Goal: Task Accomplishment & Management: Complete application form

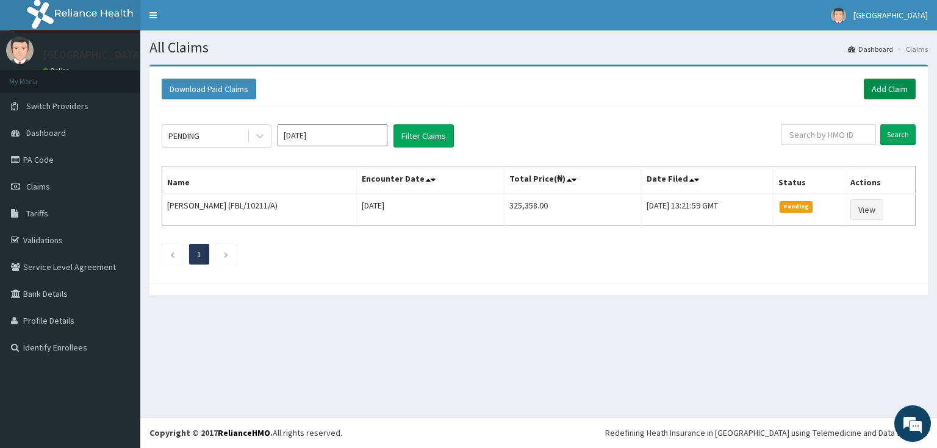
click at [877, 85] on link "Add Claim" at bounding box center [889, 89] width 52 height 21
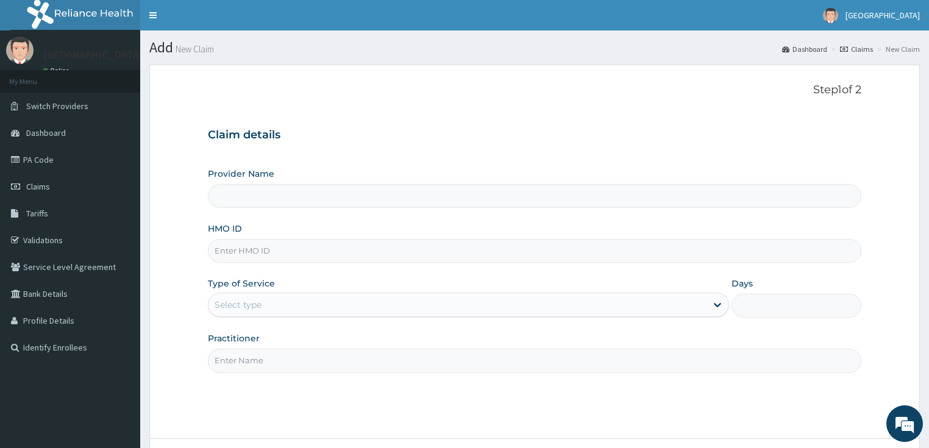
type input "[GEOGRAPHIC_DATA]"
click at [246, 258] on input "HMO ID" at bounding box center [535, 251] width 654 height 24
paste input "RIS/10017/C"
type input "RIS/10017/C"
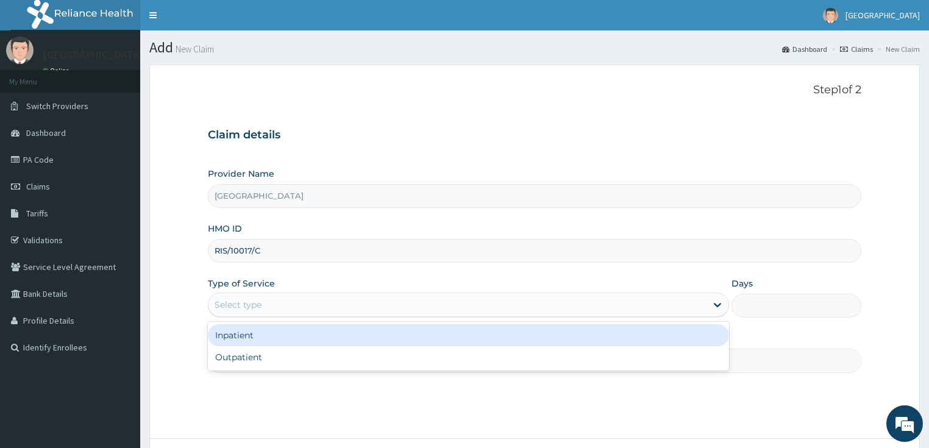
click at [258, 304] on div "Select type" at bounding box center [238, 305] width 47 height 12
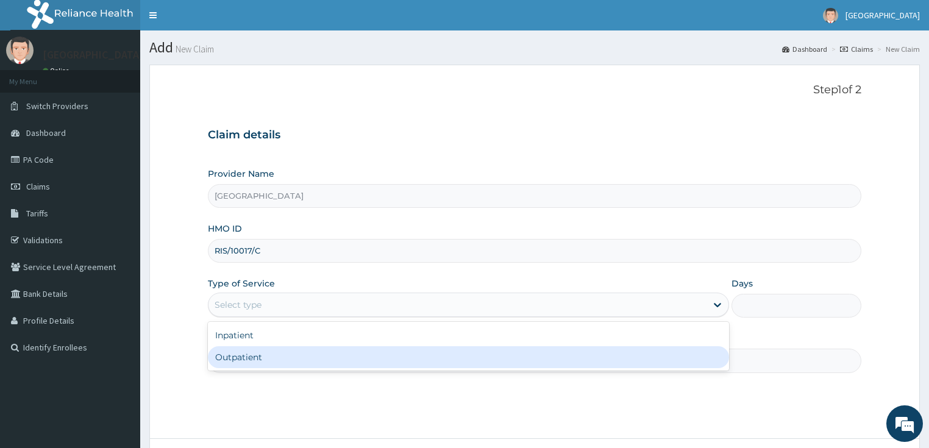
click at [247, 359] on div "Outpatient" at bounding box center [468, 357] width 521 height 22
type input "1"
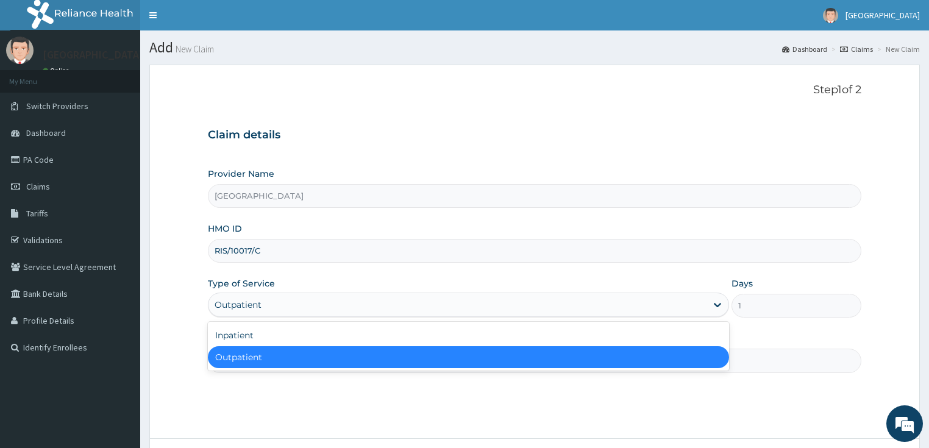
click at [258, 305] on div "Outpatient" at bounding box center [238, 305] width 47 height 12
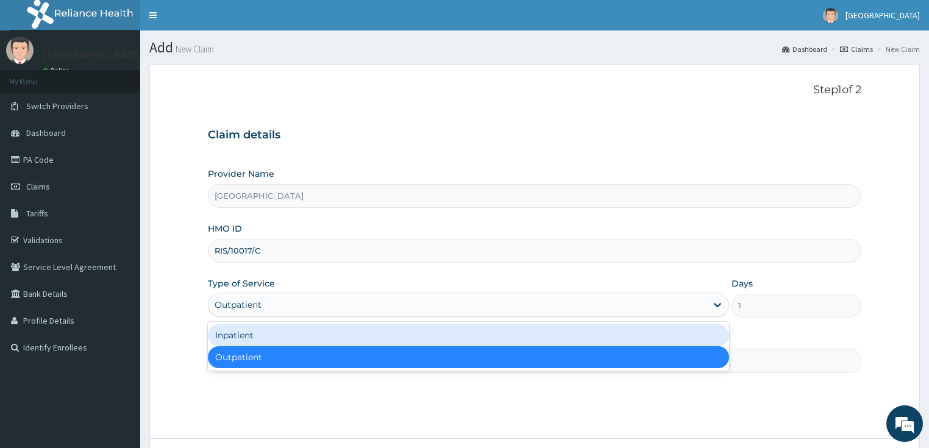
click at [257, 338] on div "Inpatient" at bounding box center [468, 335] width 521 height 22
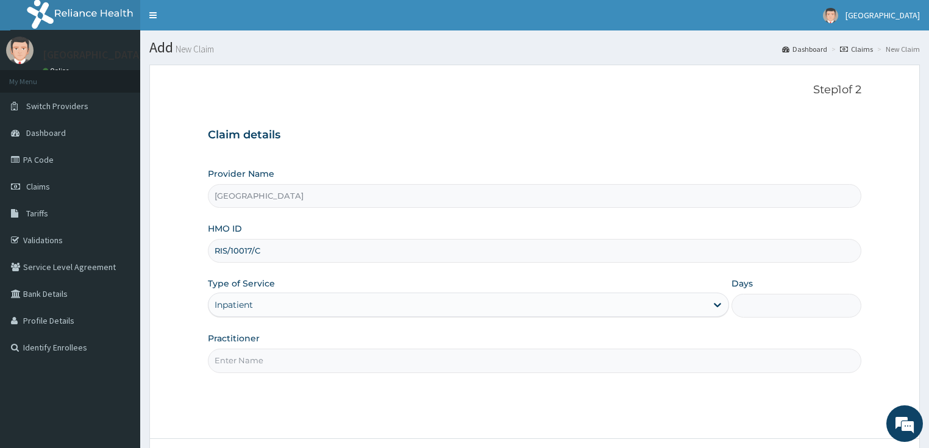
click at [791, 305] on input "Days" at bounding box center [797, 306] width 130 height 24
type input "2"
click at [285, 357] on input "Practitioner" at bounding box center [535, 361] width 654 height 24
type input "DR OPEYEMI"
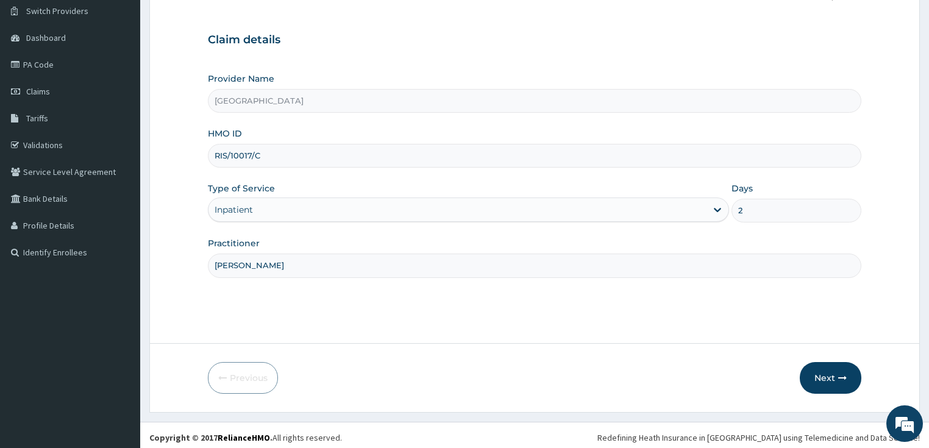
scroll to position [99, 0]
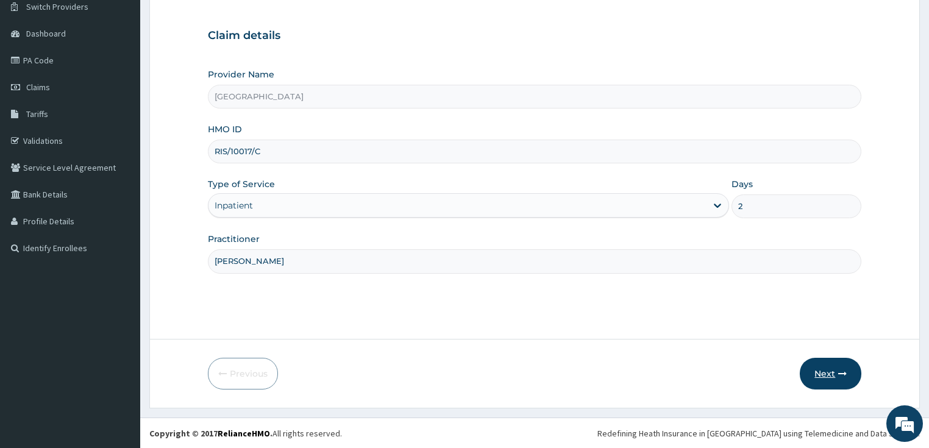
click at [810, 374] on button "Next" at bounding box center [831, 374] width 62 height 32
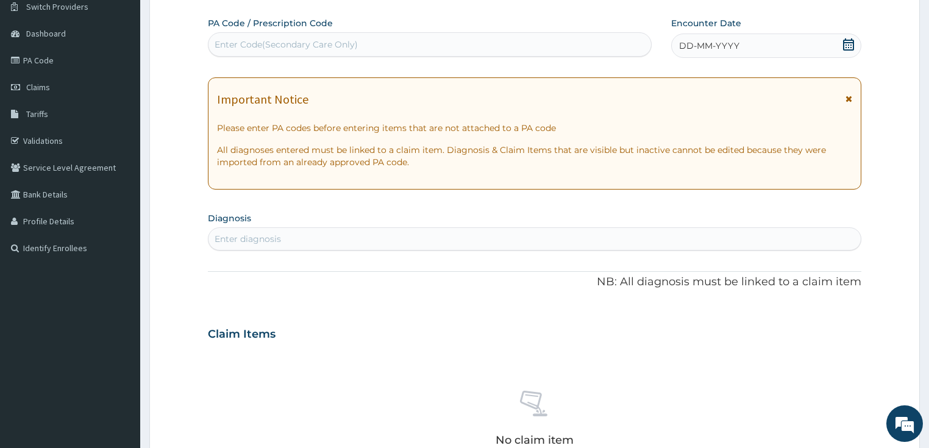
click at [322, 47] on div "Enter Code(Secondary Care Only)" at bounding box center [286, 44] width 143 height 12
paste input "PA/E244BD"
type input "PA/E244BD"
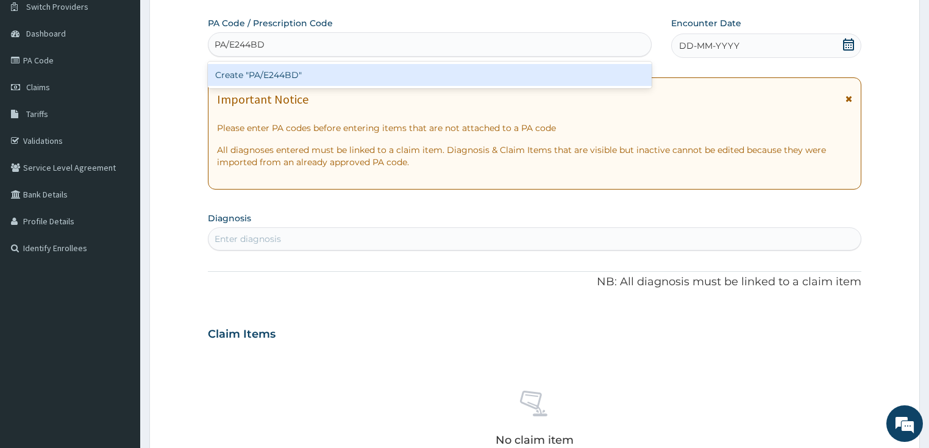
click at [318, 73] on div "Create "PA/E244BD"" at bounding box center [430, 75] width 444 height 22
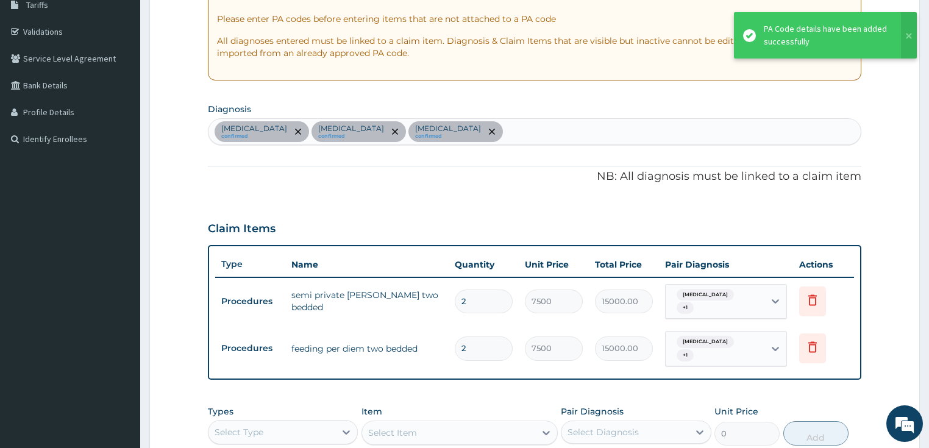
scroll to position [209, 0]
click at [493, 129] on div "Sepsis confirmed Upper respiratory infection confirmed Malaria confirmed" at bounding box center [535, 131] width 653 height 26
type input "myal"
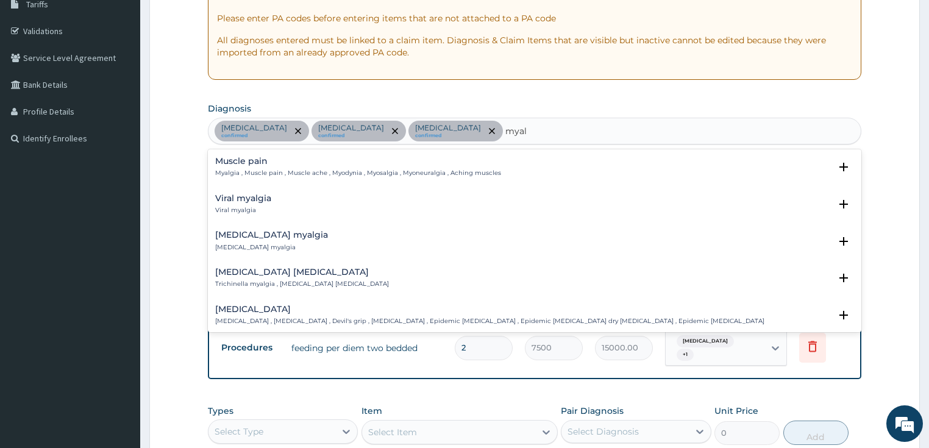
click at [237, 205] on div "Viral myalgia Viral myalgia" at bounding box center [243, 204] width 56 height 21
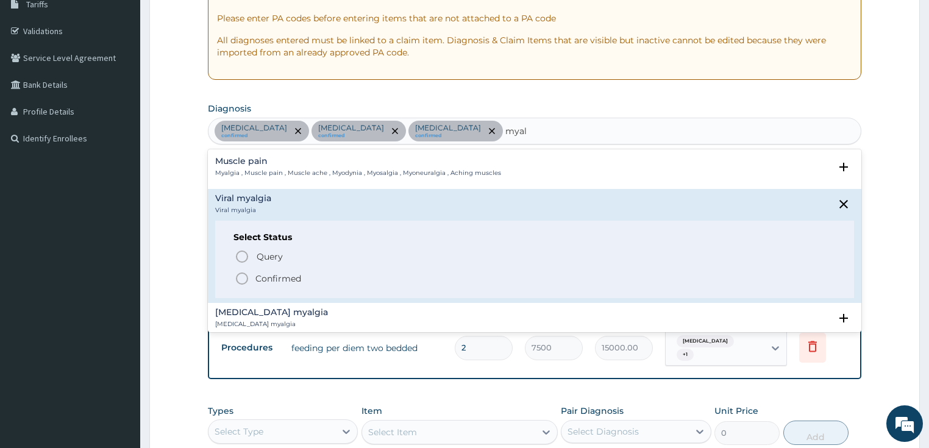
click at [244, 277] on icon "status option filled" at bounding box center [242, 278] width 15 height 15
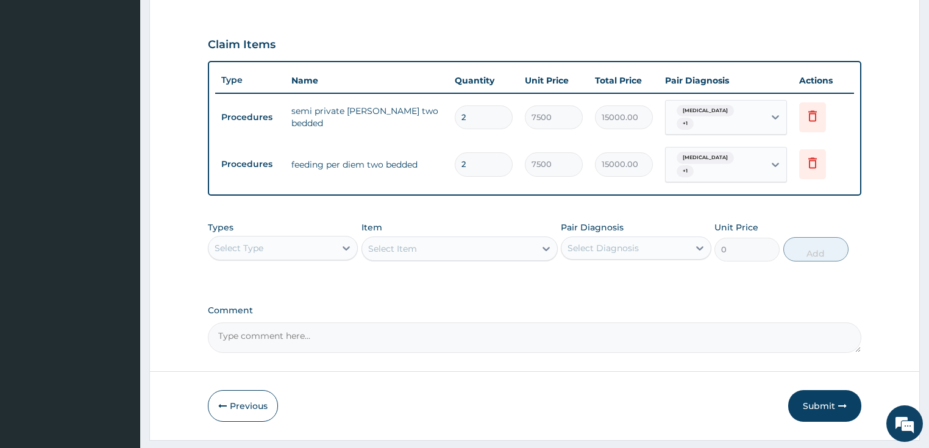
scroll to position [404, 0]
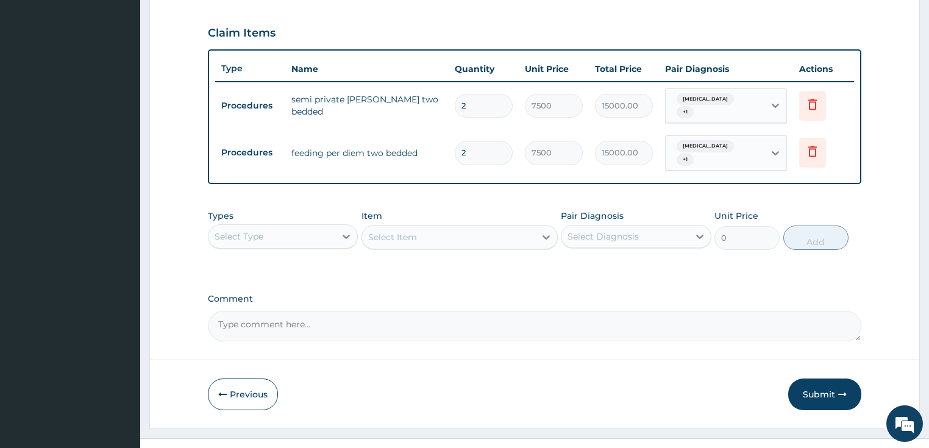
click at [308, 227] on div "Select Type" at bounding box center [272, 237] width 127 height 20
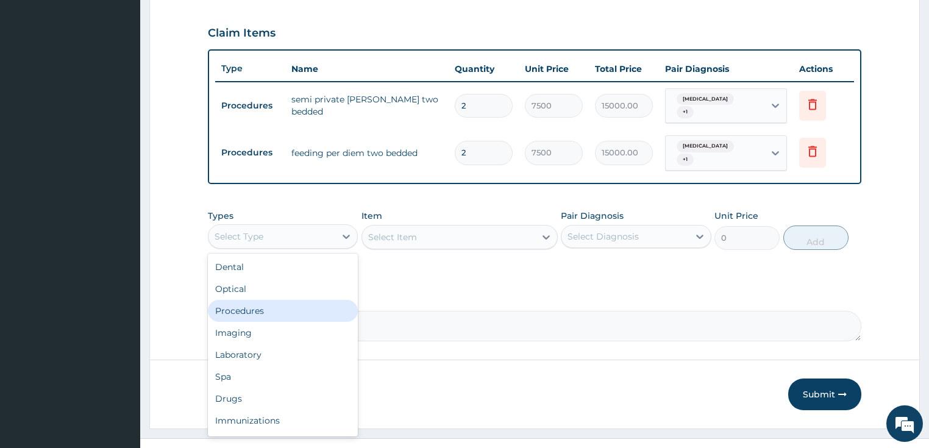
click at [265, 300] on div "Procedures" at bounding box center [283, 311] width 151 height 22
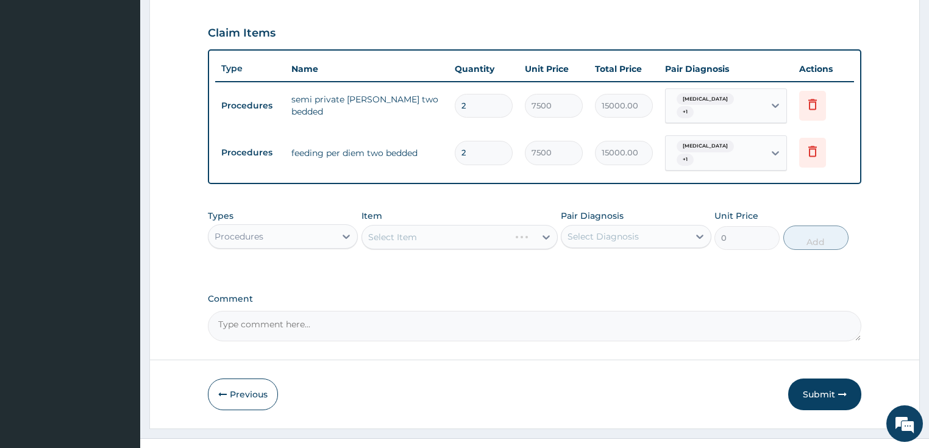
click at [435, 227] on div "Select Item" at bounding box center [460, 237] width 196 height 24
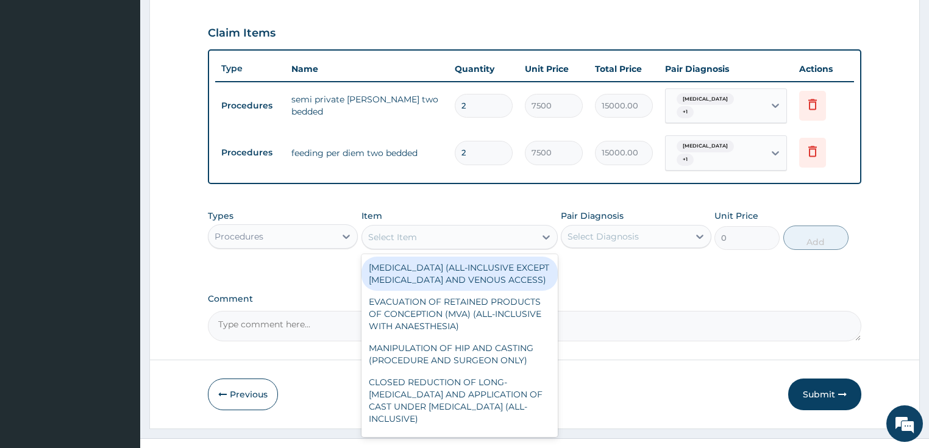
click at [435, 227] on div "Select Item" at bounding box center [448, 237] width 173 height 20
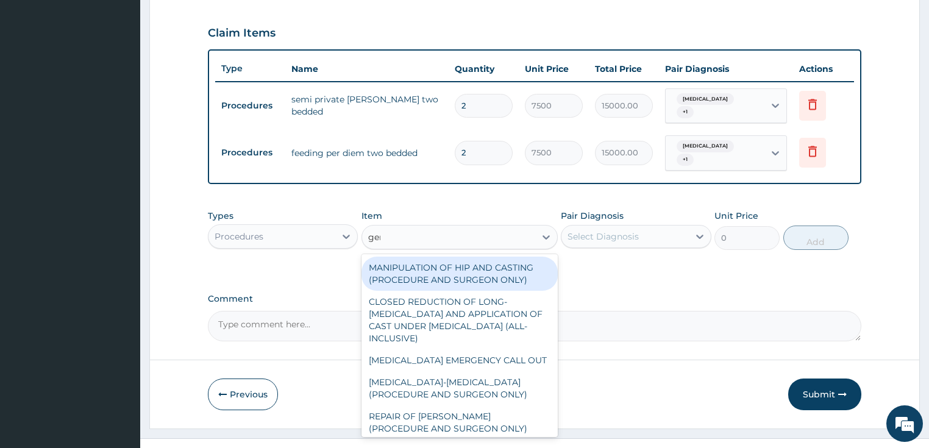
type input "gene"
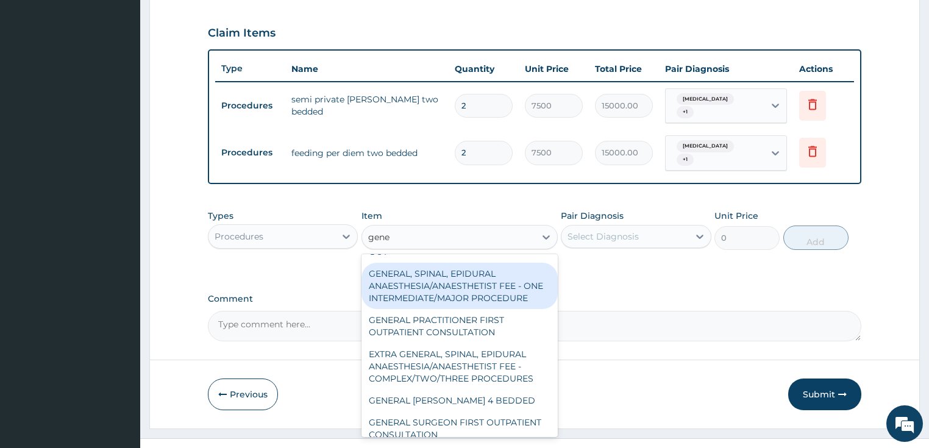
scroll to position [98, 0]
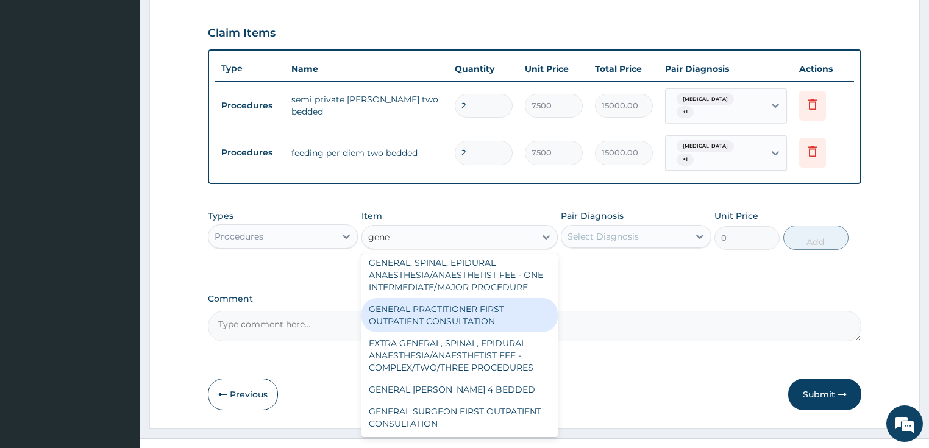
drag, startPoint x: 419, startPoint y: 318, endPoint x: 512, endPoint y: 290, distance: 97.2
click at [419, 317] on div "GENERAL PRACTITIONER FIRST OUTPATIENT CONSULTATION" at bounding box center [460, 315] width 196 height 34
type input "3750"
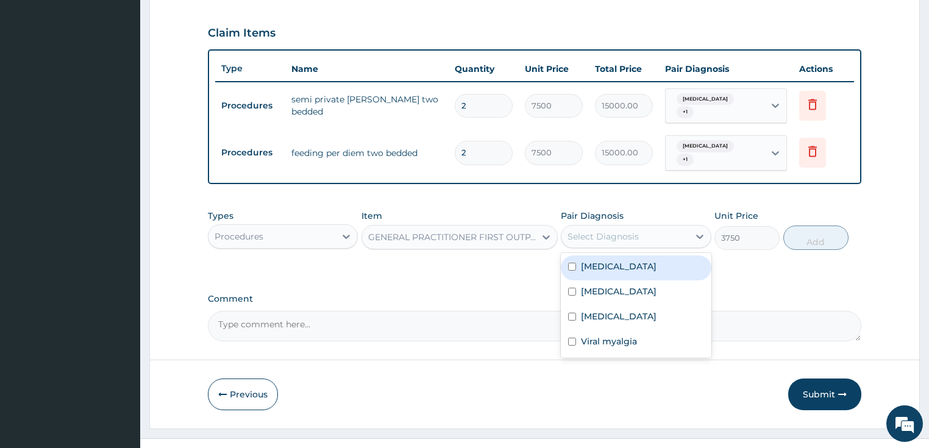
click at [596, 230] on div "Select Diagnosis" at bounding box center [603, 236] width 71 height 12
click at [609, 260] on div "Sepsis" at bounding box center [636, 267] width 151 height 25
checkbox input "true"
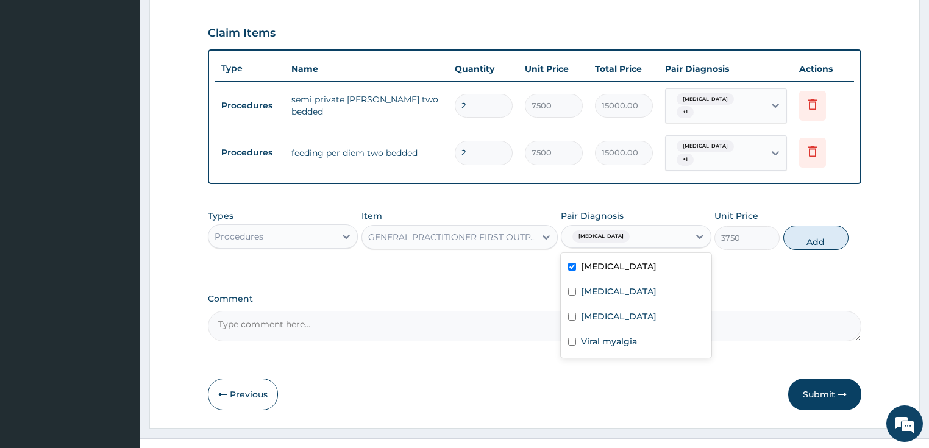
click at [807, 230] on button "Add" at bounding box center [815, 238] width 65 height 24
type input "0"
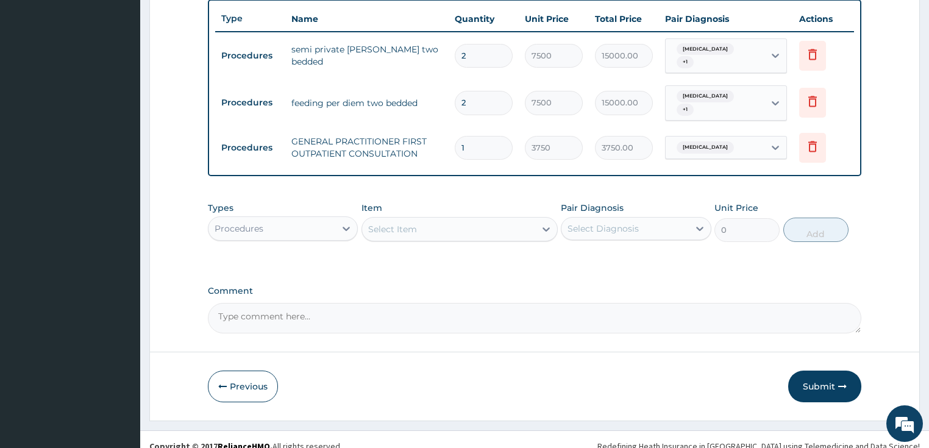
scroll to position [455, 0]
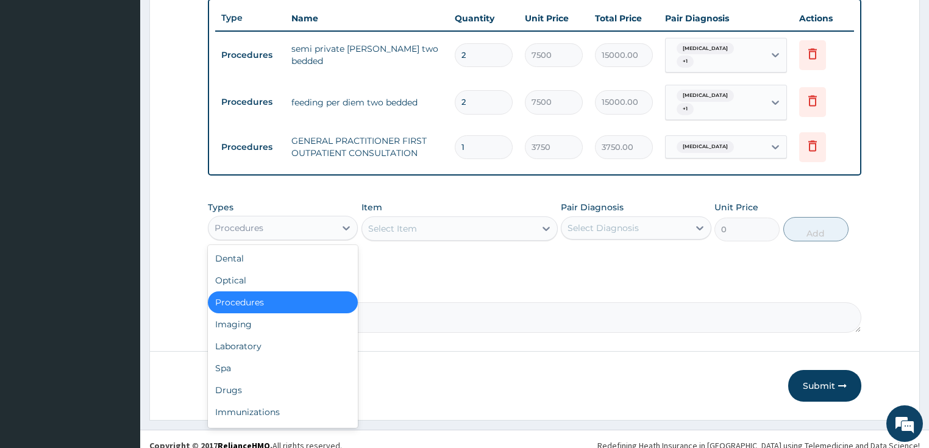
click at [262, 222] on div "Procedures" at bounding box center [239, 228] width 49 height 12
click at [246, 335] on div "Laboratory" at bounding box center [283, 346] width 151 height 22
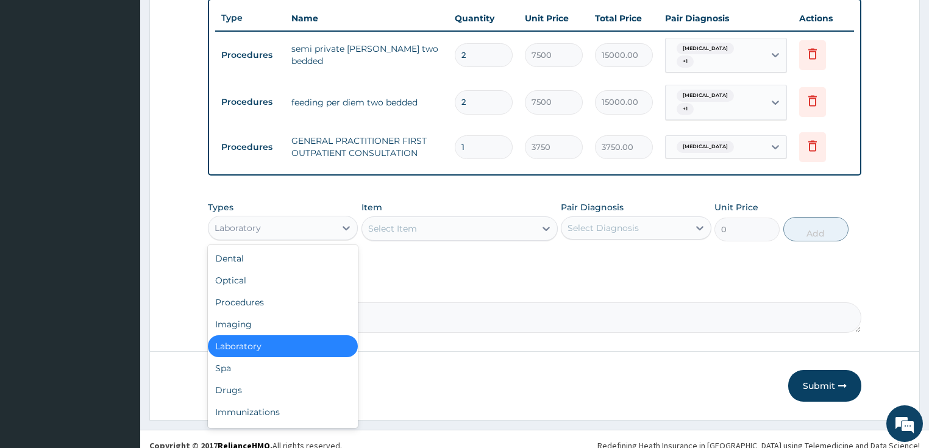
click at [319, 218] on div "Laboratory" at bounding box center [272, 228] width 127 height 20
click at [254, 379] on div "Drugs" at bounding box center [283, 390] width 151 height 22
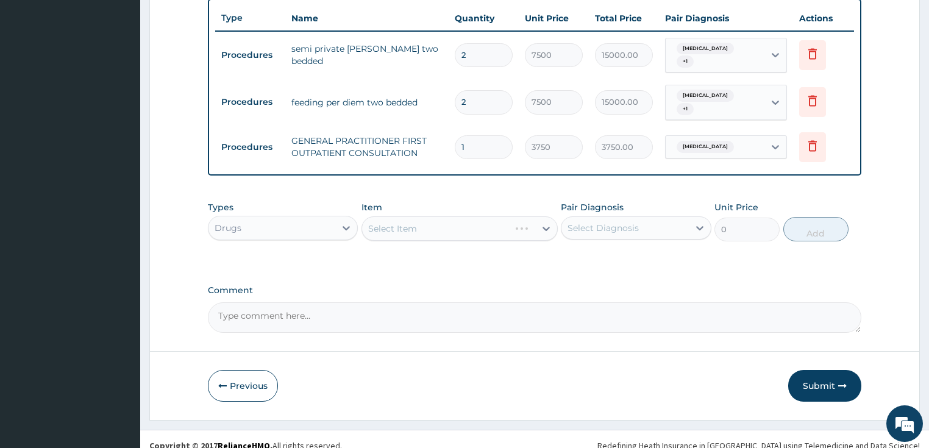
click at [413, 221] on div "Select Item" at bounding box center [460, 228] width 196 height 24
click at [417, 217] on div "Select Item" at bounding box center [460, 228] width 196 height 24
click at [418, 219] on div "Select Item" at bounding box center [448, 229] width 173 height 20
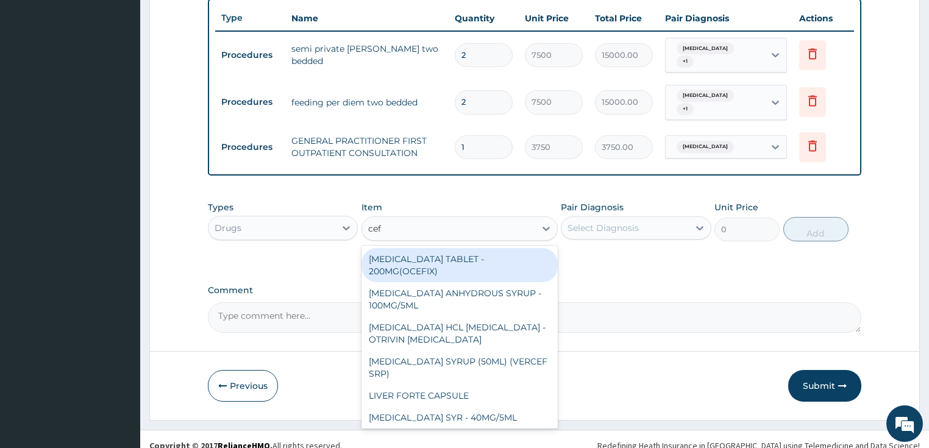
type input "ceft"
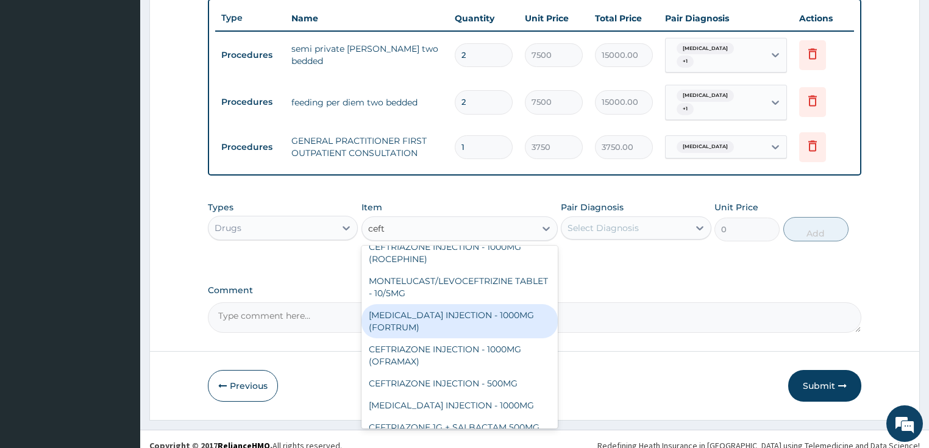
scroll to position [49, 0]
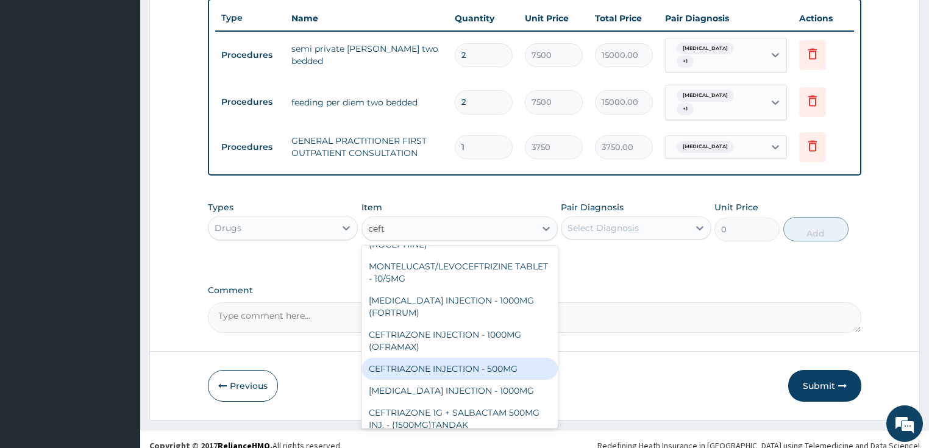
click at [441, 360] on div "CEFTRIAZONE INJECTION - 500MG" at bounding box center [460, 369] width 196 height 22
type input "1232"
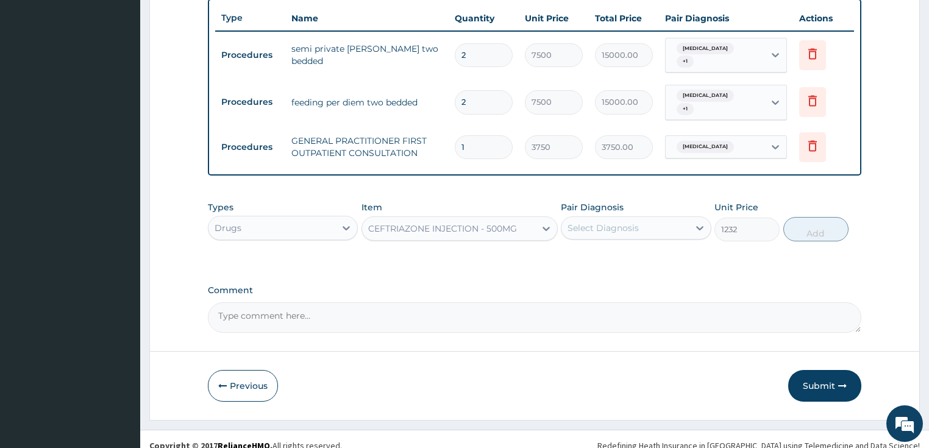
click at [615, 223] on div "Select Diagnosis" at bounding box center [625, 228] width 127 height 20
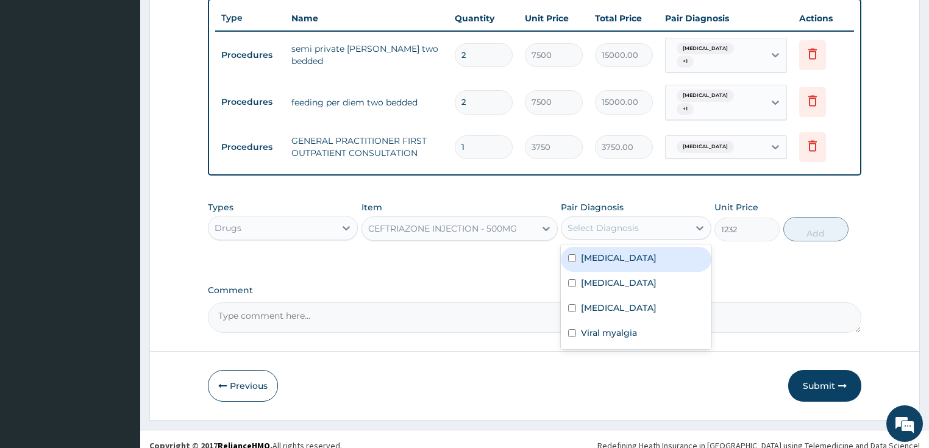
click at [593, 252] on div "Sepsis" at bounding box center [636, 259] width 151 height 25
checkbox input "true"
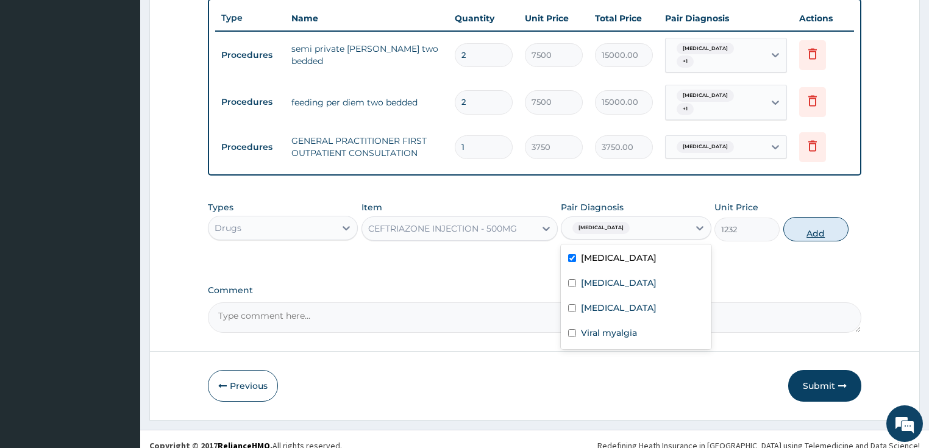
click at [810, 223] on button "Add" at bounding box center [815, 229] width 65 height 24
type input "0"
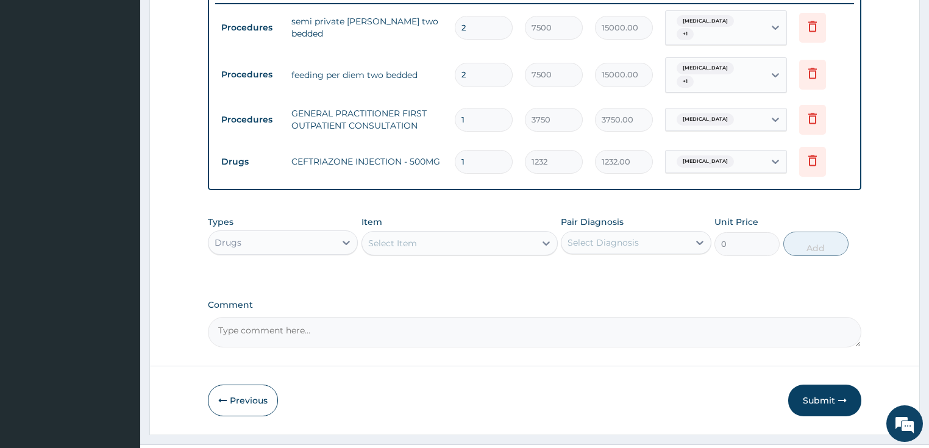
scroll to position [497, 0]
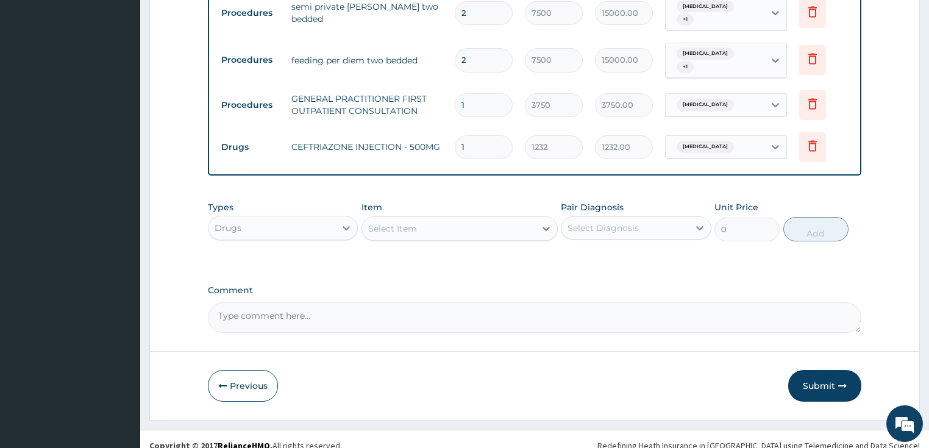
click at [393, 223] on div "Select Item" at bounding box center [448, 229] width 173 height 20
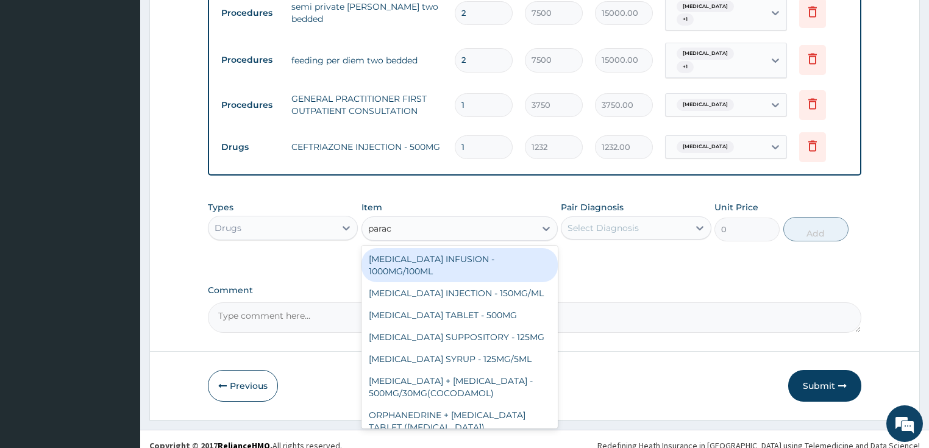
type input "parace"
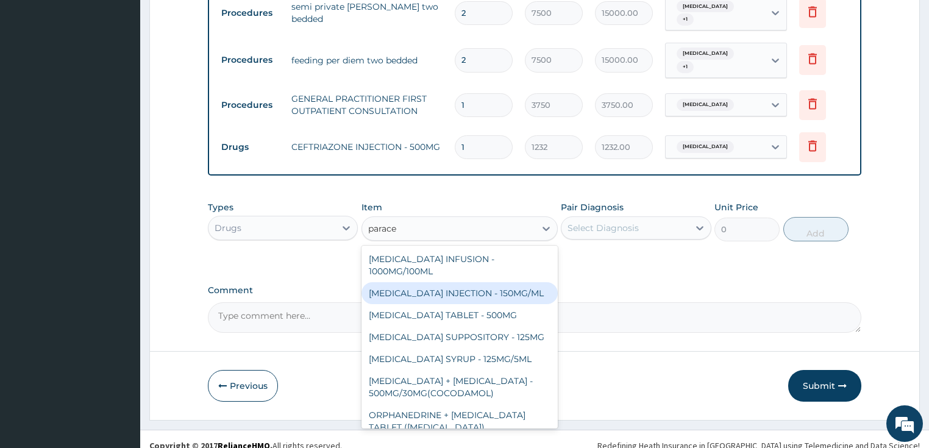
click at [434, 282] on div "PARACETAMOL INJECTION - 150MG/ML" at bounding box center [460, 293] width 196 height 22
type input "560"
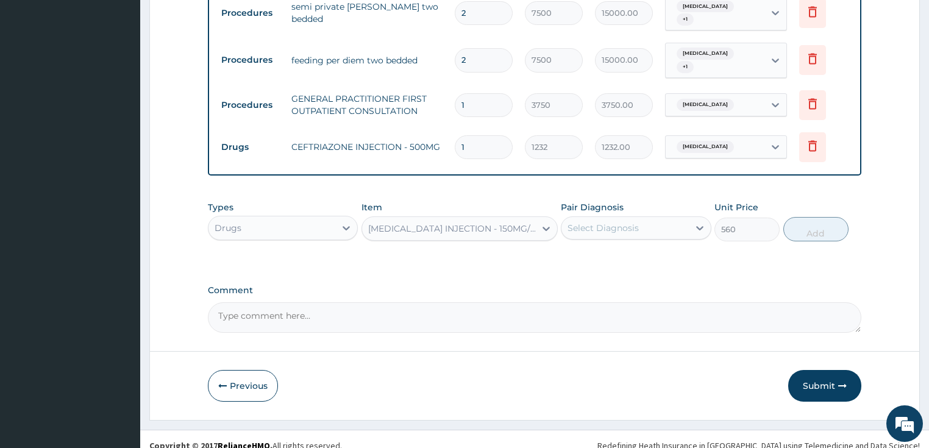
click at [599, 222] on div "Select Diagnosis" at bounding box center [603, 228] width 71 height 12
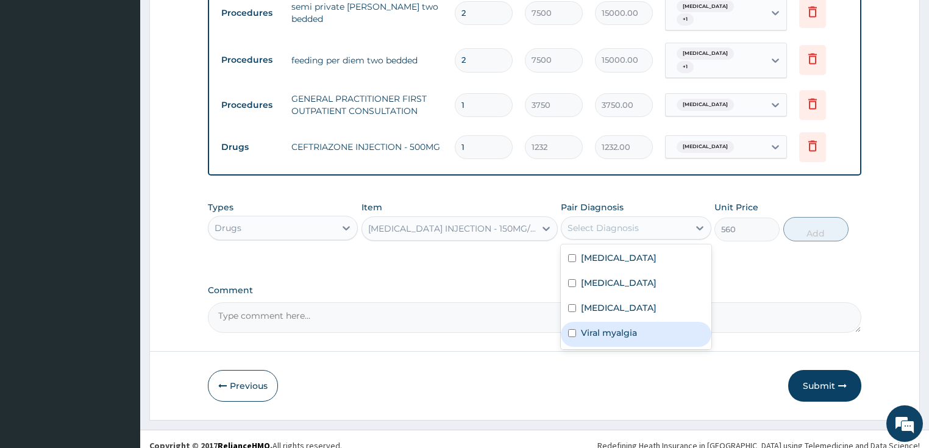
drag, startPoint x: 594, startPoint y: 328, endPoint x: 609, endPoint y: 315, distance: 20.3
click at [597, 323] on div "Viral myalgia" at bounding box center [636, 334] width 151 height 25
checkbox input "true"
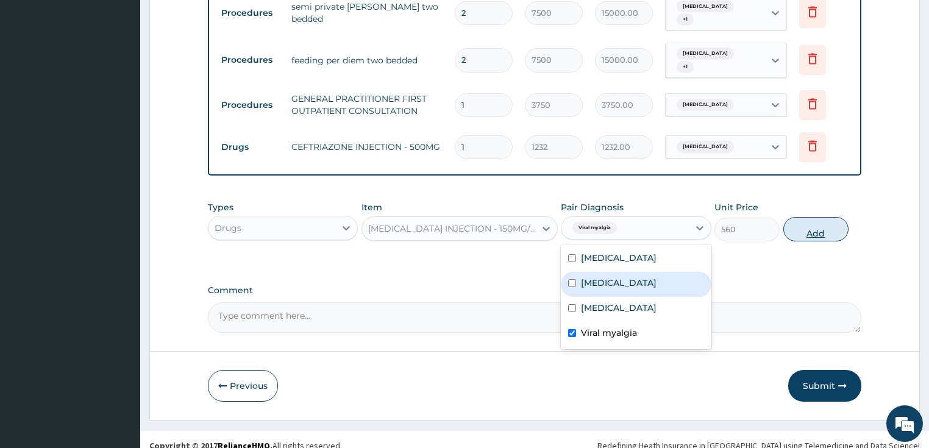
click at [810, 218] on button "Add" at bounding box center [815, 229] width 65 height 24
type input "0"
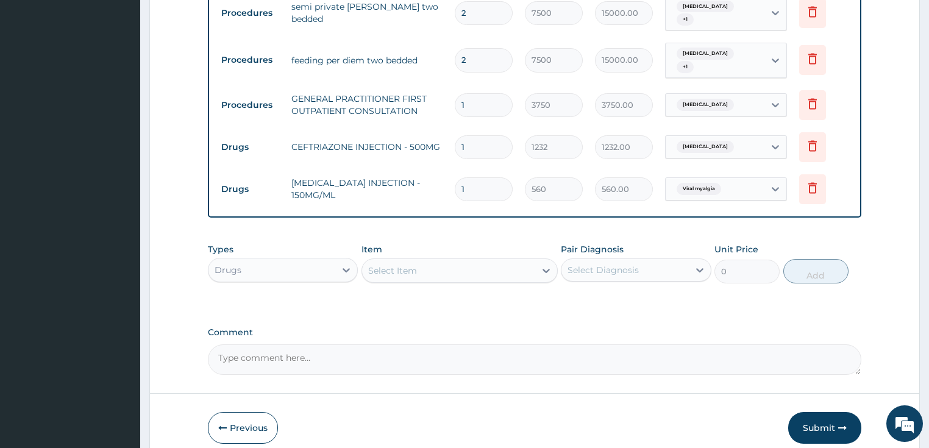
click at [399, 265] on div "Select Item" at bounding box center [392, 271] width 49 height 12
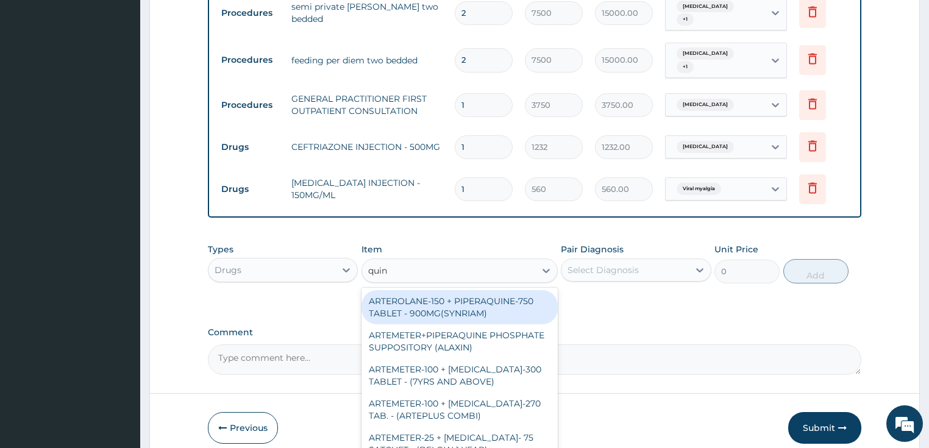
type input "quini"
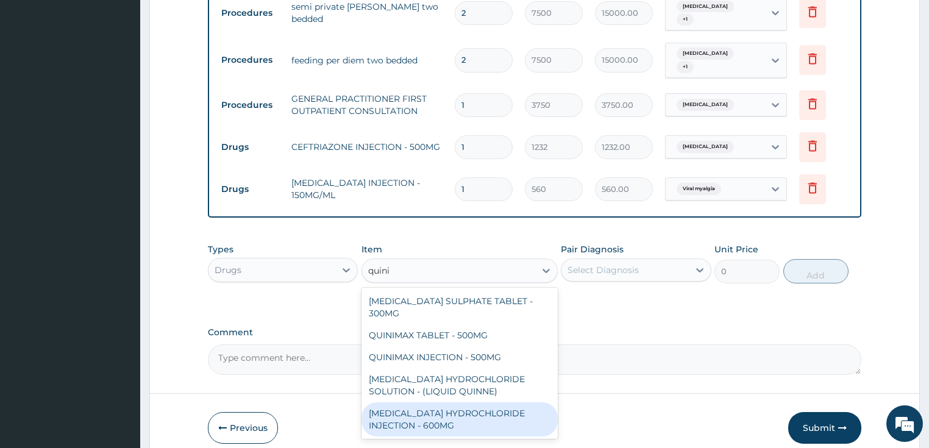
drag, startPoint x: 408, startPoint y: 393, endPoint x: 551, endPoint y: 335, distance: 154.6
click at [416, 402] on div "QUININE HYDROCHLORIDE INJECTION - 600MG" at bounding box center [460, 419] width 196 height 34
type input "218.39999999999998"
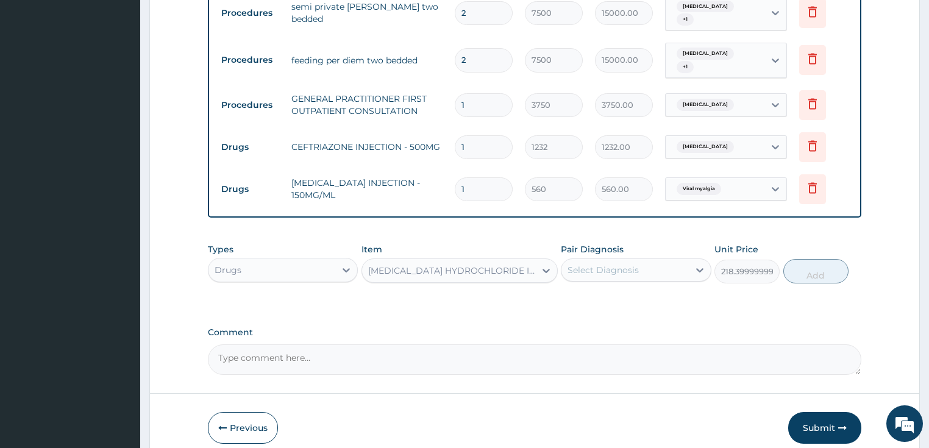
click at [627, 264] on div "Select Diagnosis" at bounding box center [603, 270] width 71 height 12
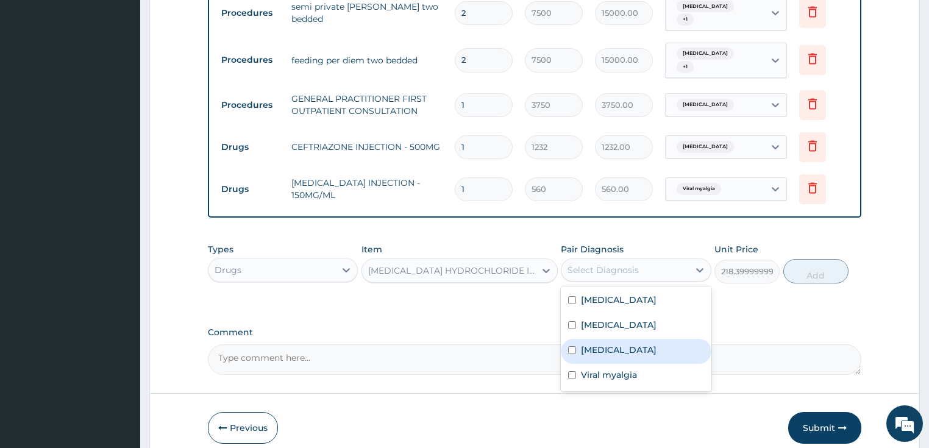
drag, startPoint x: 619, startPoint y: 342, endPoint x: 674, endPoint y: 317, distance: 59.7
click at [619, 341] on div "Malaria" at bounding box center [636, 351] width 151 height 25
checkbox input "true"
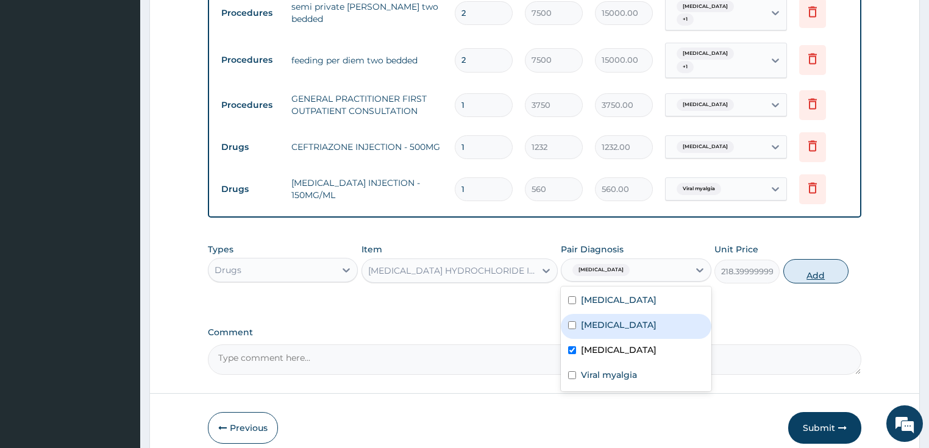
click at [800, 266] on button "Add" at bounding box center [815, 271] width 65 height 24
type input "0"
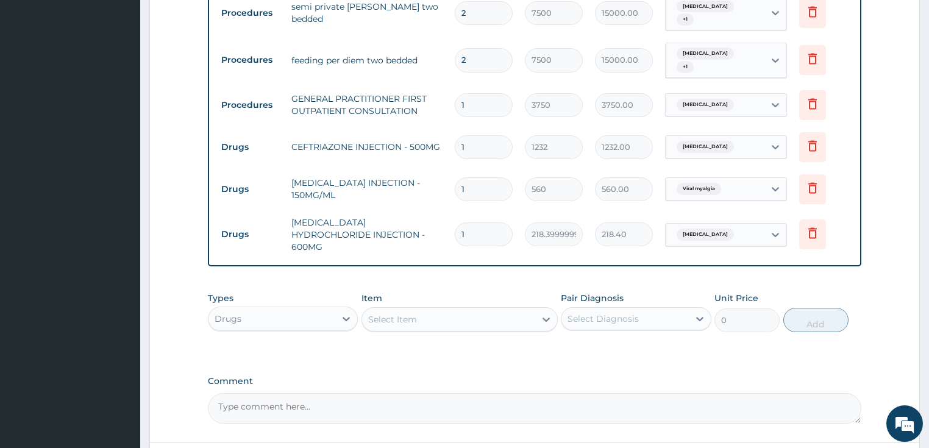
click at [427, 310] on div "Select Item" at bounding box center [448, 320] width 173 height 20
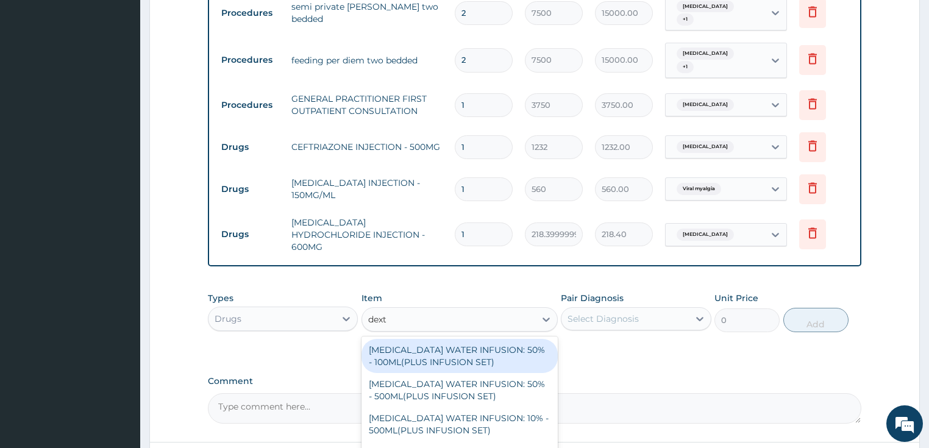
type input "dextr"
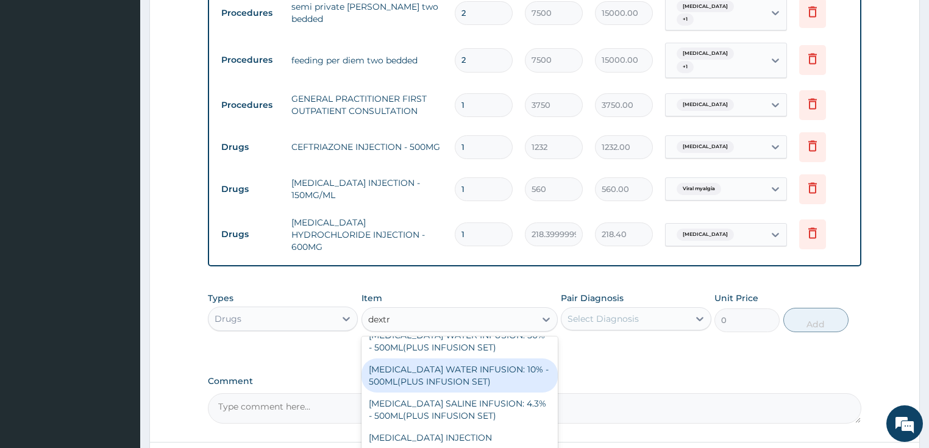
click at [422, 363] on div "DEXTROSE WATER INFUSION: 10% - 500ML(PLUS INFUSION SET)" at bounding box center [460, 376] width 196 height 34
type input "1092"
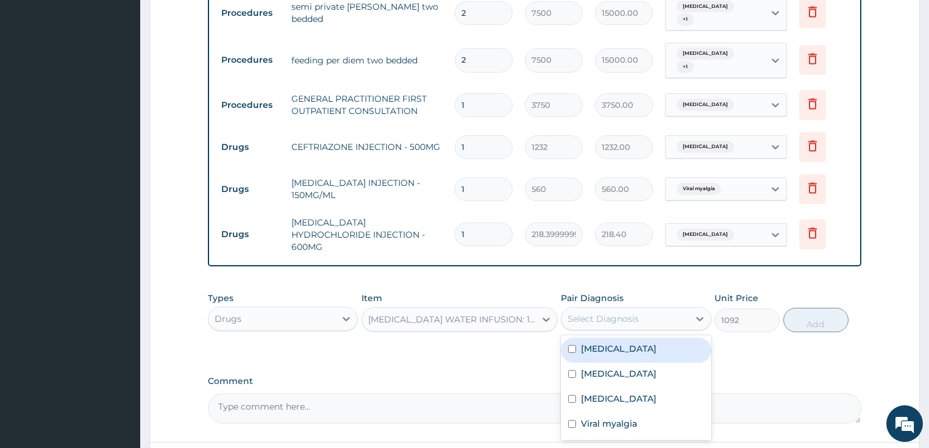
click at [589, 309] on div "Select Diagnosis" at bounding box center [636, 318] width 151 height 23
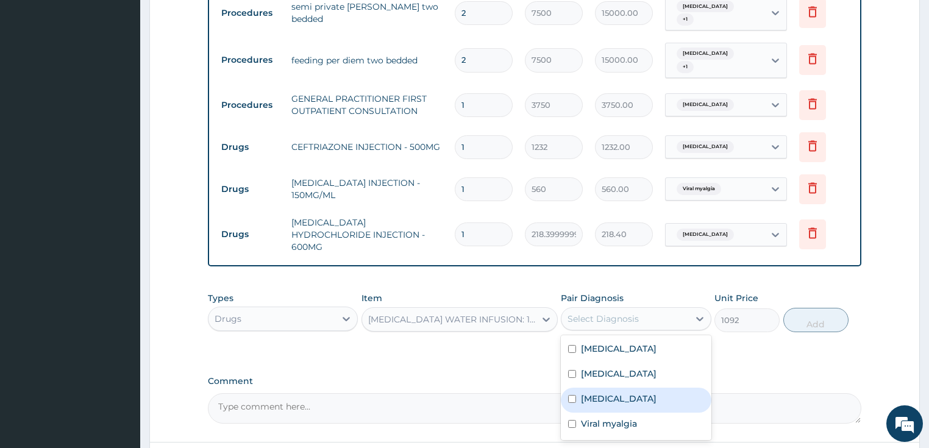
click at [607, 393] on label "Malaria" at bounding box center [619, 399] width 76 height 12
checkbox input "true"
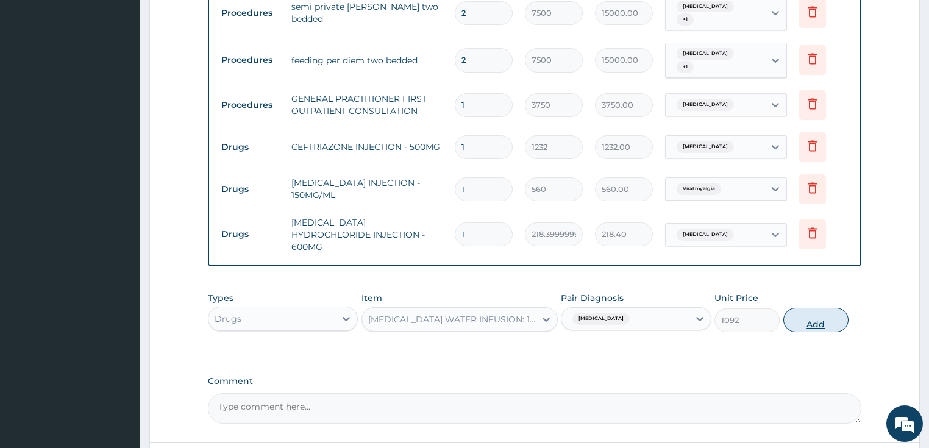
click at [819, 308] on button "Add" at bounding box center [815, 320] width 65 height 24
type input "0"
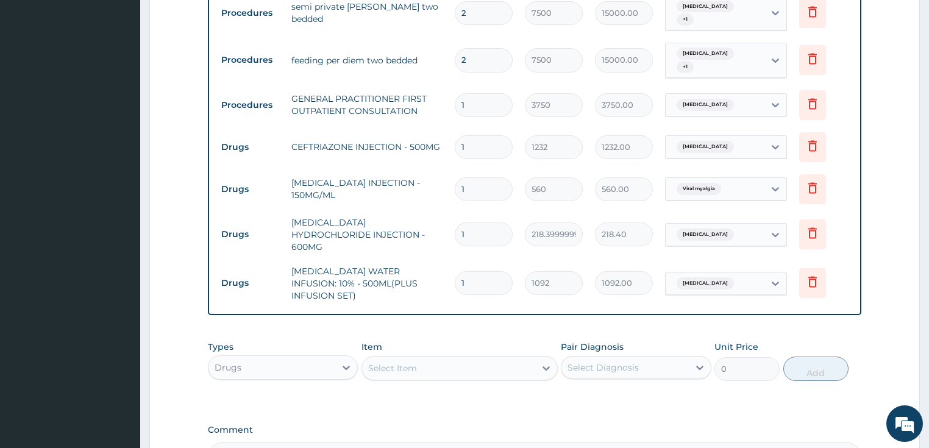
click at [444, 359] on div "Select Item" at bounding box center [448, 369] width 173 height 20
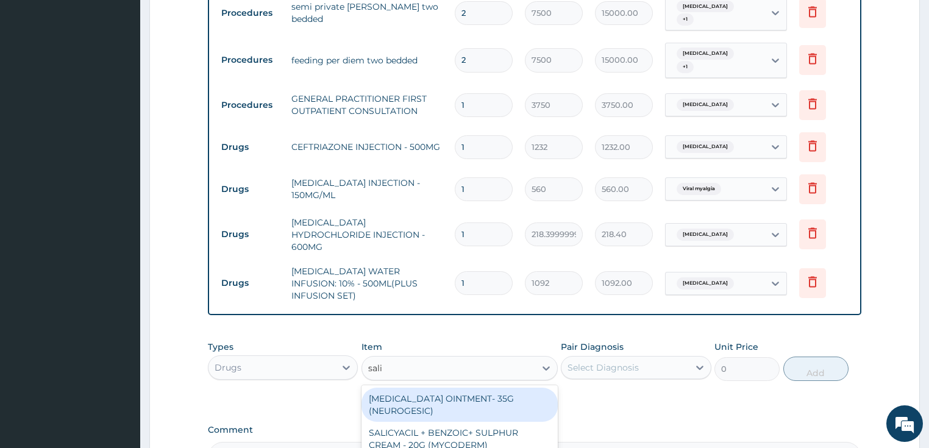
type input "salin"
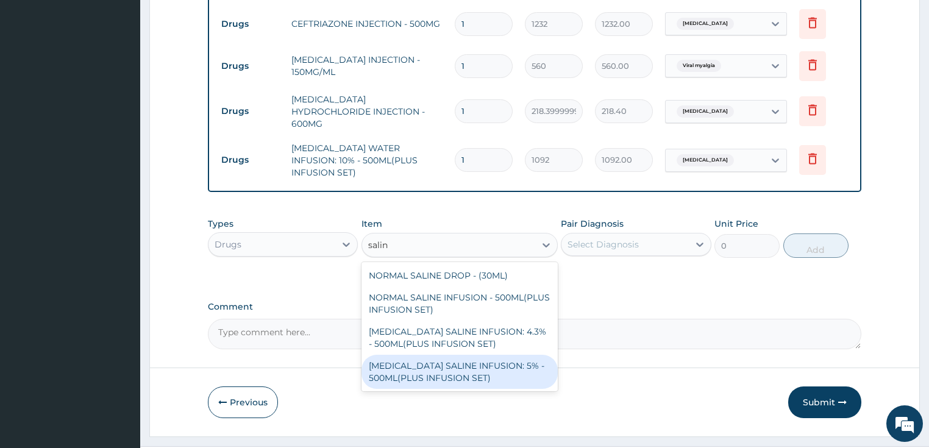
scroll to position [623, 0]
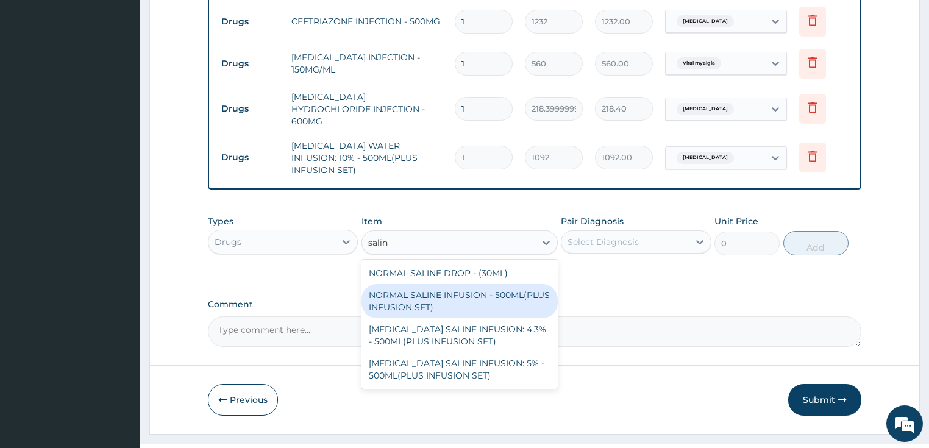
click at [460, 284] on div "NORMAL SALINE INFUSION - 500ML(PLUS INFUSION SET)" at bounding box center [460, 301] width 196 height 34
type input "1092"
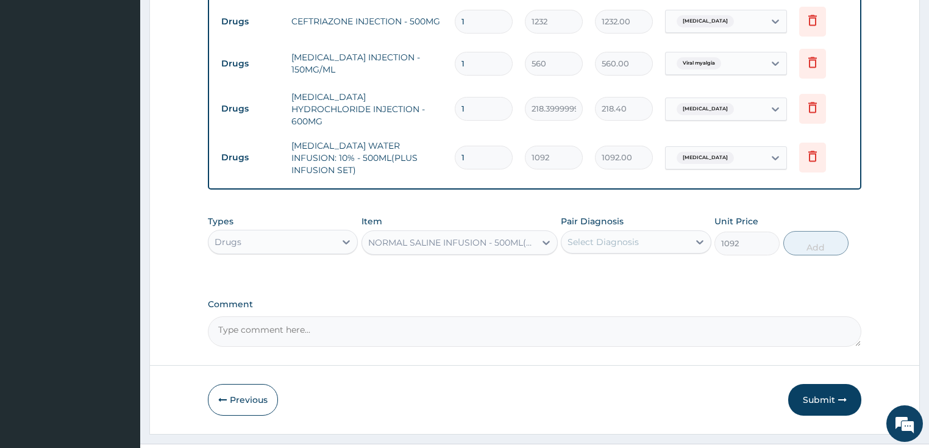
click at [590, 236] on div "Select Diagnosis" at bounding box center [603, 242] width 71 height 12
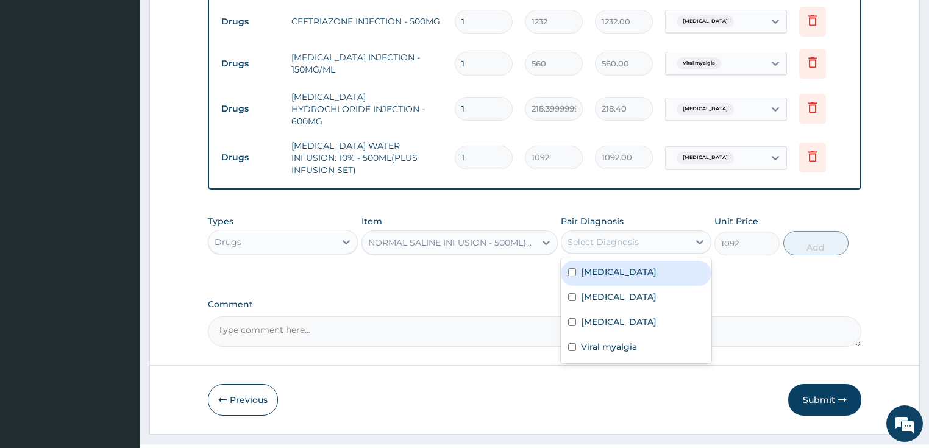
click at [595, 266] on label "Sepsis" at bounding box center [619, 272] width 76 height 12
checkbox input "true"
click at [806, 231] on button "Add" at bounding box center [815, 243] width 65 height 24
type input "0"
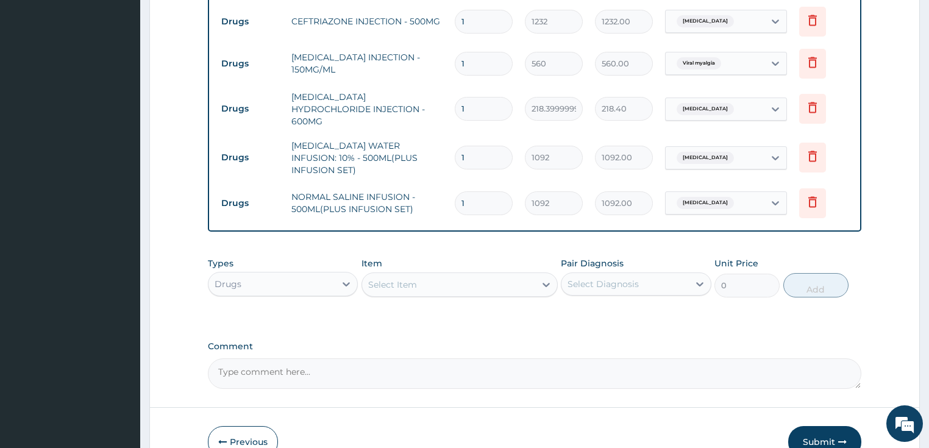
click at [468, 275] on div "Select Item" at bounding box center [448, 285] width 173 height 20
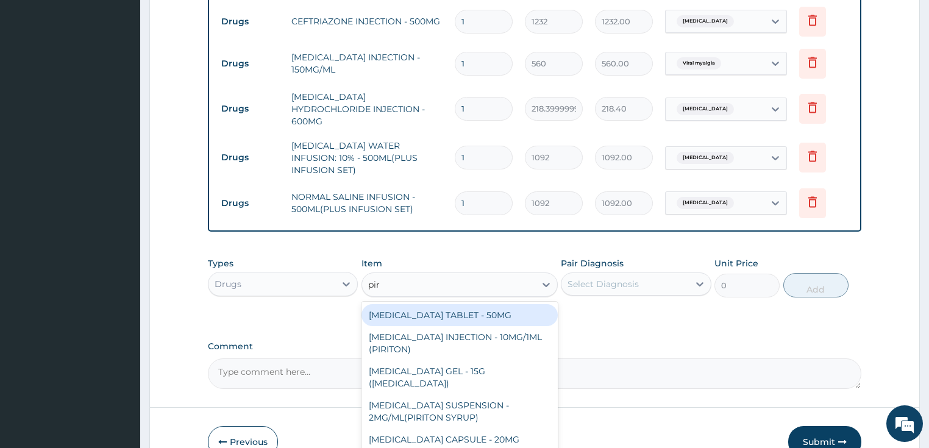
type input "piri"
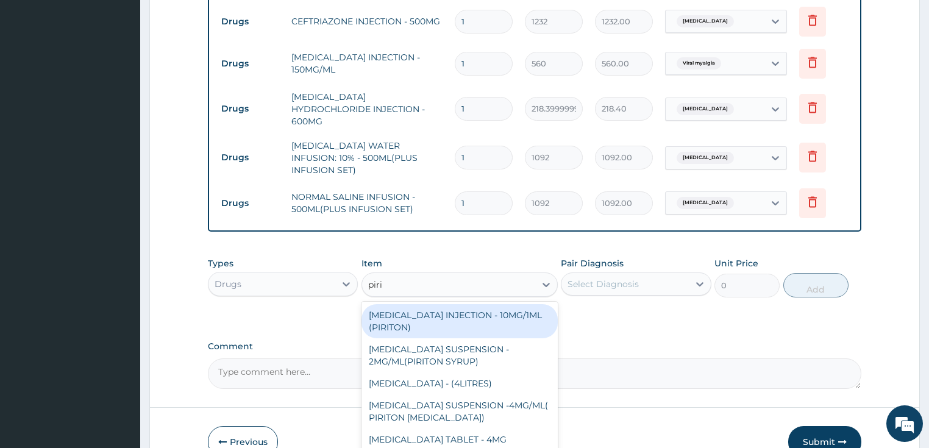
click at [434, 304] on div "CHLORPHENIRAMINE INJECTION - 10MG/1ML (PIRITON)" at bounding box center [460, 321] width 196 height 34
type input "364"
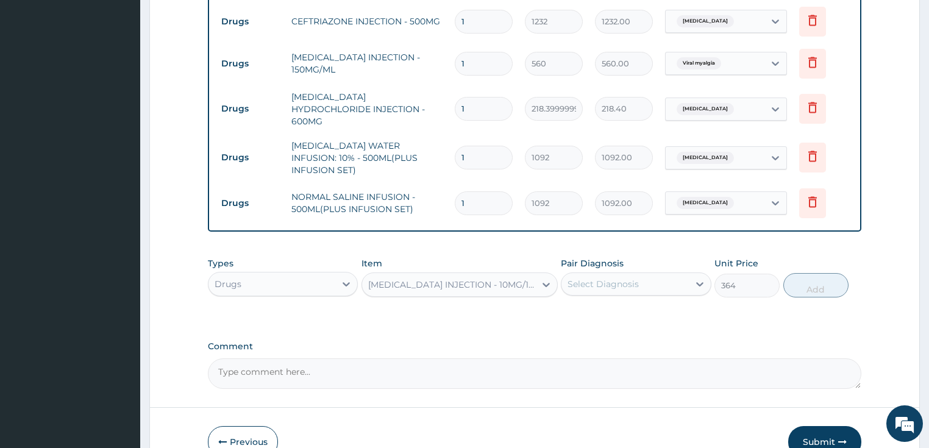
click at [602, 278] on div "Select Diagnosis" at bounding box center [603, 284] width 71 height 12
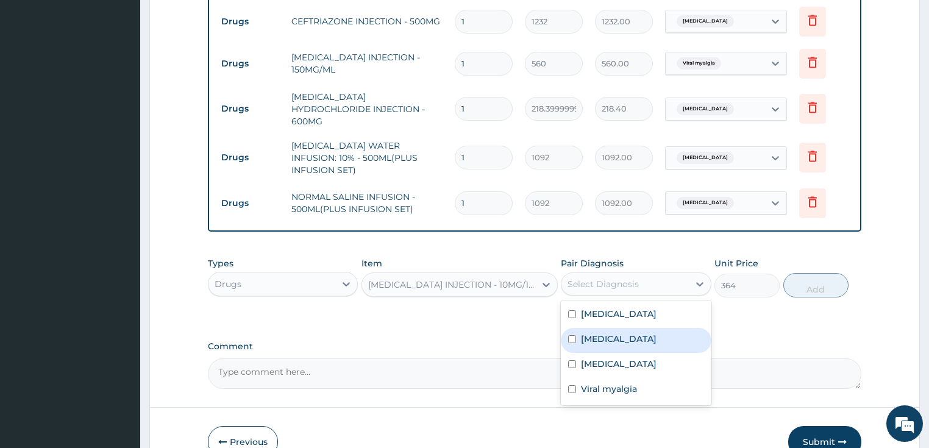
drag, startPoint x: 623, startPoint y: 310, endPoint x: 744, endPoint y: 298, distance: 121.9
click at [624, 333] on label "Upper respiratory infection" at bounding box center [619, 339] width 76 height 12
checkbox input "true"
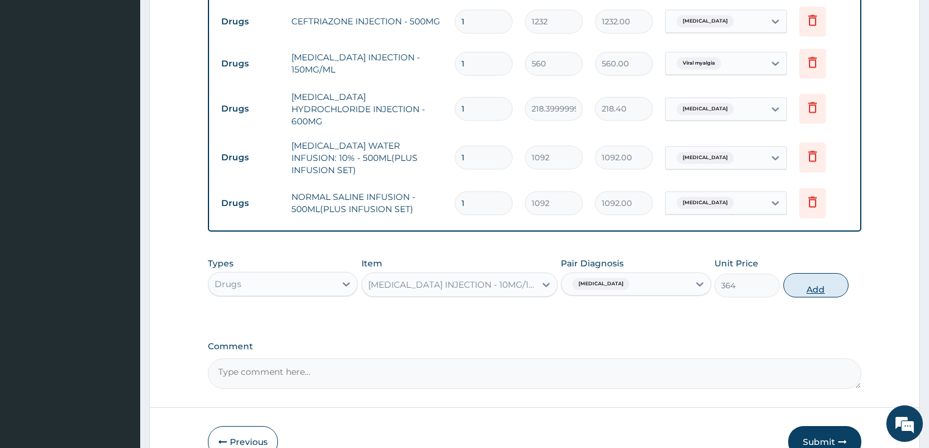
click at [807, 273] on button "Add" at bounding box center [815, 285] width 65 height 24
type input "0"
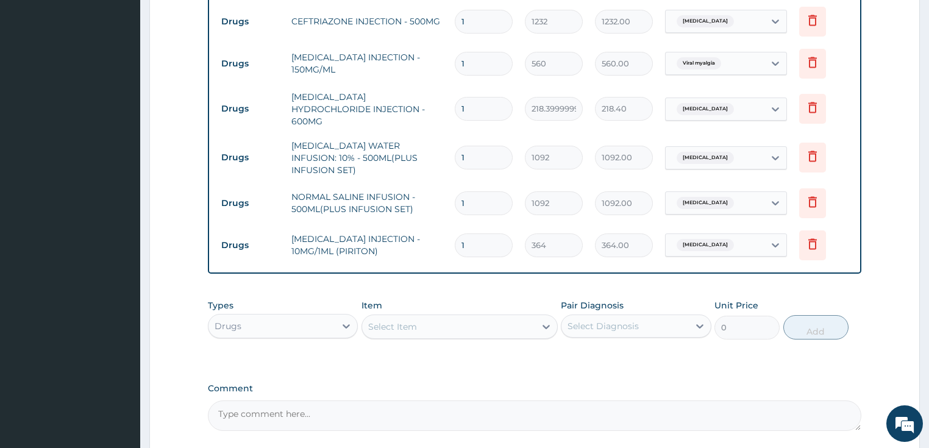
click at [451, 317] on div "Select Item" at bounding box center [448, 327] width 173 height 20
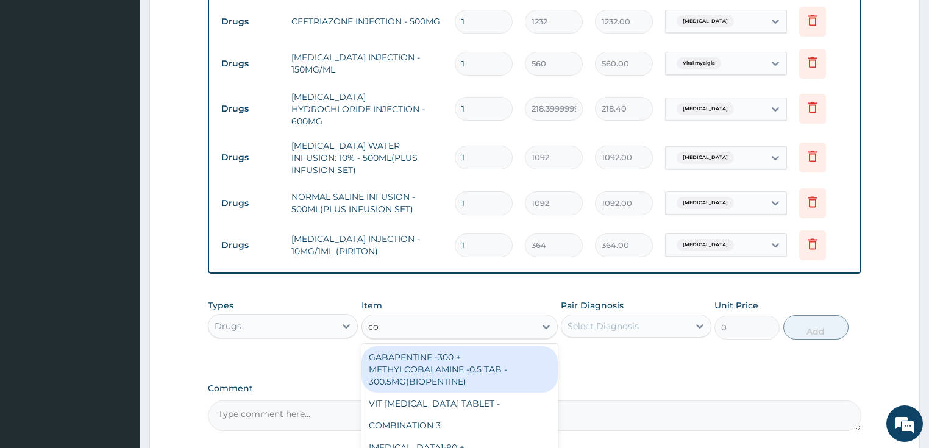
type input "cou"
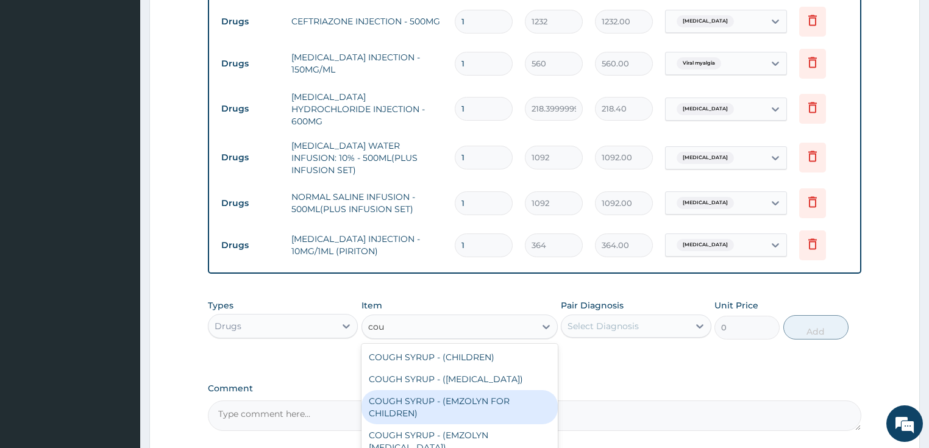
click at [398, 390] on div "COUGH SYRUP - (EMZOLYN FOR CHILDREN)" at bounding box center [460, 407] width 196 height 34
type input "1120"
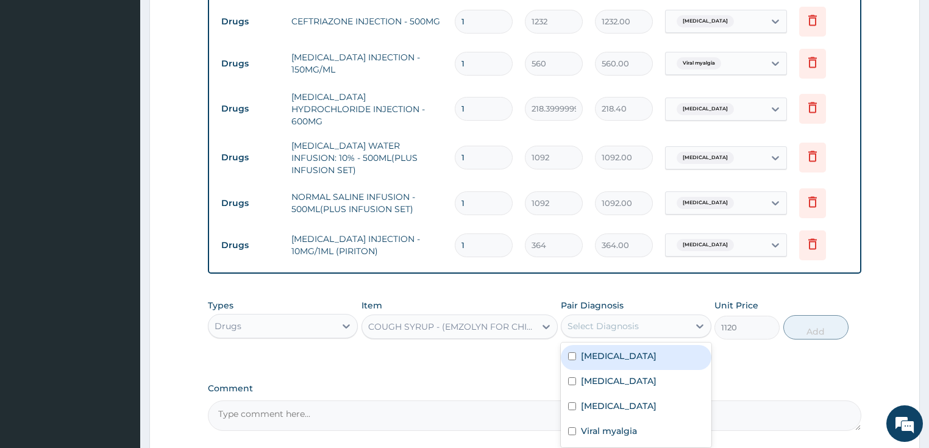
click at [614, 320] on div "Select Diagnosis" at bounding box center [603, 326] width 71 height 12
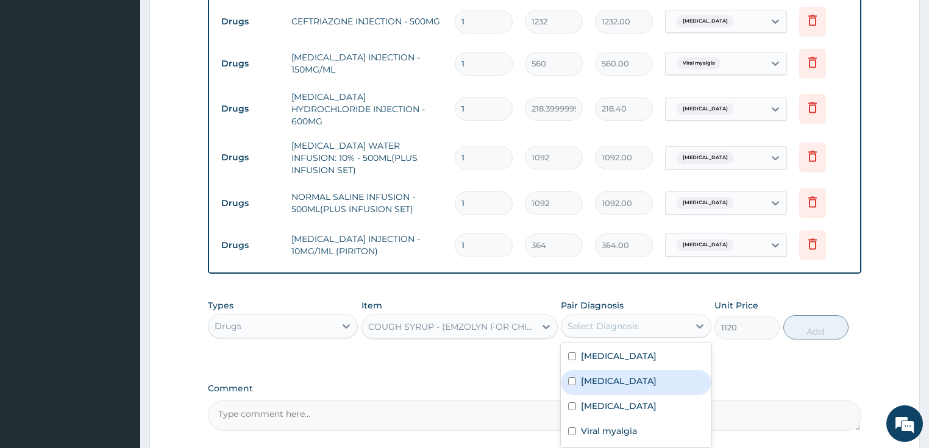
drag, startPoint x: 632, startPoint y: 353, endPoint x: 639, endPoint y: 351, distance: 7.5
click at [633, 375] on label "Upper respiratory infection" at bounding box center [619, 381] width 76 height 12
checkbox input "true"
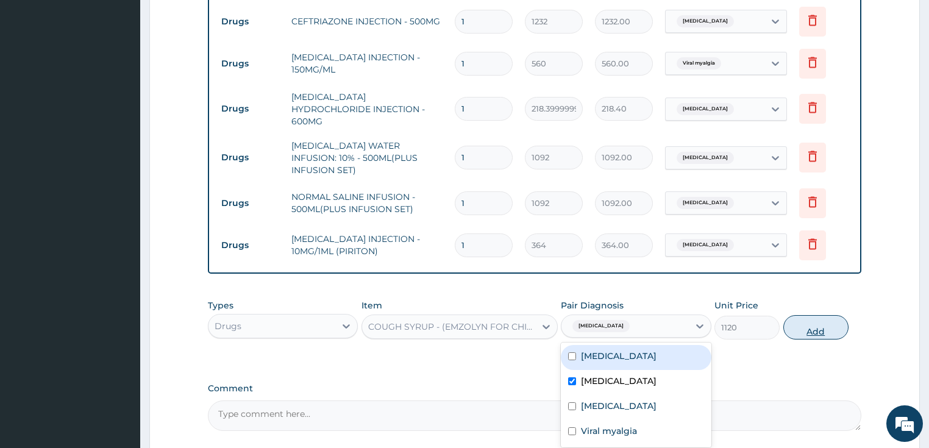
click at [798, 315] on button "Add" at bounding box center [815, 327] width 65 height 24
type input "0"
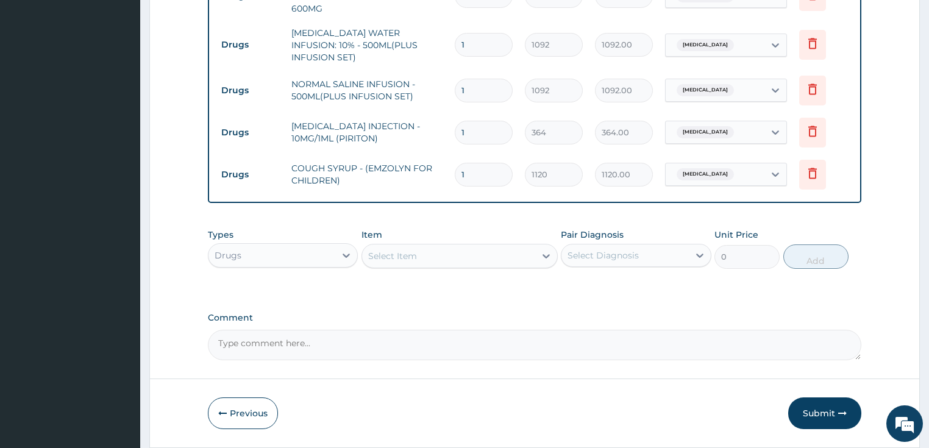
scroll to position [749, 0]
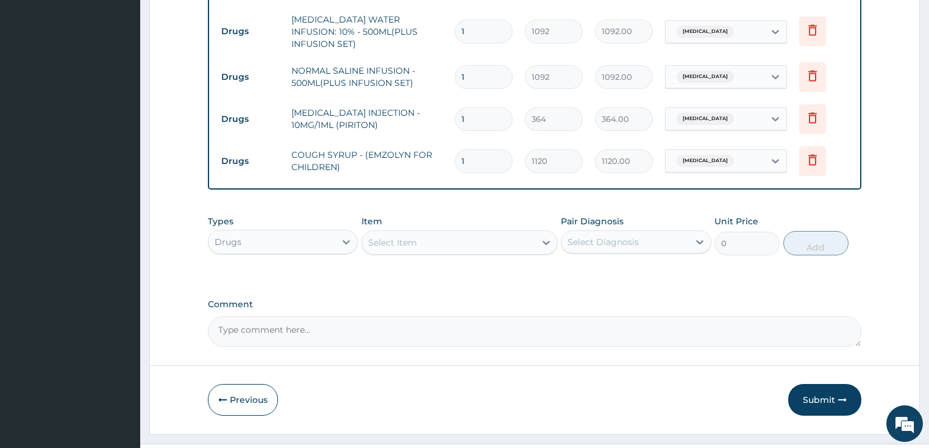
click at [486, 233] on div "Select Item" at bounding box center [448, 243] width 173 height 20
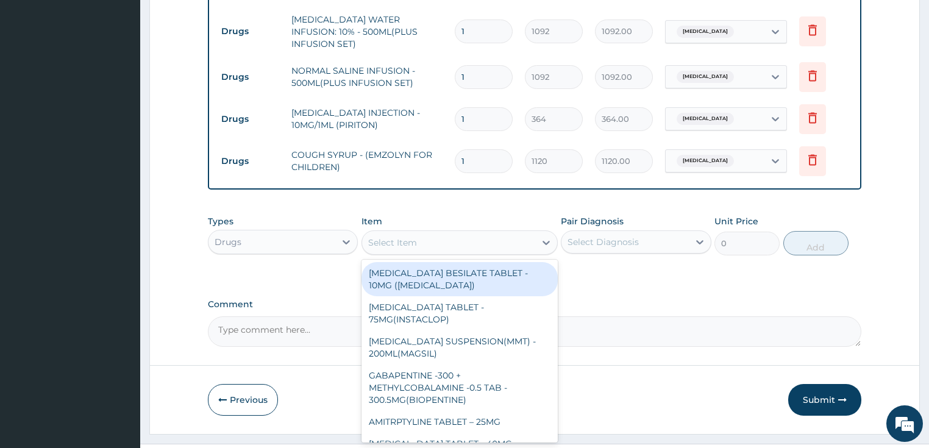
type input "p"
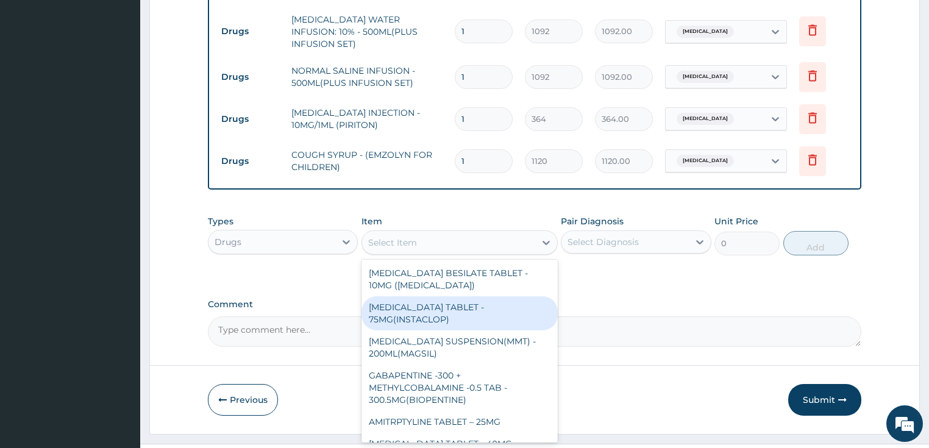
click at [629, 316] on textarea "Comment" at bounding box center [535, 331] width 654 height 30
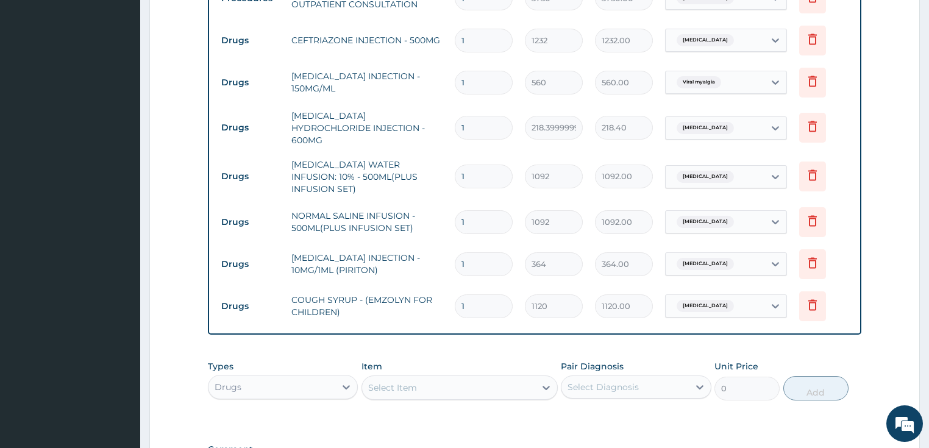
scroll to position [602, 0]
click at [461, 254] on input "1" at bounding box center [484, 266] width 58 height 24
type input "2"
type input "728.00"
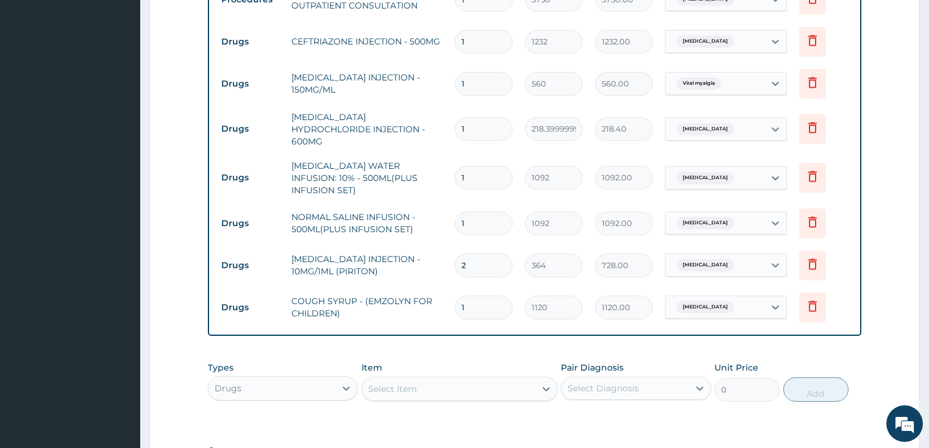
type input "2"
click at [459, 166] on input "1" at bounding box center [484, 178] width 58 height 24
type input "2"
type input "2184.00"
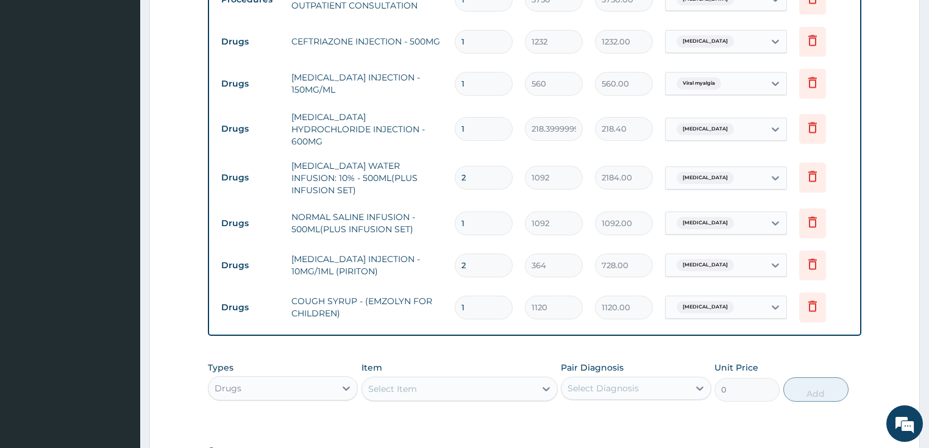
type input "2"
click at [460, 117] on input "1" at bounding box center [484, 129] width 58 height 24
type input "2"
type input "436.80"
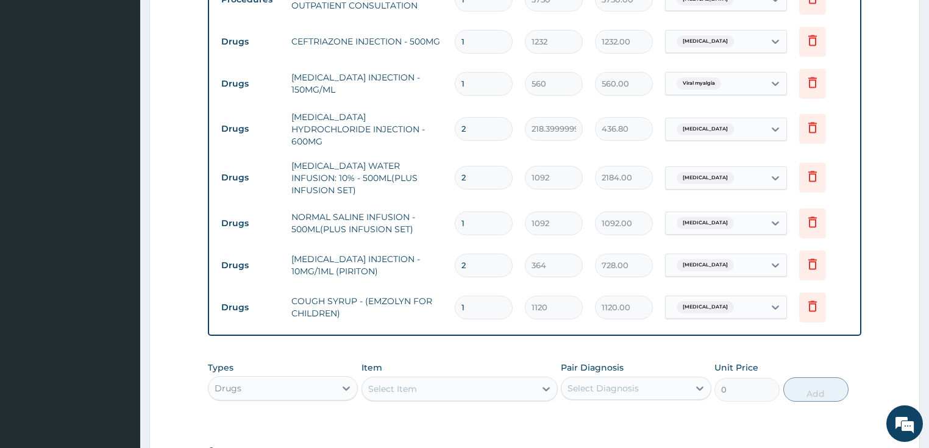
type input "3"
type input "655.20"
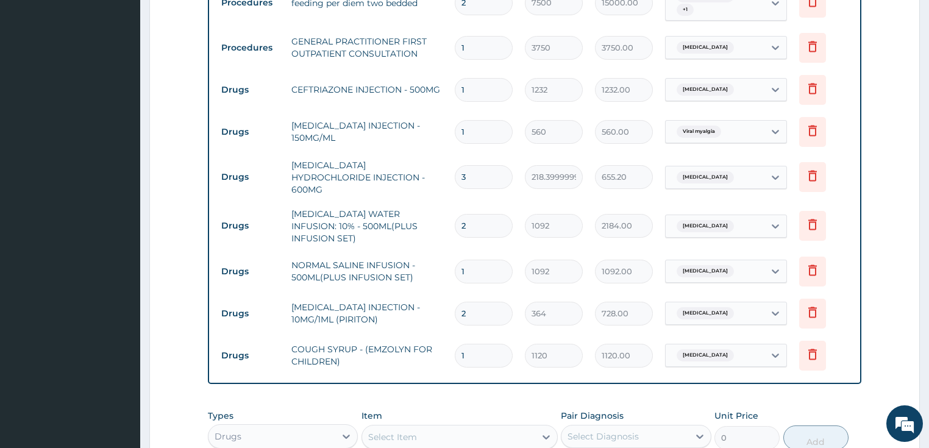
scroll to position [505, 0]
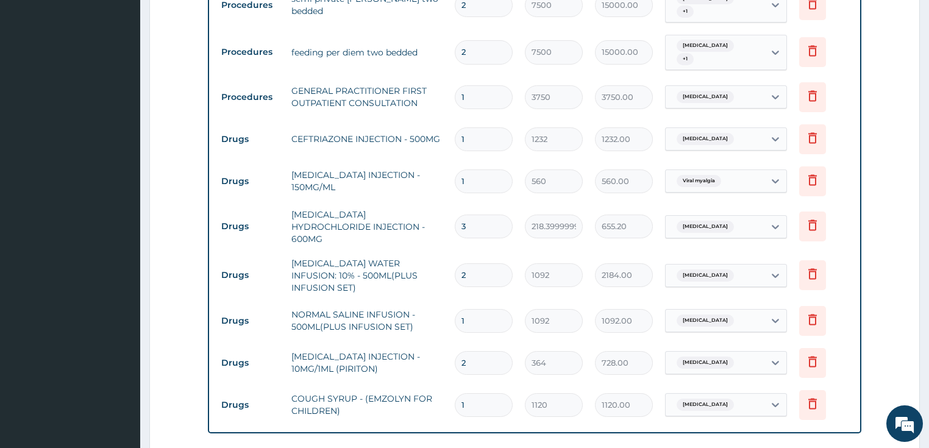
type input "3"
click at [467, 170] on input "1" at bounding box center [484, 182] width 58 height 24
type input "12"
type input "6720.00"
type input "12"
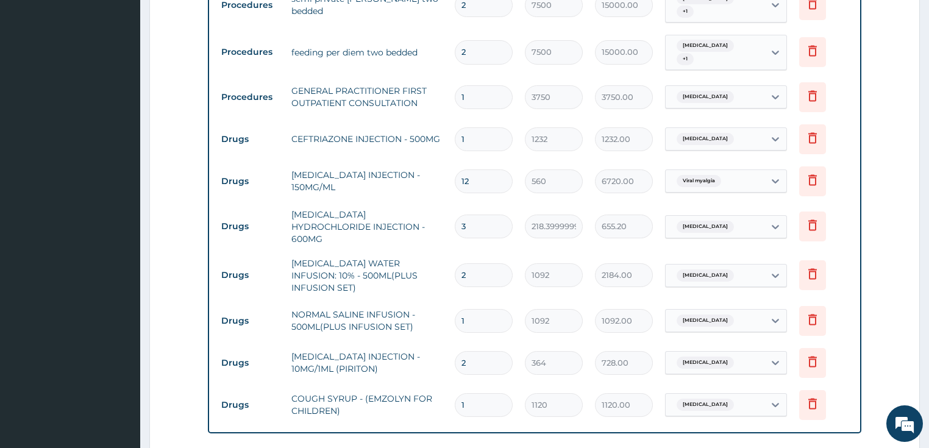
click at [459, 127] on input "1" at bounding box center [484, 139] width 58 height 24
type input "4"
type input "4928.00"
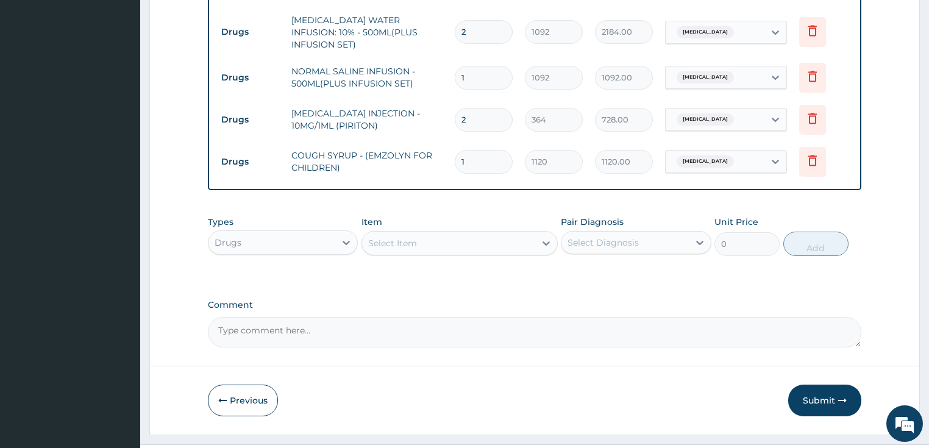
scroll to position [749, 0]
type input "4"
click at [288, 316] on textarea "Comment" at bounding box center [535, 331] width 654 height 30
type textarea "admitted 15/9/25 and discharged 17/9/25"
click at [807, 384] on button "Submit" at bounding box center [824, 400] width 73 height 32
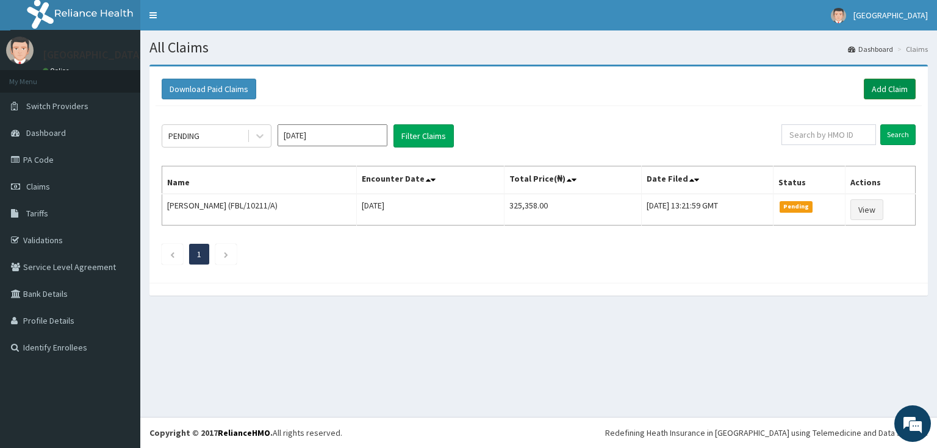
click at [893, 87] on link "Add Claim" at bounding box center [889, 89] width 52 height 21
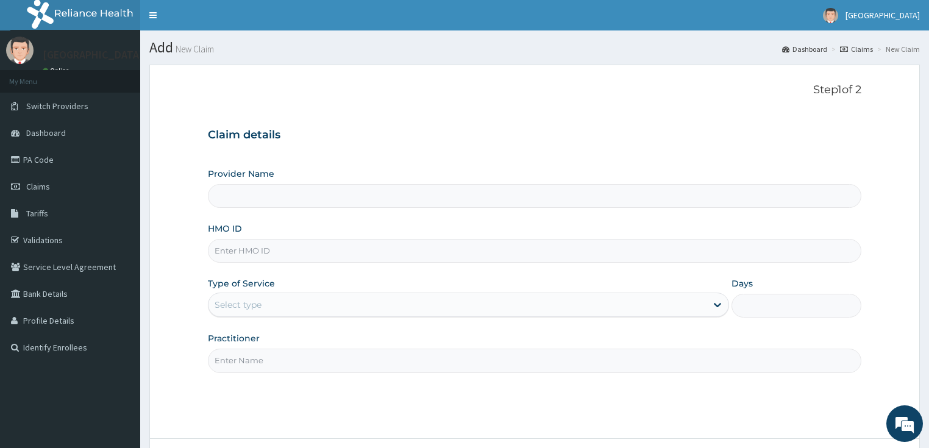
click at [298, 252] on input "HMO ID" at bounding box center [535, 251] width 654 height 24
paste input "RIS/10017/D"
type input "RIS/10017/D"
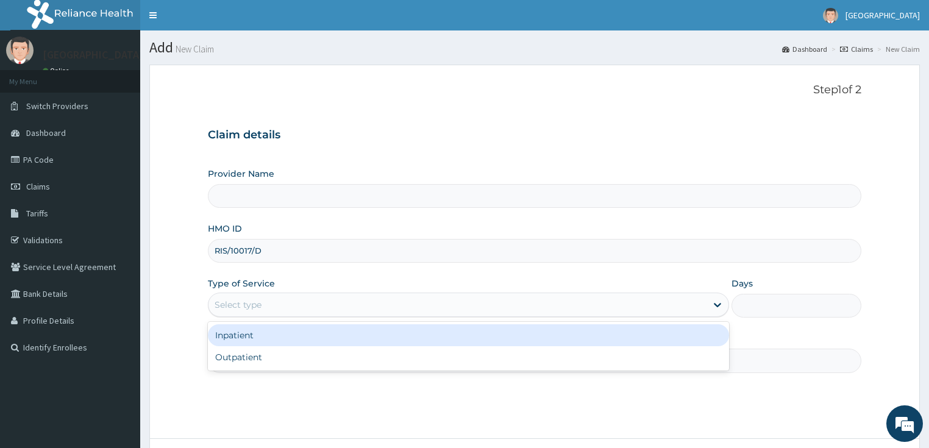
drag, startPoint x: 256, startPoint y: 306, endPoint x: 244, endPoint y: 344, distance: 39.7
click at [255, 306] on div "Select type" at bounding box center [238, 305] width 47 height 12
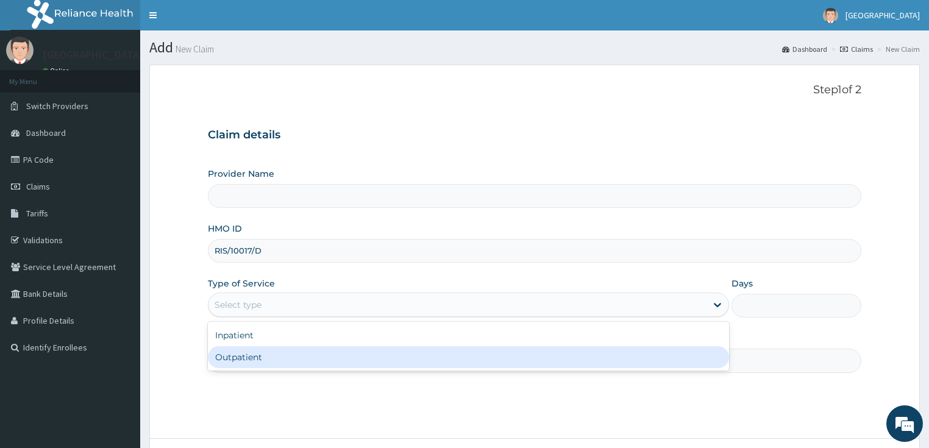
type input "[GEOGRAPHIC_DATA]"
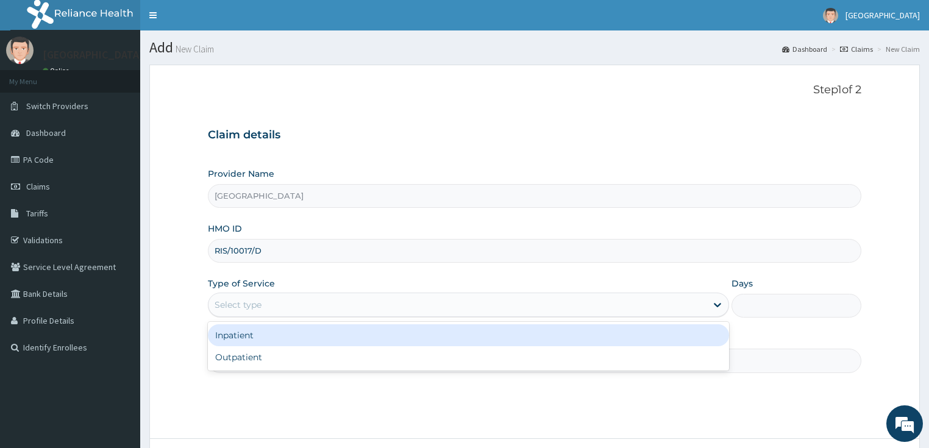
click at [249, 339] on div "Inpatient" at bounding box center [468, 335] width 521 height 22
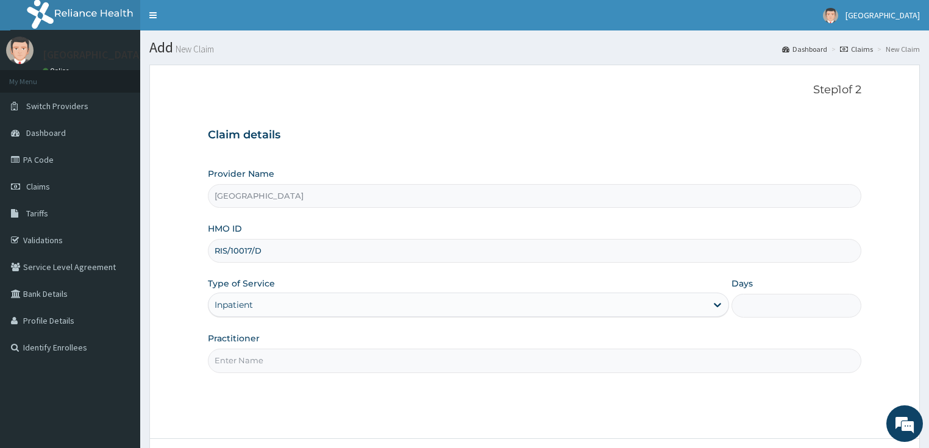
click at [757, 305] on input "Days" at bounding box center [797, 306] width 130 height 24
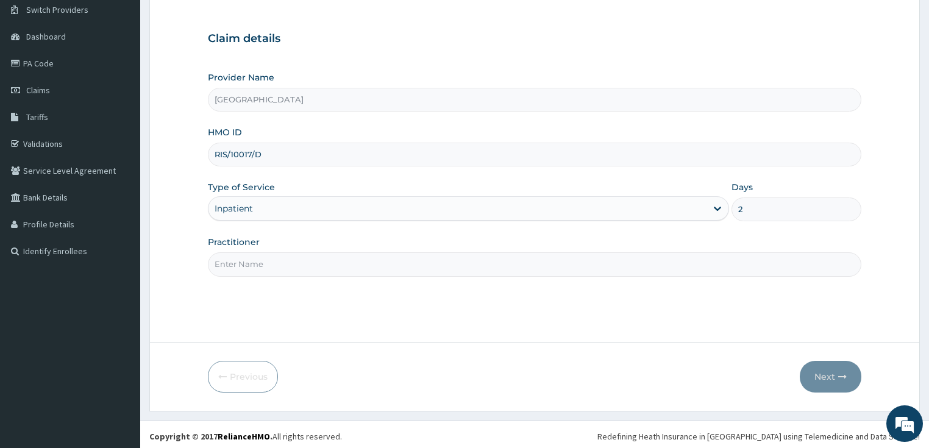
scroll to position [98, 0]
type input "2"
click at [244, 260] on input "Practitioner" at bounding box center [535, 263] width 654 height 24
type input "DR OPEYEMI"
click at [824, 375] on button "Next" at bounding box center [831, 376] width 62 height 32
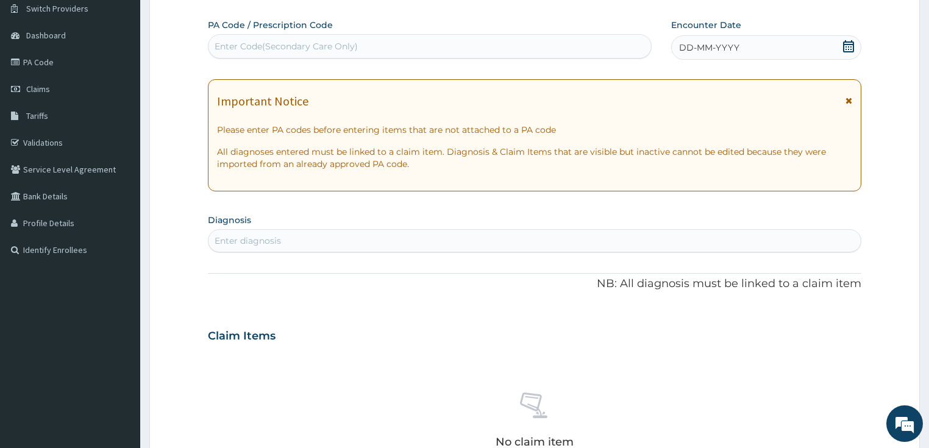
scroll to position [0, 0]
click at [311, 52] on div "Enter Code(Secondary Care Only)" at bounding box center [286, 46] width 143 height 12
paste input "PA/D4A8C8"
type input "PA/D4A8C8"
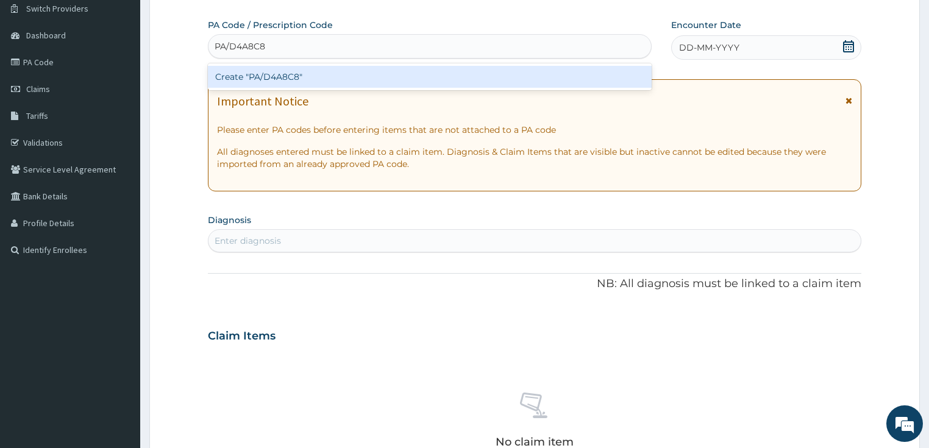
click at [300, 80] on div "Create "PA/D4A8C8"" at bounding box center [430, 77] width 444 height 22
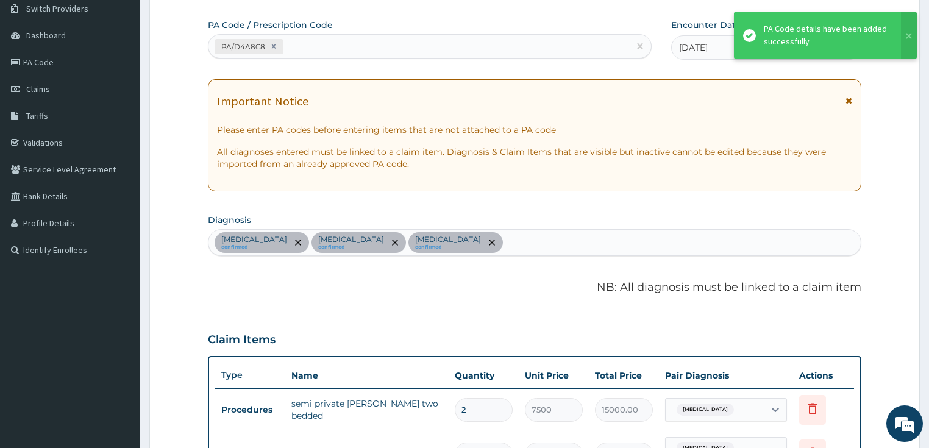
scroll to position [114, 0]
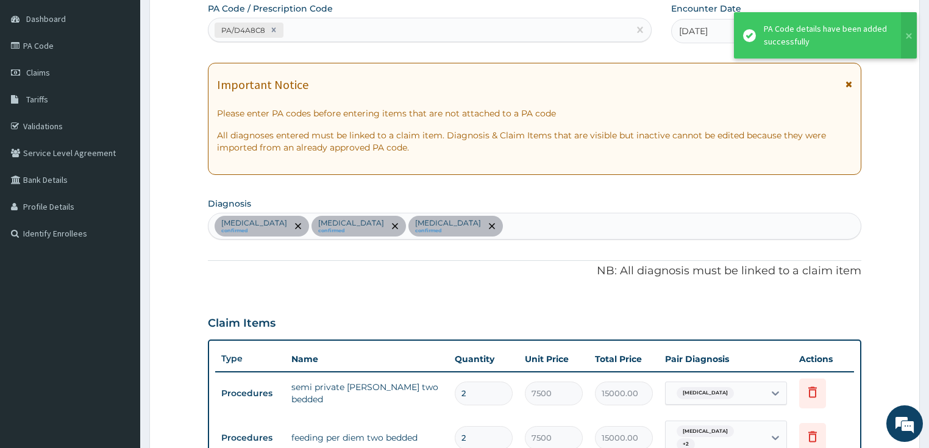
click at [471, 222] on div "Sepsis confirmed Upper respiratory infection confirmed Malaria confirmed" at bounding box center [535, 226] width 653 height 26
type input "myal"
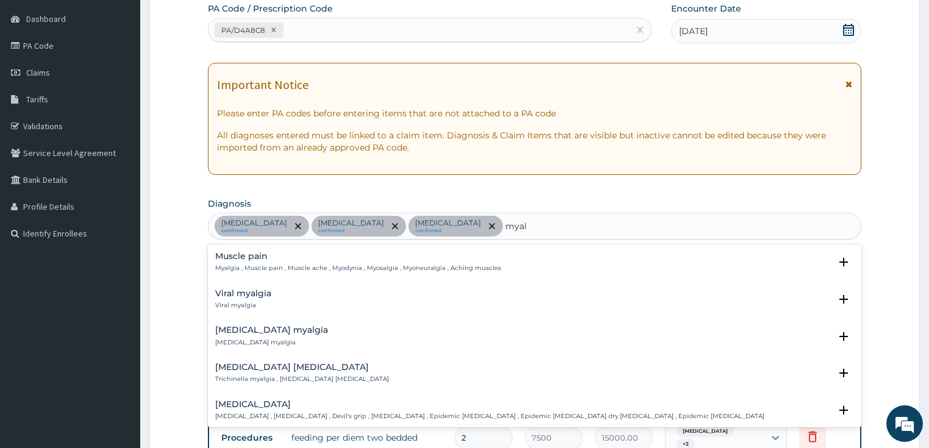
click at [229, 294] on h4 "Viral myalgia" at bounding box center [243, 293] width 56 height 9
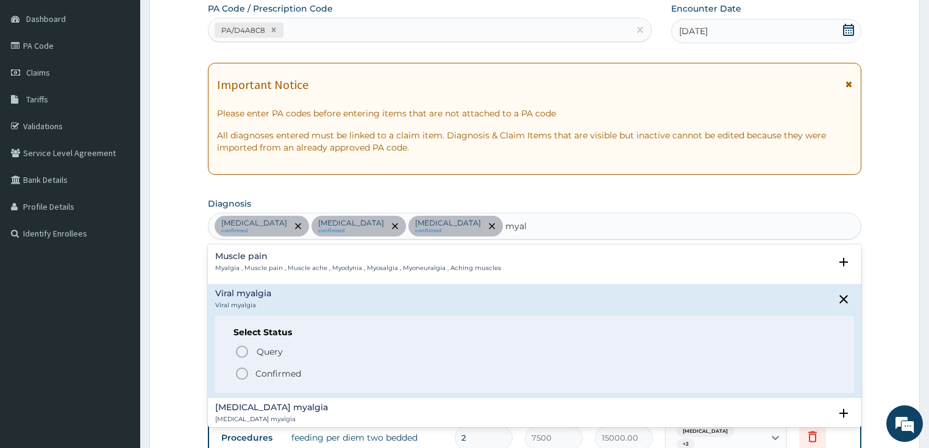
click at [241, 369] on icon "status option filled" at bounding box center [242, 373] width 15 height 15
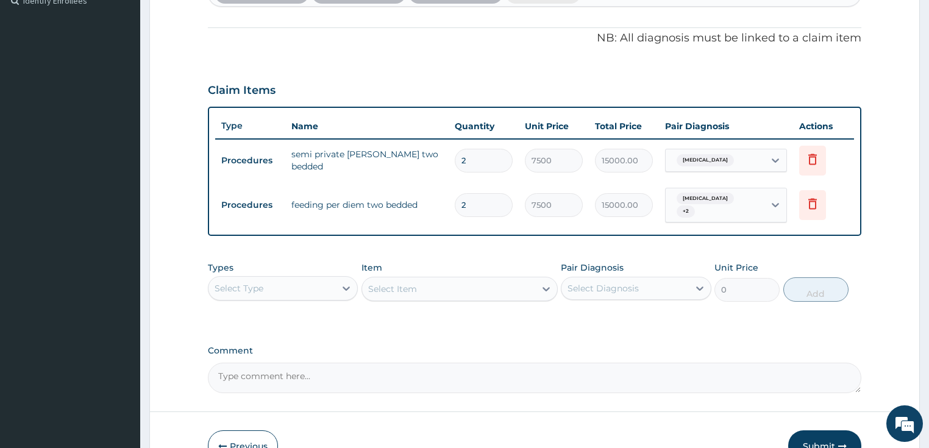
scroll to position [407, 0]
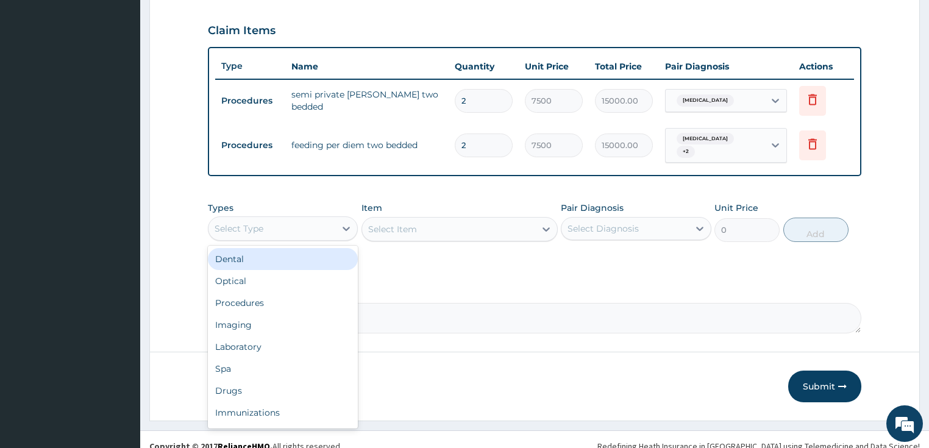
click at [296, 229] on div "Select Type" at bounding box center [272, 229] width 127 height 20
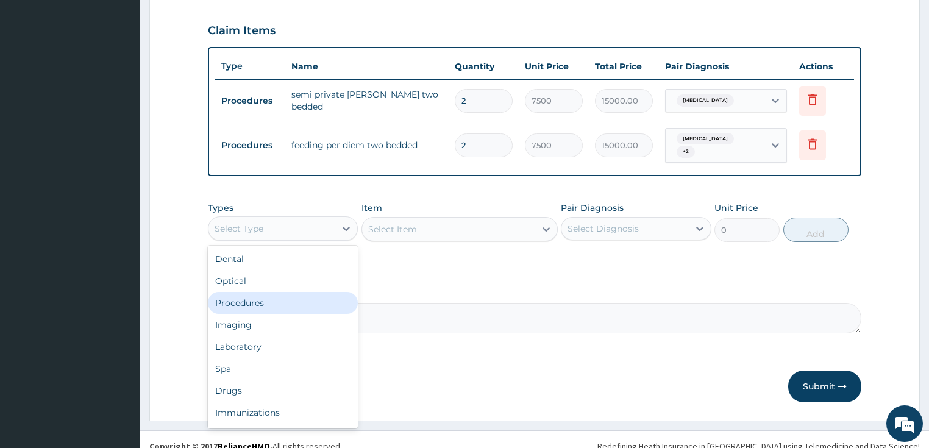
click at [263, 307] on div "Procedures" at bounding box center [283, 303] width 151 height 22
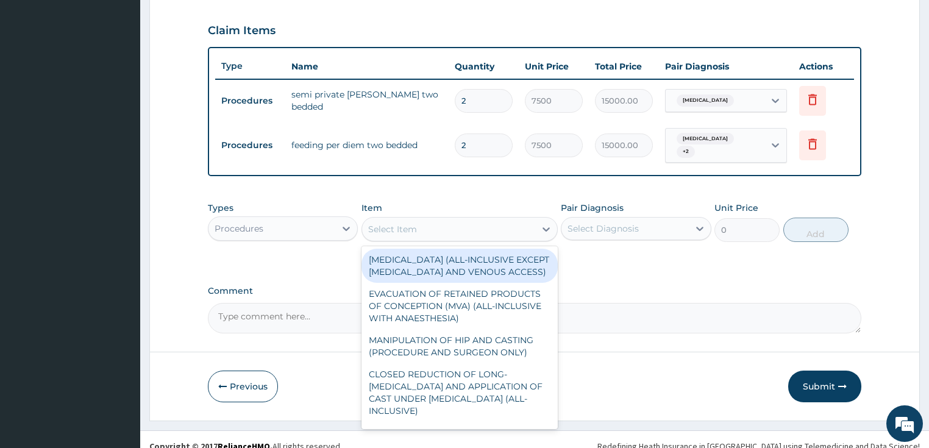
click at [437, 231] on div "Select Item" at bounding box center [448, 230] width 173 height 20
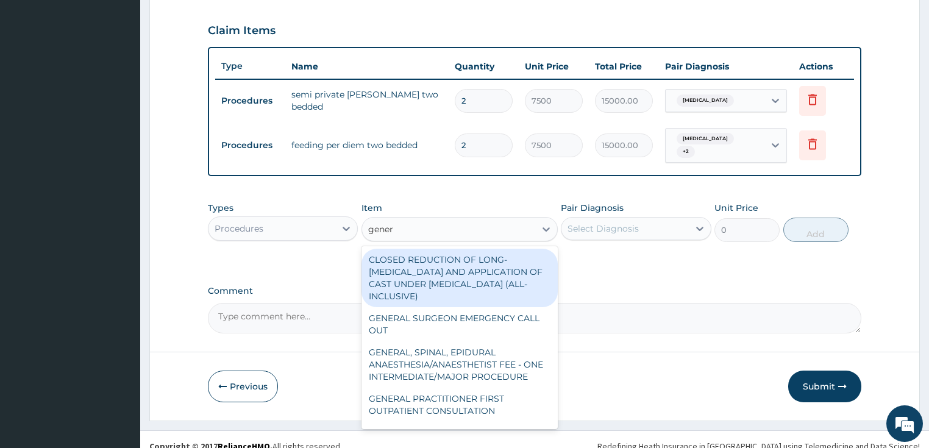
type input "genera"
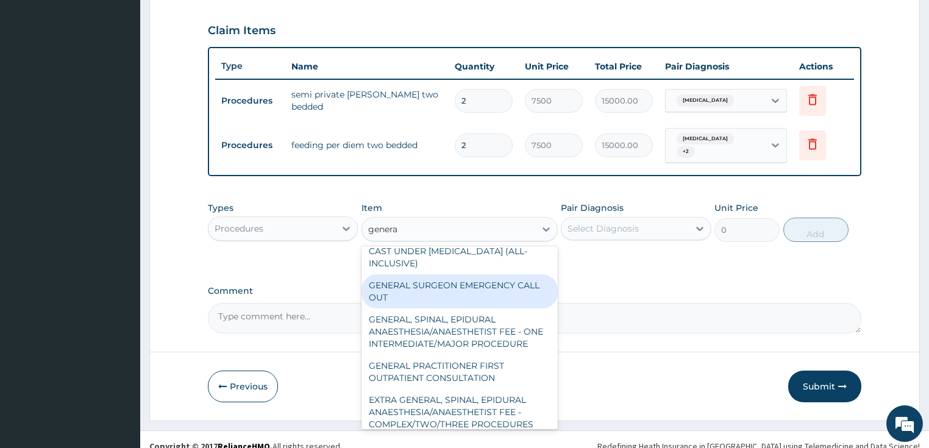
scroll to position [49, 0]
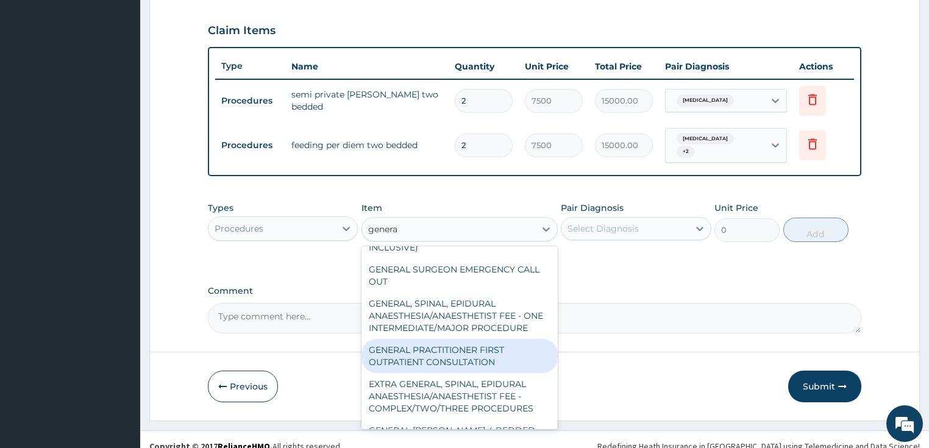
click at [419, 368] on div "GENERAL PRACTITIONER FIRST OUTPATIENT CONSULTATION" at bounding box center [460, 356] width 196 height 34
type input "3750"
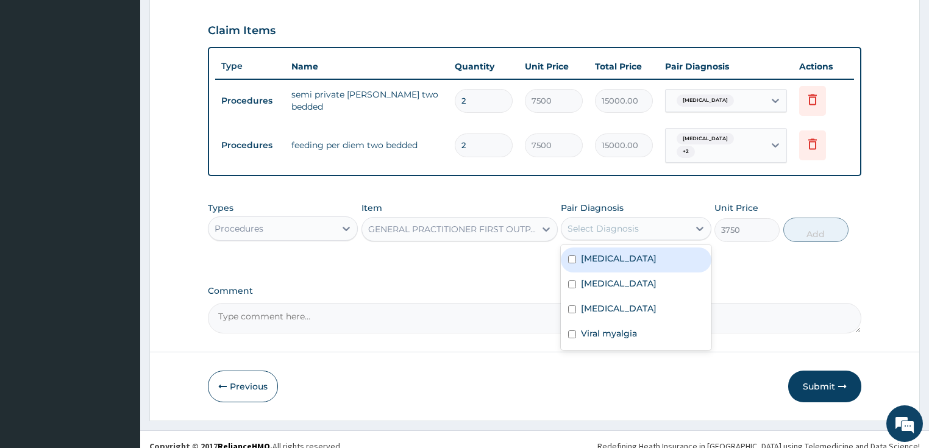
click at [619, 230] on div "Select Diagnosis" at bounding box center [603, 229] width 71 height 12
click at [602, 258] on label "Sepsis" at bounding box center [619, 258] width 76 height 12
checkbox input "true"
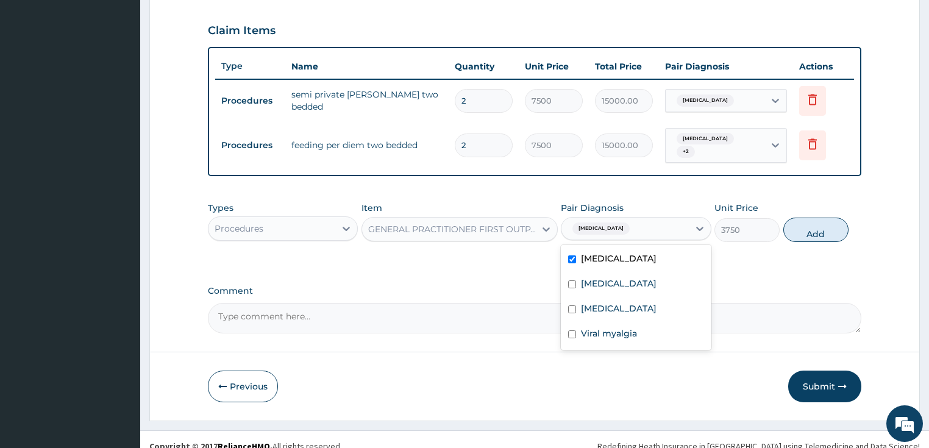
drag, startPoint x: 801, startPoint y: 229, endPoint x: 767, endPoint y: 230, distance: 33.5
click at [801, 229] on button "Add" at bounding box center [815, 230] width 65 height 24
type input "0"
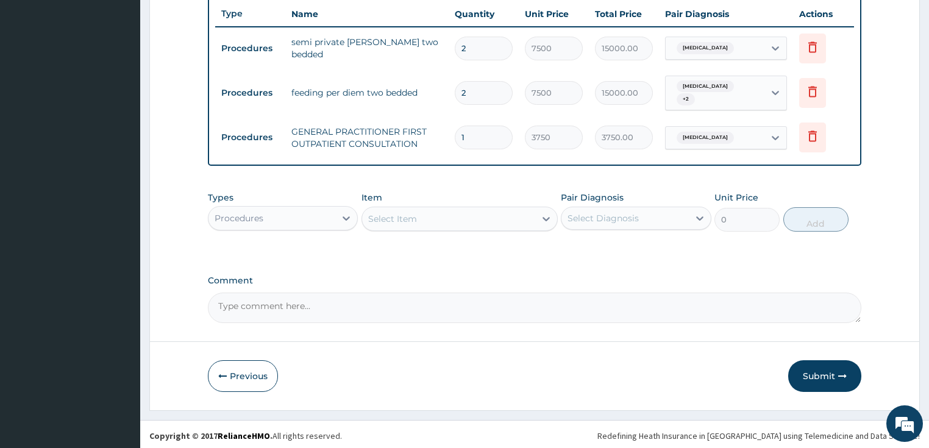
scroll to position [460, 0]
click at [295, 215] on div "Procedures" at bounding box center [272, 218] width 127 height 20
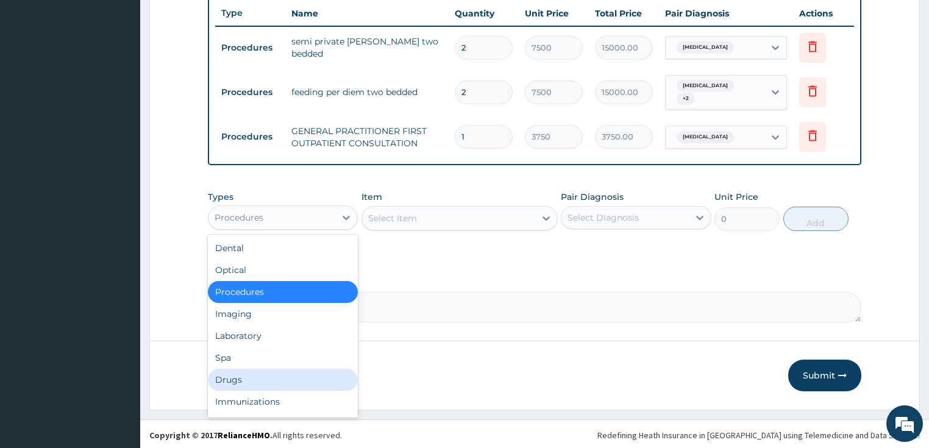
click at [237, 379] on div "Drugs" at bounding box center [283, 380] width 151 height 22
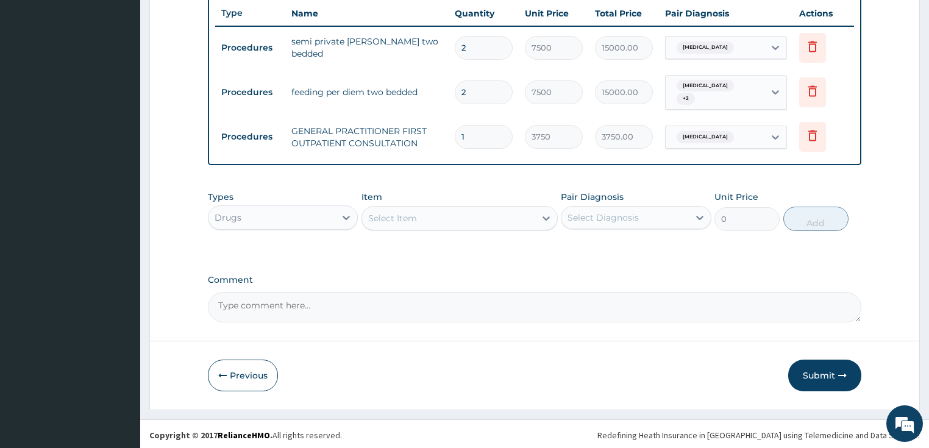
click at [468, 218] on div "Select Item" at bounding box center [448, 219] width 173 height 20
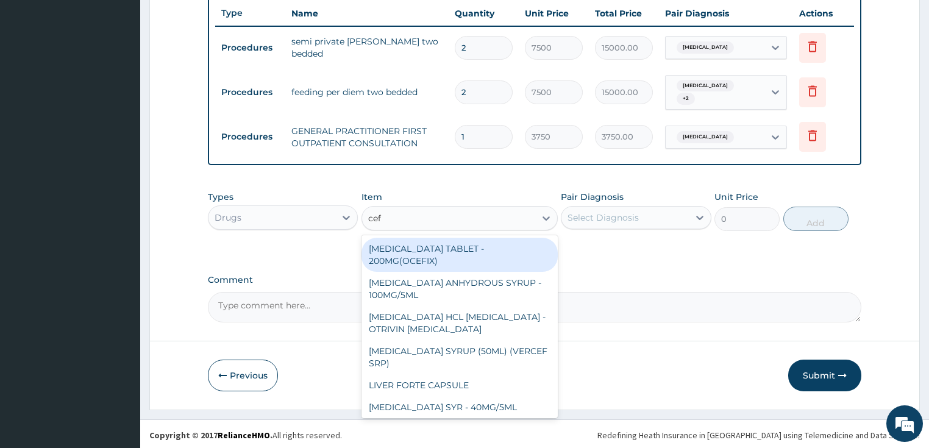
type input "ceft"
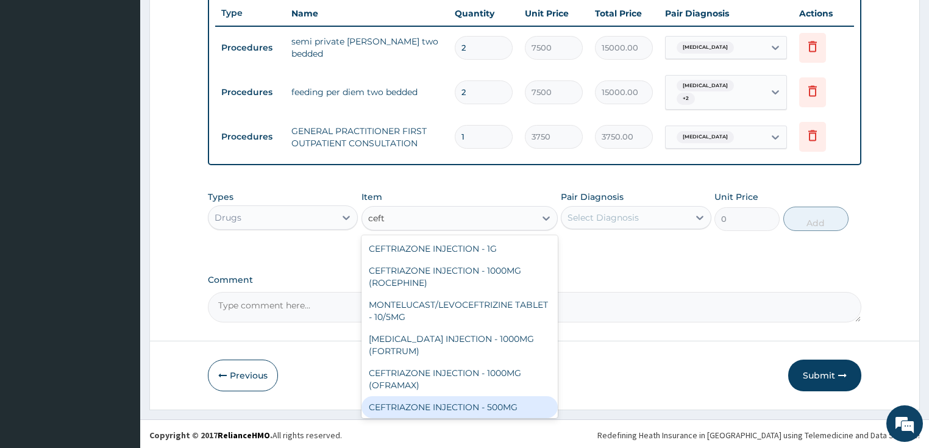
drag, startPoint x: 452, startPoint y: 402, endPoint x: 492, endPoint y: 336, distance: 77.2
click at [452, 401] on div "CEFTRIAZONE INJECTION - 500MG" at bounding box center [460, 407] width 196 height 22
type input "1232"
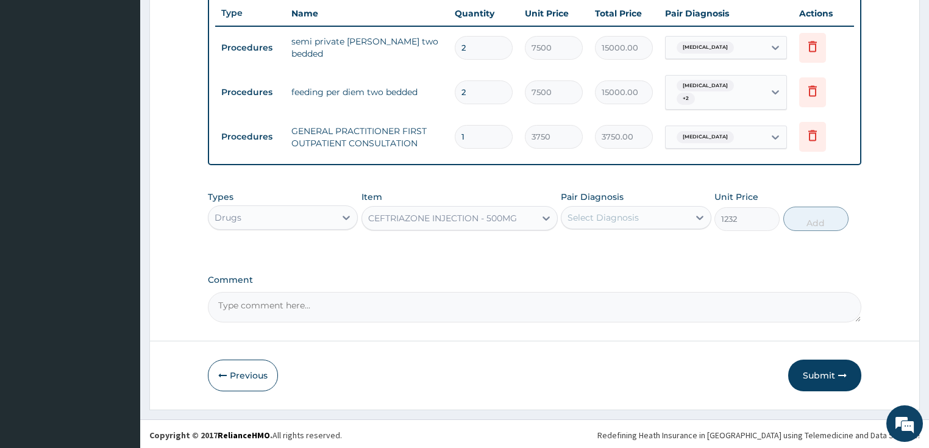
click at [593, 218] on div "Select Diagnosis" at bounding box center [603, 218] width 71 height 12
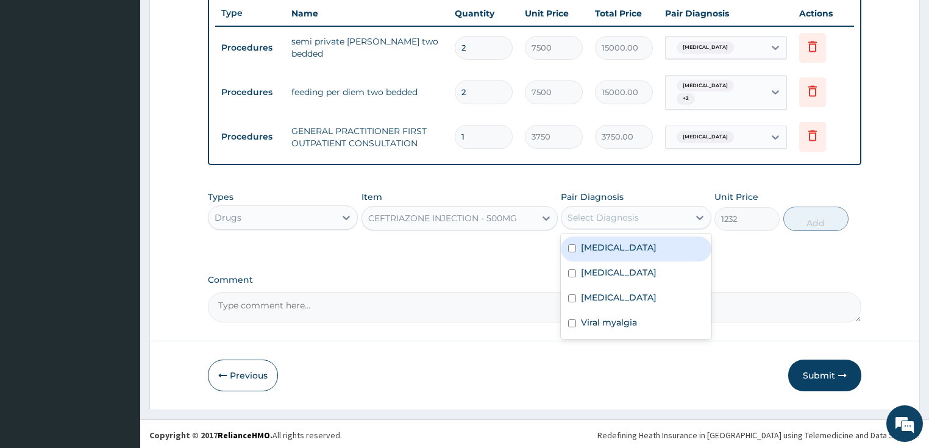
click at [600, 248] on label "Sepsis" at bounding box center [619, 247] width 76 height 12
checkbox input "true"
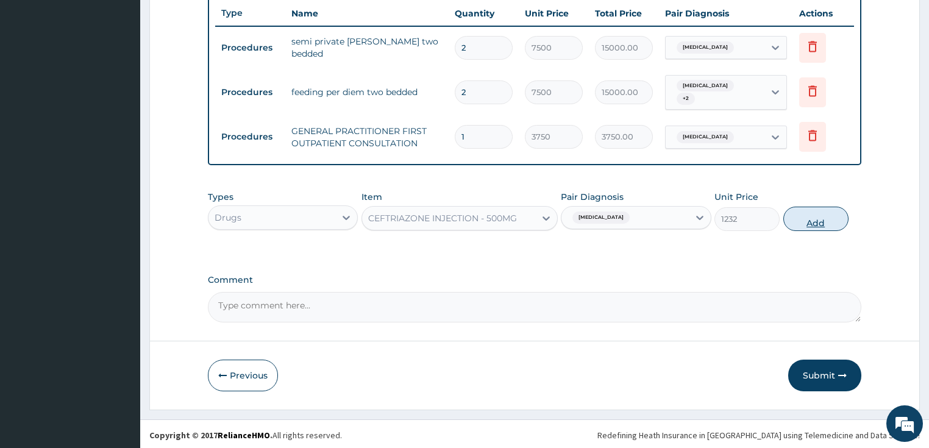
click at [803, 219] on button "Add" at bounding box center [815, 219] width 65 height 24
type input "0"
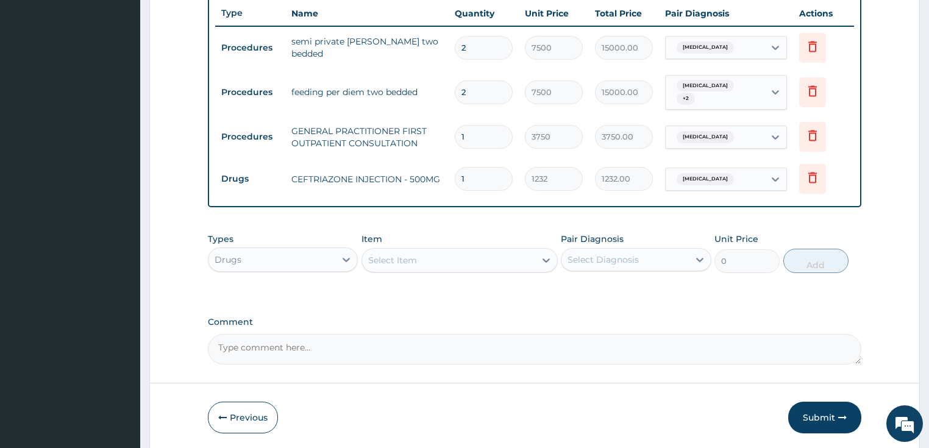
scroll to position [502, 0]
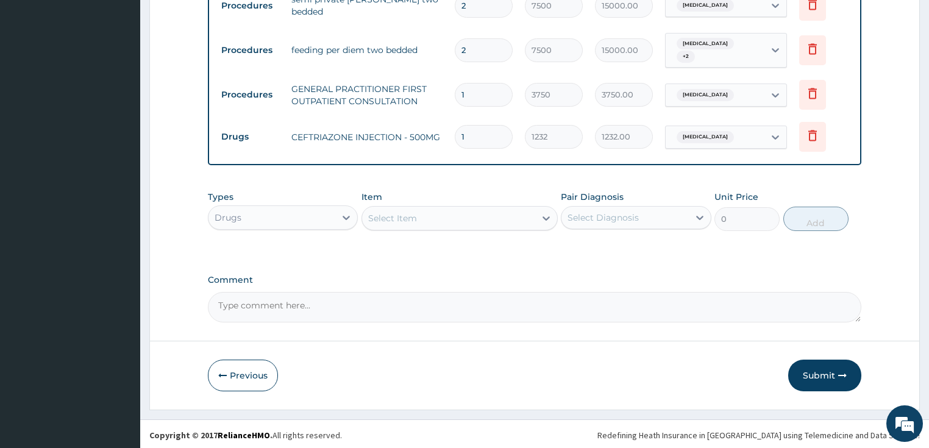
click at [415, 218] on div "Select Item" at bounding box center [392, 218] width 49 height 12
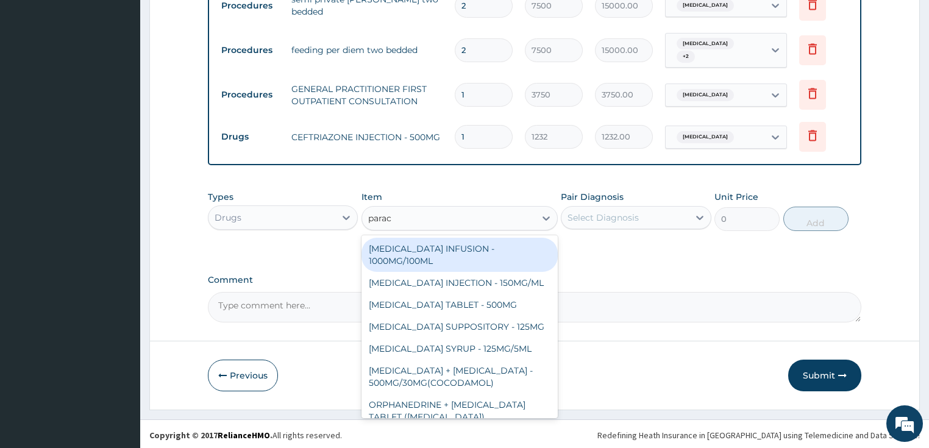
type input "parace"
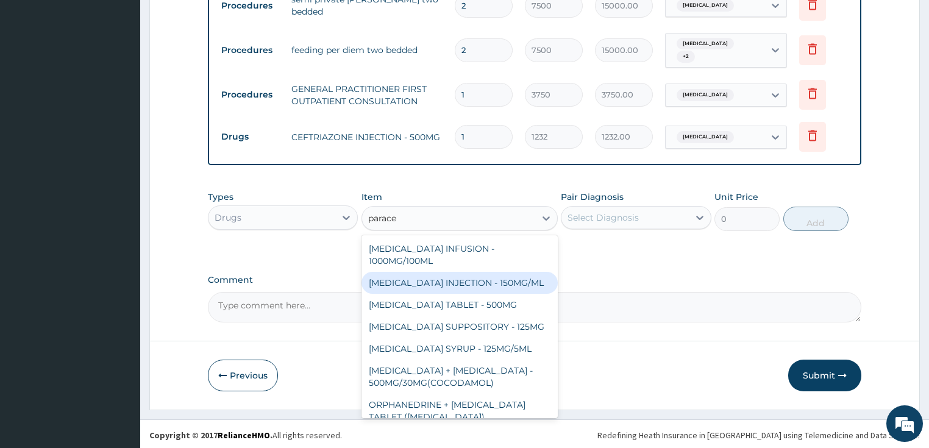
click at [437, 285] on div "PARACETAMOL INJECTION - 150MG/ML" at bounding box center [460, 283] width 196 height 22
type input "560"
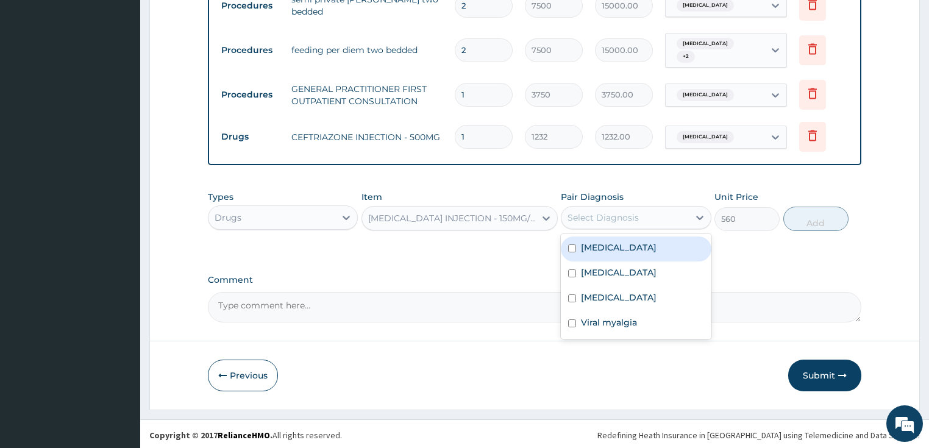
click at [605, 214] on div "Select Diagnosis" at bounding box center [603, 218] width 71 height 12
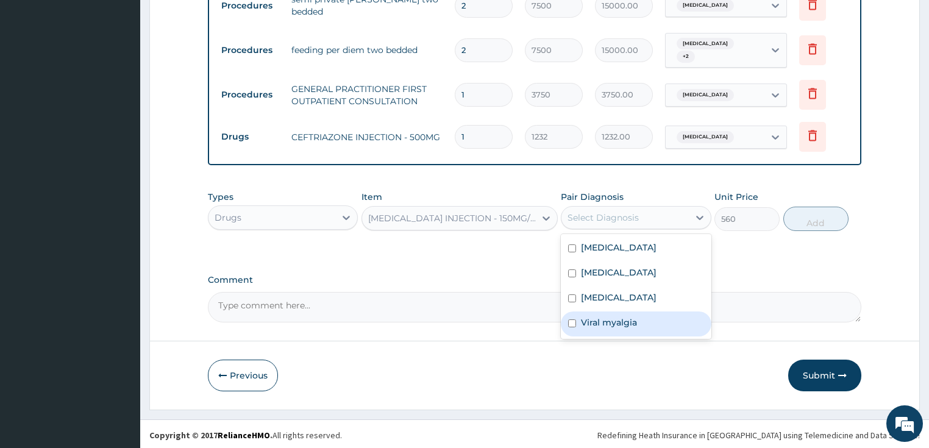
drag, startPoint x: 642, startPoint y: 315, endPoint x: 676, endPoint y: 302, distance: 36.1
click at [644, 315] on div "Viral myalgia" at bounding box center [636, 324] width 151 height 25
checkbox input "true"
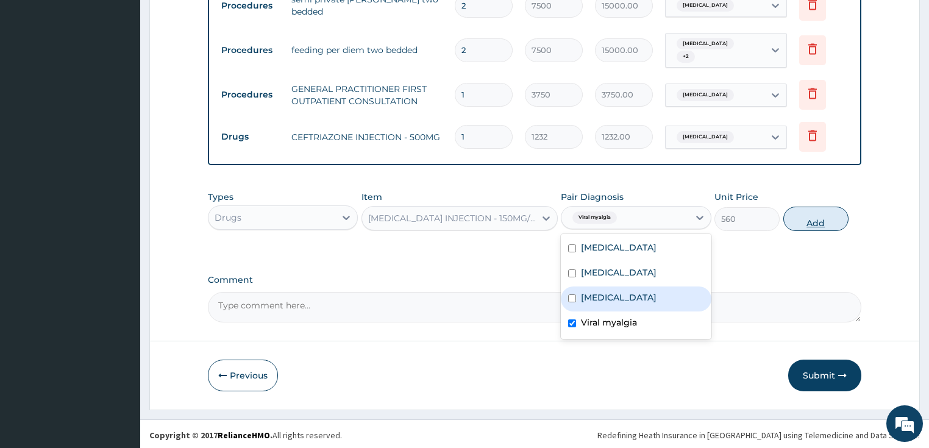
click at [812, 215] on button "Add" at bounding box center [815, 219] width 65 height 24
type input "0"
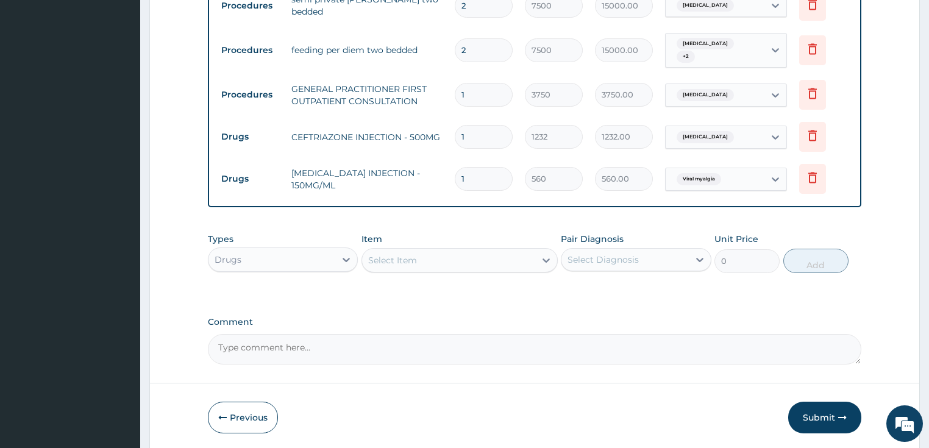
click at [420, 260] on div "Select Item" at bounding box center [448, 261] width 173 height 20
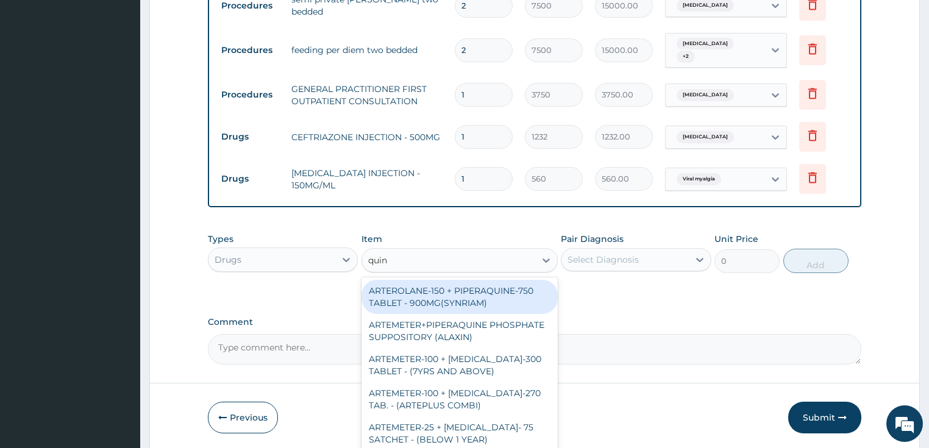
type input "quini"
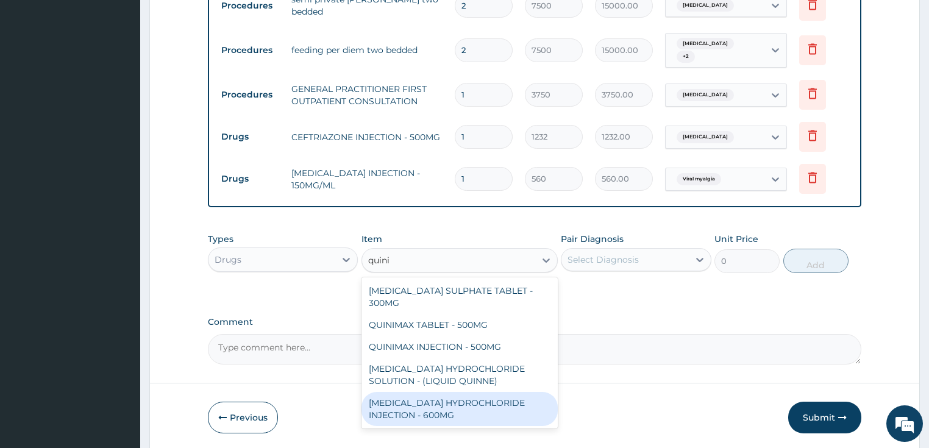
drag, startPoint x: 430, startPoint y: 394, endPoint x: 486, endPoint y: 368, distance: 61.9
click at [430, 394] on div "QUININE HYDROCHLORIDE INJECTION - 600MG" at bounding box center [460, 409] width 196 height 34
type input "218.39999999999998"
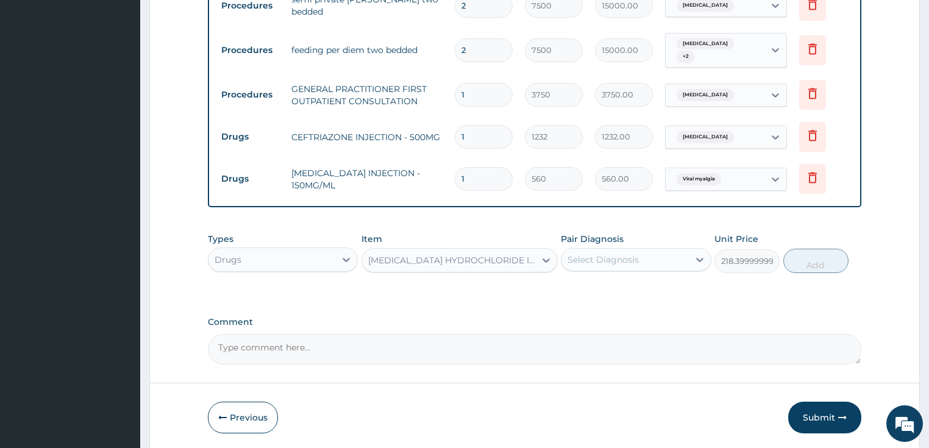
click at [632, 261] on div "Select Diagnosis" at bounding box center [603, 260] width 71 height 12
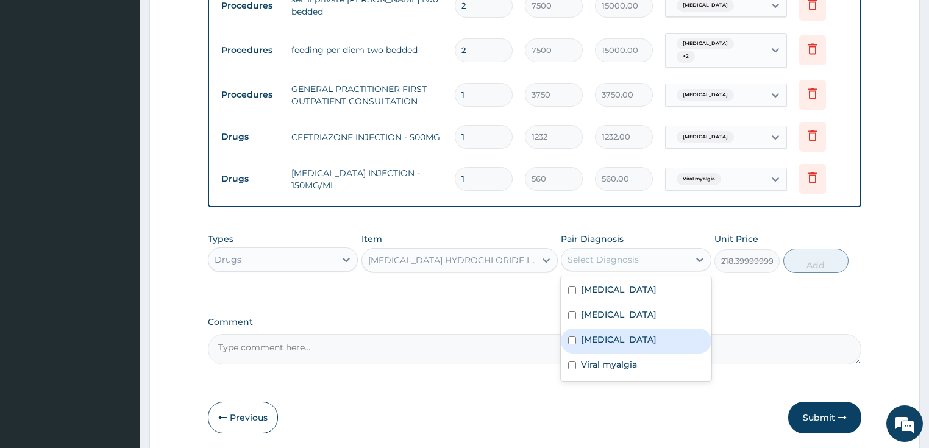
drag, startPoint x: 631, startPoint y: 343, endPoint x: 649, endPoint y: 334, distance: 19.6
click at [631, 342] on div "Malaria" at bounding box center [636, 341] width 151 height 25
checkbox input "true"
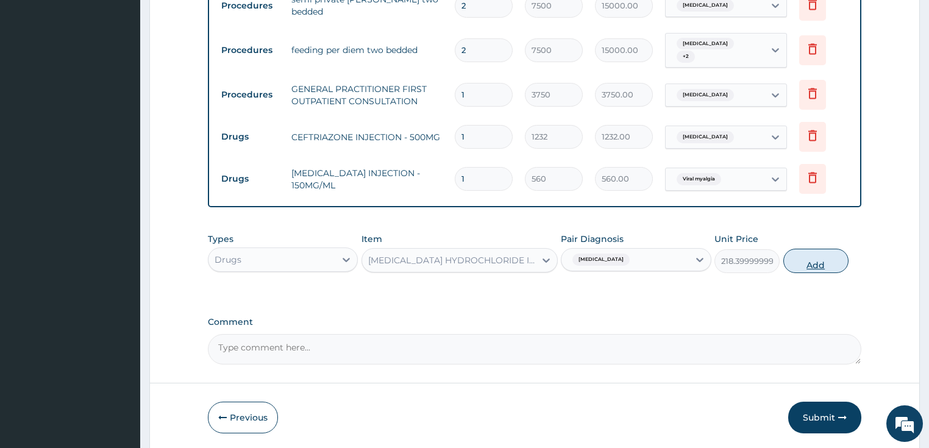
click at [802, 259] on button "Add" at bounding box center [815, 261] width 65 height 24
type input "0"
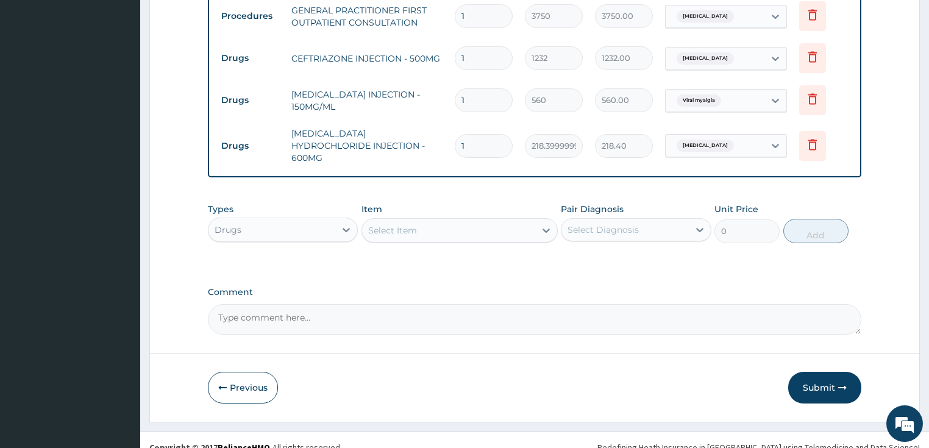
scroll to position [585, 0]
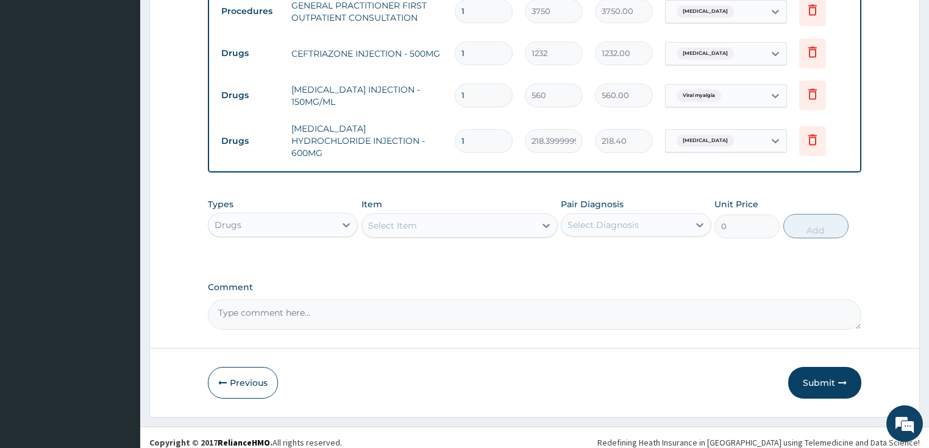
click at [410, 220] on div "Select Item" at bounding box center [392, 226] width 49 height 12
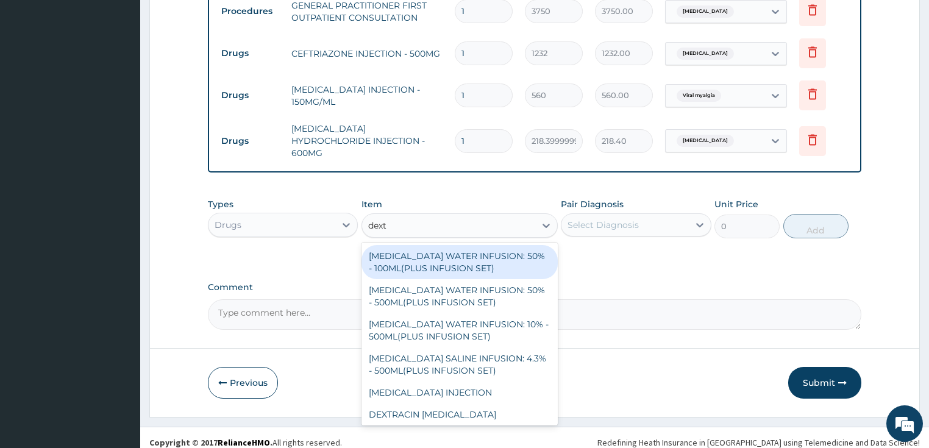
type input "dextr"
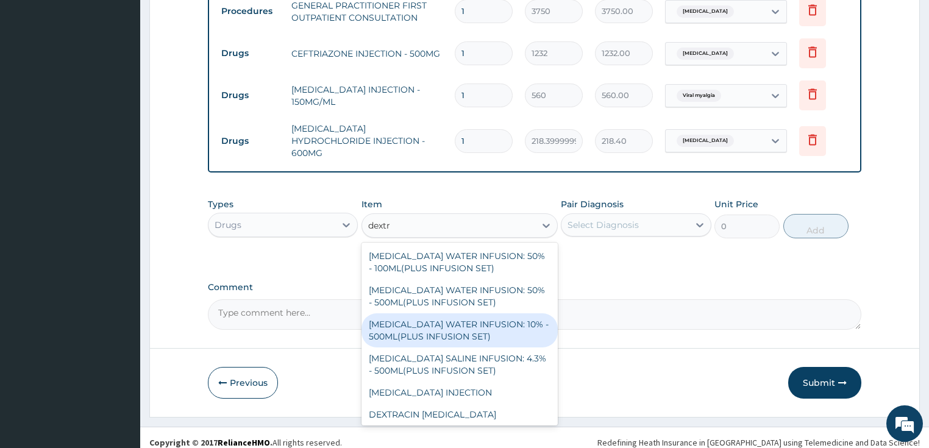
drag, startPoint x: 419, startPoint y: 319, endPoint x: 588, endPoint y: 248, distance: 182.5
click at [419, 318] on div "DEXTROSE WATER INFUSION: 10% - 500ML(PLUS INFUSION SET)" at bounding box center [460, 330] width 196 height 34
type input "1092"
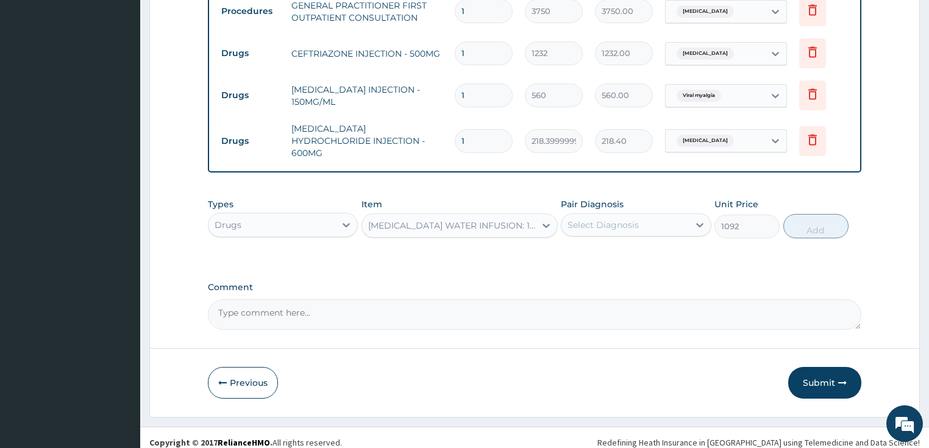
click at [634, 219] on div "Select Diagnosis" at bounding box center [603, 225] width 71 height 12
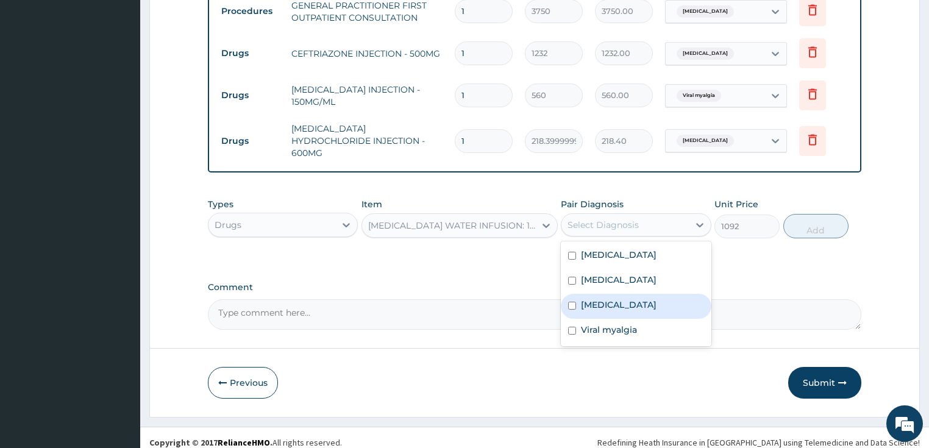
click at [609, 299] on label "Malaria" at bounding box center [619, 305] width 76 height 12
checkbox input "true"
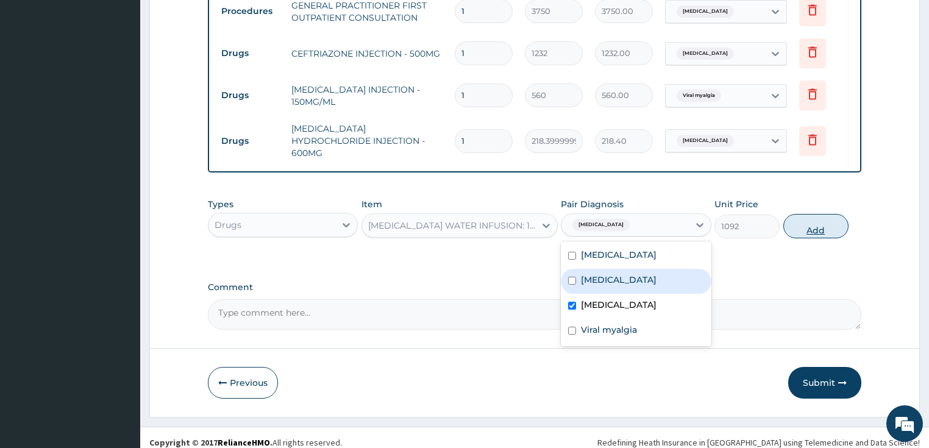
click at [807, 217] on button "Add" at bounding box center [815, 226] width 65 height 24
type input "0"
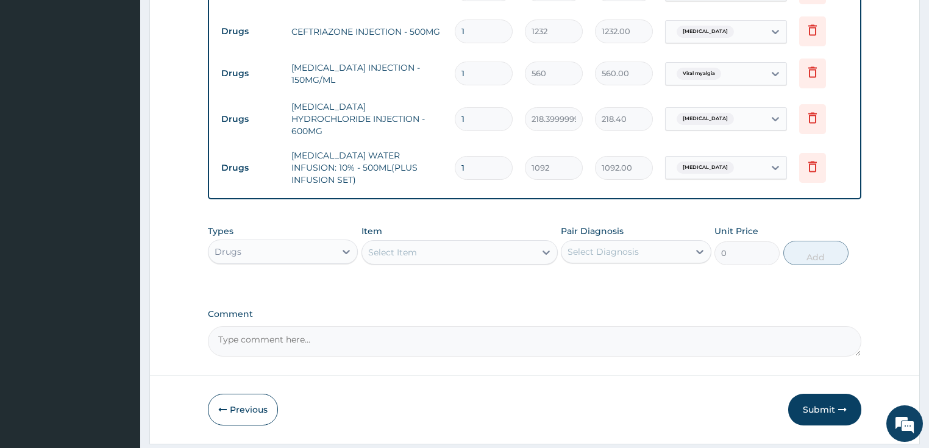
scroll to position [627, 0]
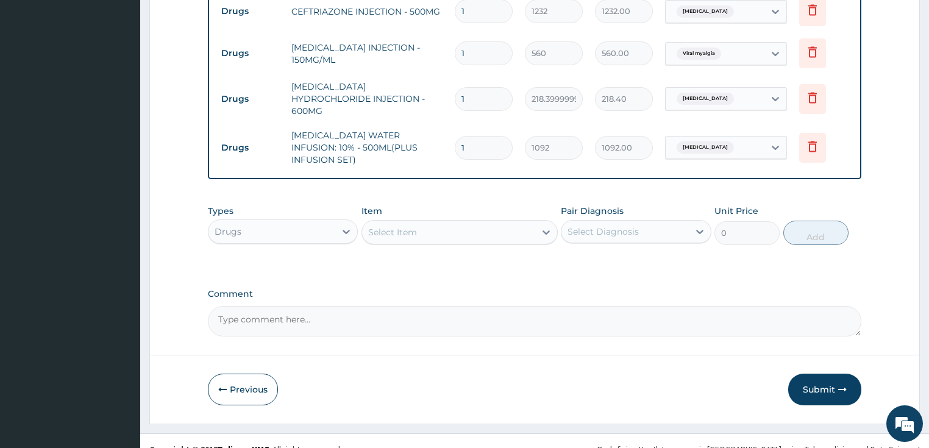
click at [413, 226] on div "Select Item" at bounding box center [392, 232] width 49 height 12
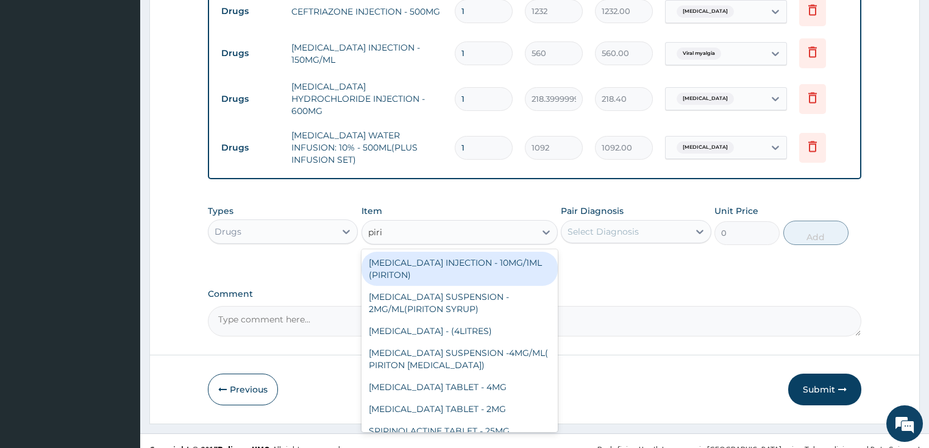
type input "pirit"
click at [426, 257] on div "CHLORPHENIRAMINE INJECTION - 10MG/1ML (PIRITON)" at bounding box center [460, 269] width 196 height 34
type input "364"
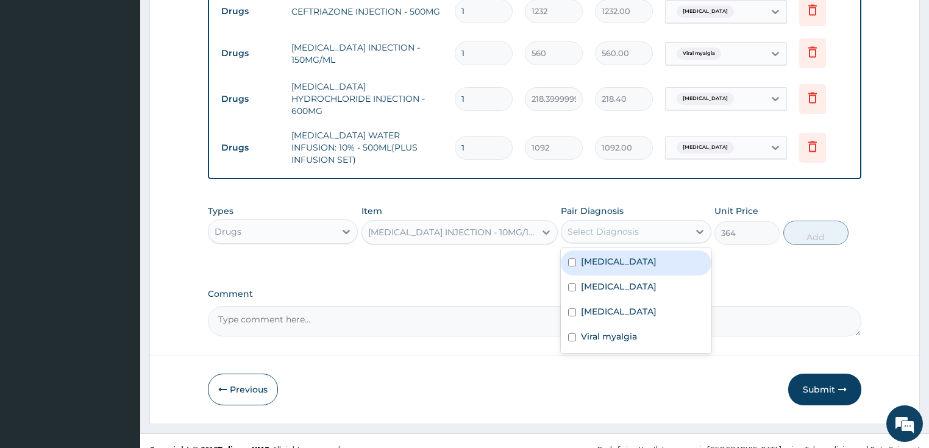
click at [599, 226] on div "Select Diagnosis" at bounding box center [603, 232] width 71 height 12
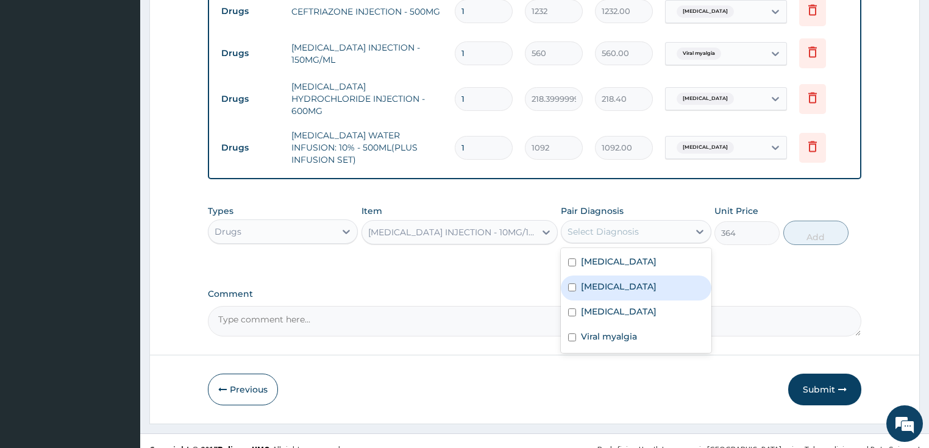
drag, startPoint x: 623, startPoint y: 274, endPoint x: 690, endPoint y: 259, distance: 69.4
click at [624, 280] on label "Upper respiratory infection" at bounding box center [619, 286] width 76 height 12
checkbox input "true"
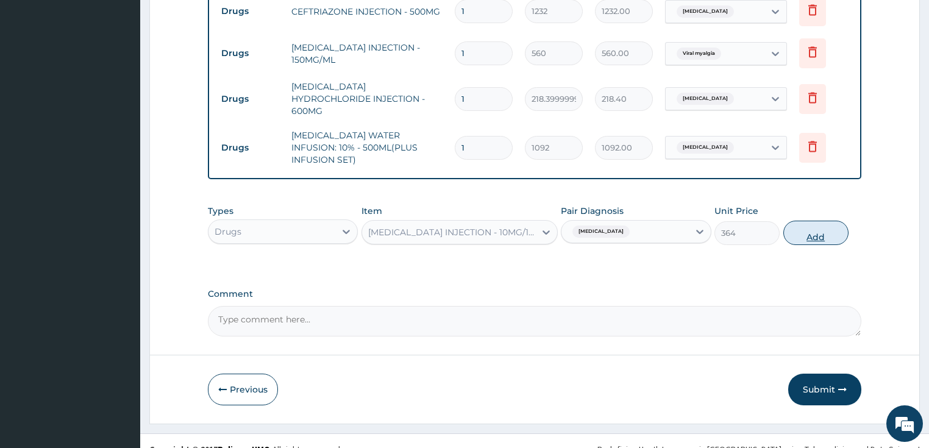
click at [815, 222] on button "Add" at bounding box center [815, 233] width 65 height 24
type input "0"
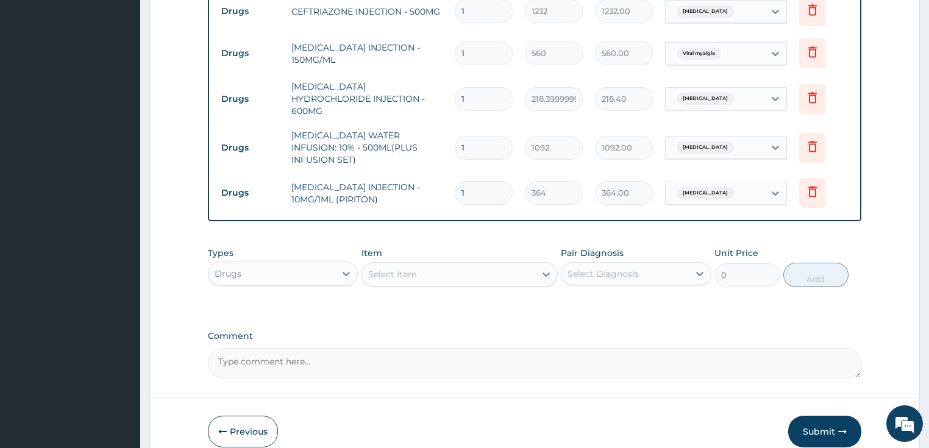
click at [419, 265] on div "Select Item" at bounding box center [448, 275] width 173 height 20
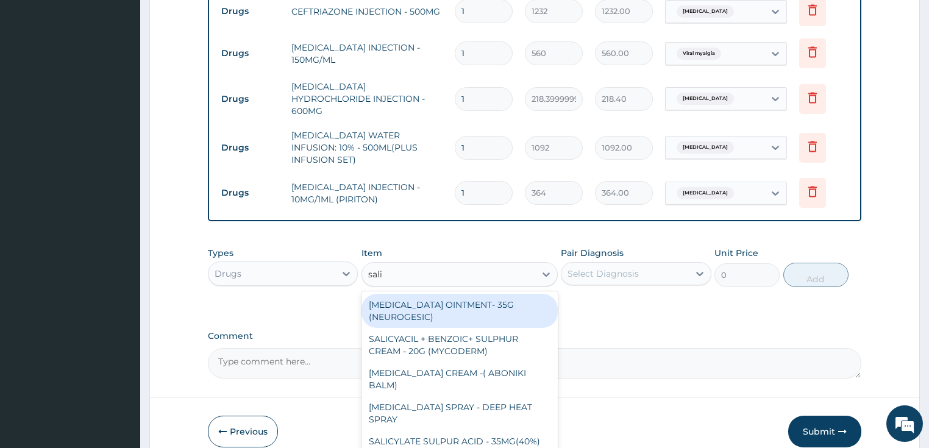
type input "salin"
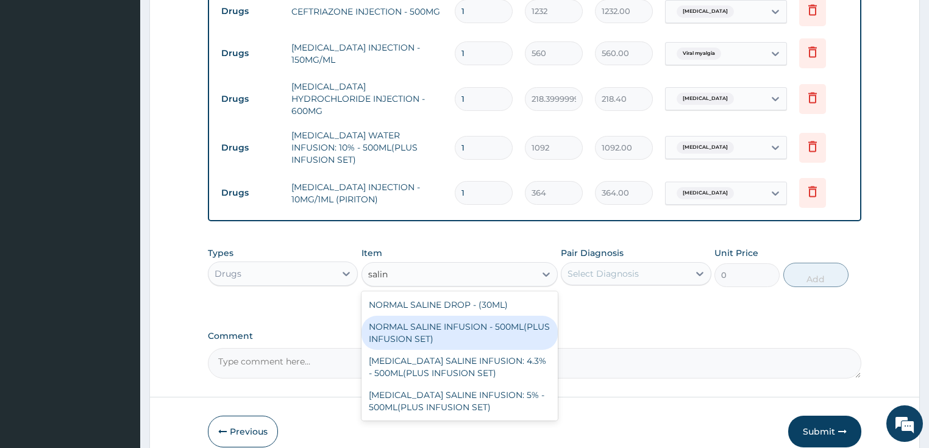
click at [429, 322] on div "NORMAL SALINE INFUSION - 500ML(PLUS INFUSION SET)" at bounding box center [460, 333] width 196 height 34
type input "1092"
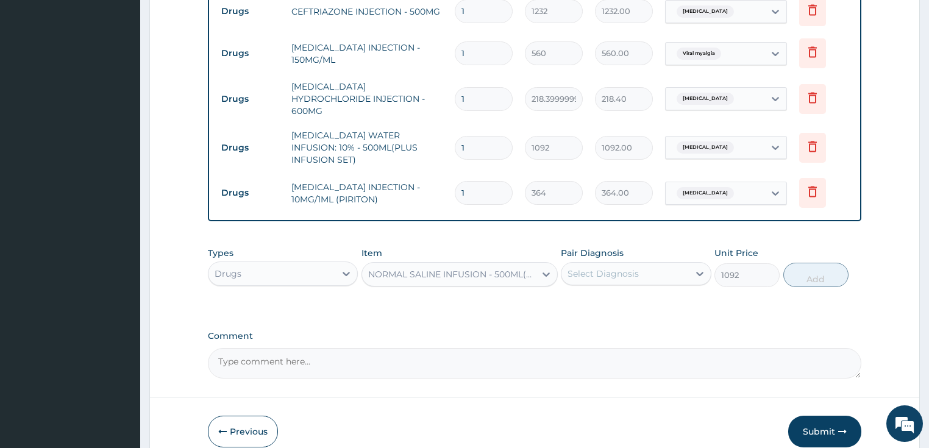
click at [620, 268] on div "Select Diagnosis" at bounding box center [603, 274] width 71 height 12
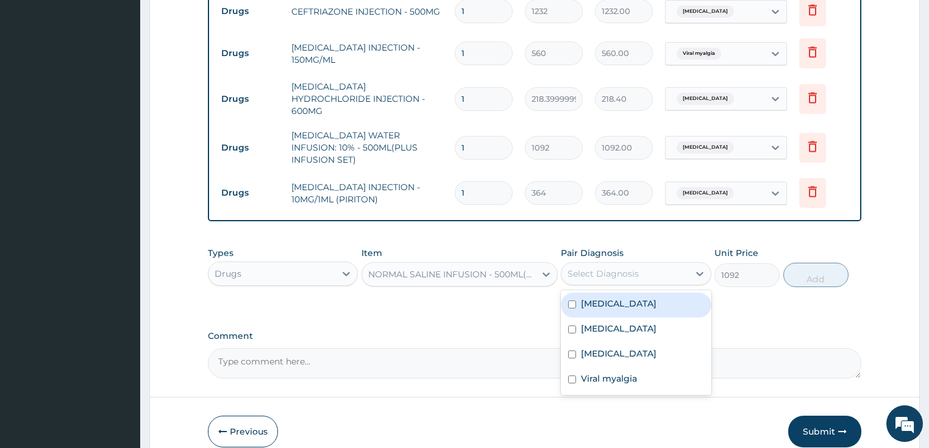
click at [612, 293] on div "Sepsis" at bounding box center [636, 305] width 151 height 25
checkbox input "true"
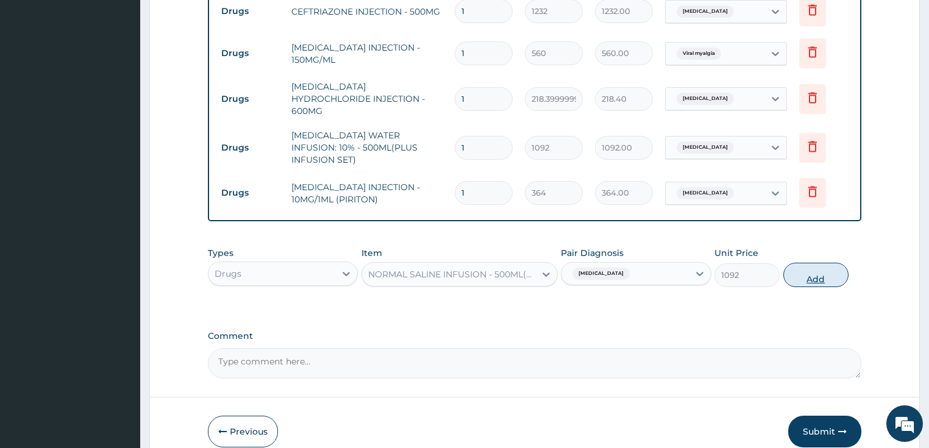
click at [802, 263] on button "Add" at bounding box center [815, 275] width 65 height 24
type input "0"
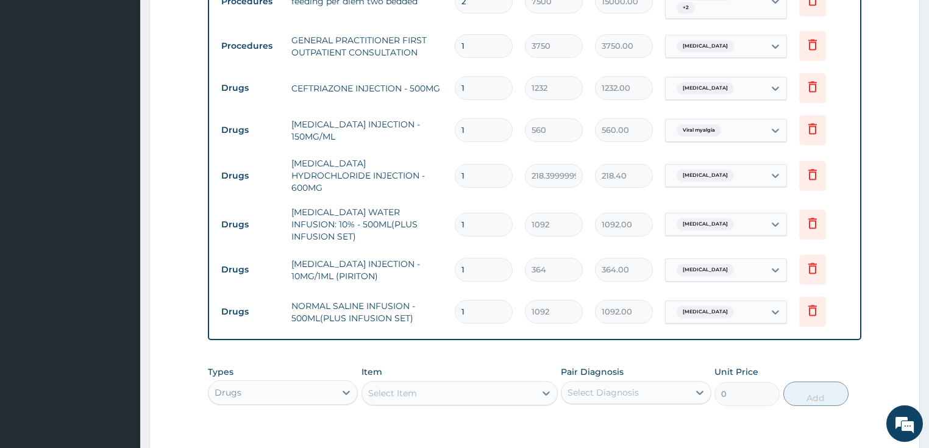
scroll to position [530, 0]
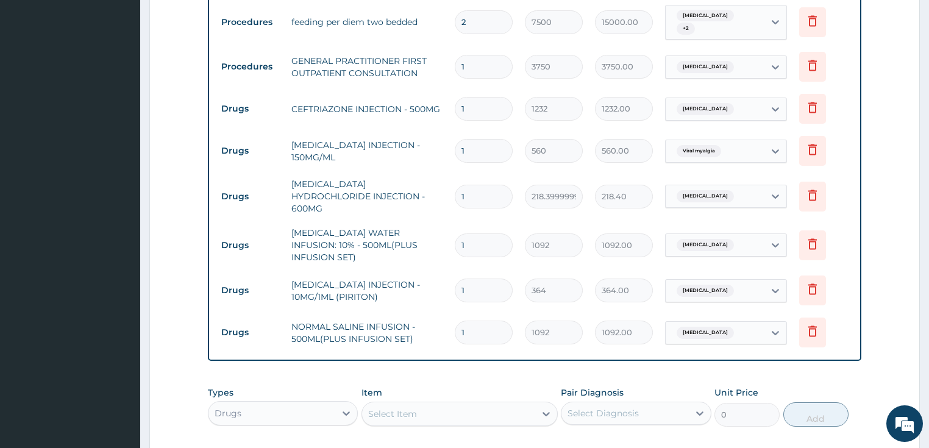
click at [462, 149] on input "1" at bounding box center [484, 151] width 58 height 24
click at [462, 148] on input "1" at bounding box center [484, 151] width 58 height 24
type input "12"
type input "6720.00"
type input "12"
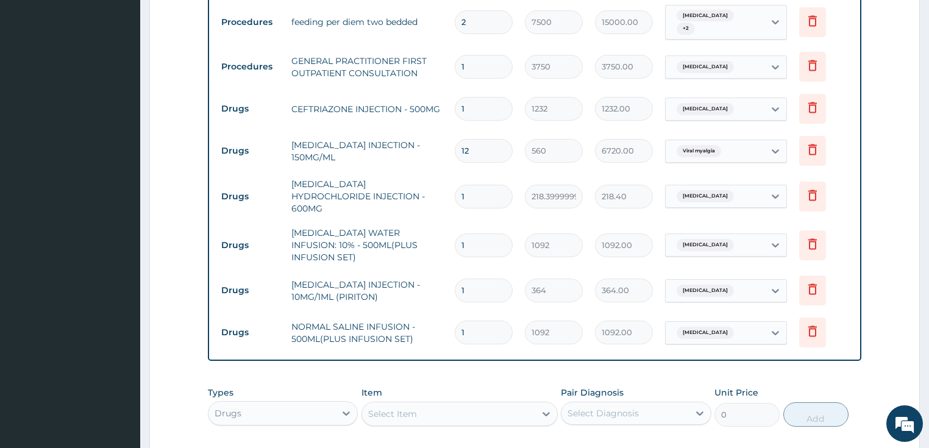
click at [460, 190] on input "1" at bounding box center [484, 197] width 58 height 24
type input "2"
type input "436.80"
type input "2"
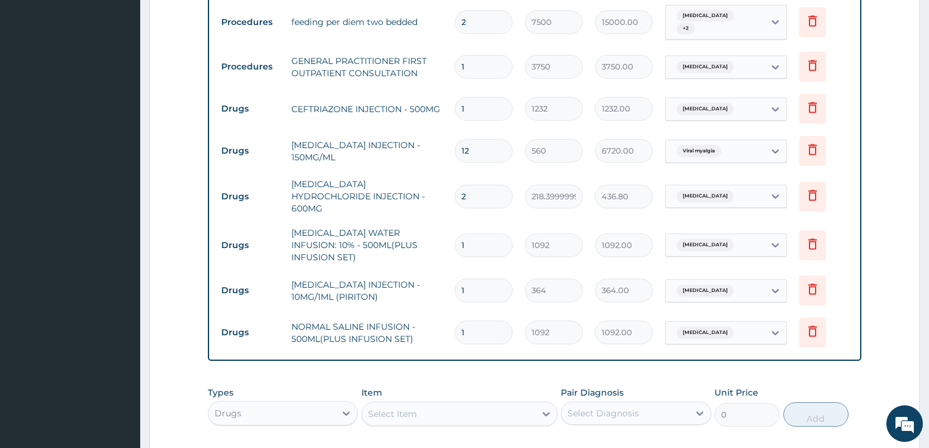
click at [459, 234] on input "1" at bounding box center [484, 246] width 58 height 24
type input "2"
type input "2184.00"
type input "2"
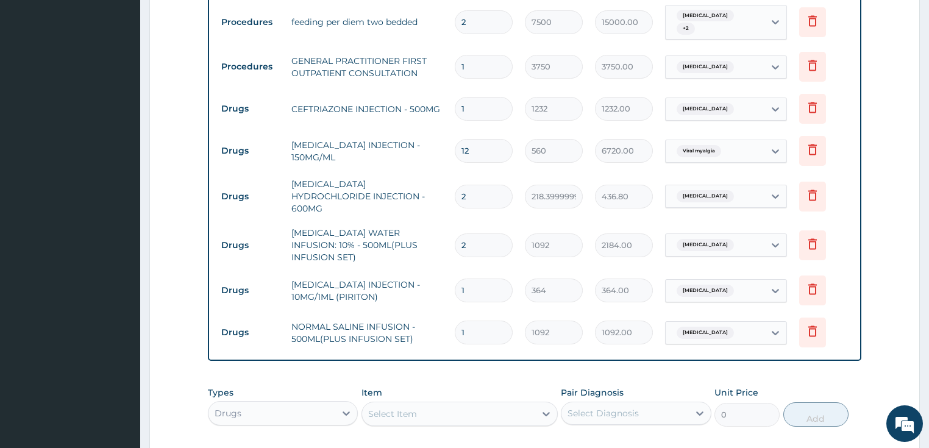
click at [461, 279] on input "1" at bounding box center [484, 291] width 58 height 24
type input "2"
type input "728.00"
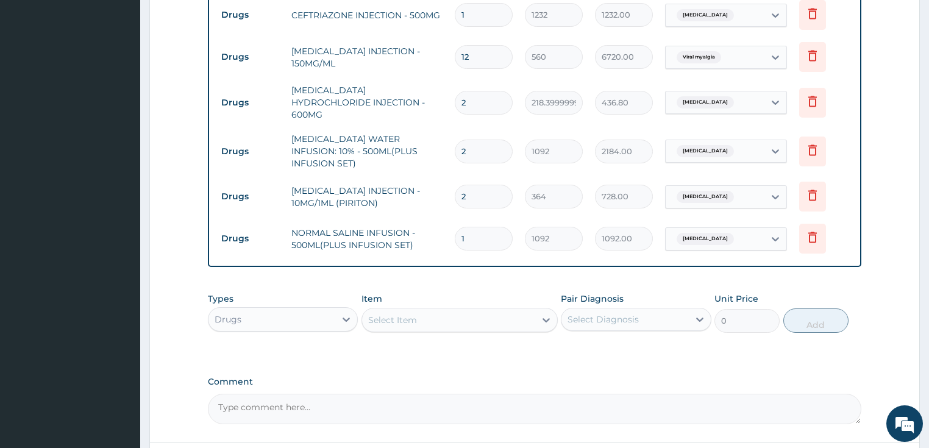
scroll to position [627, 0]
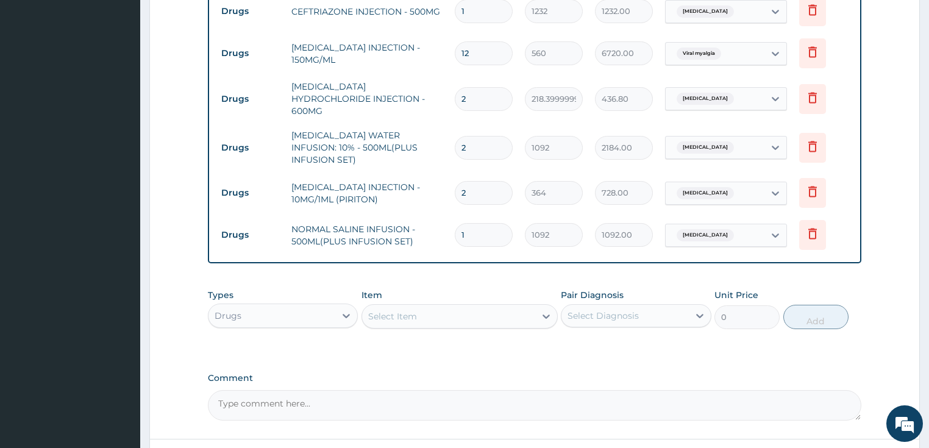
type input "2"
click at [419, 307] on div "Select Item" at bounding box center [448, 317] width 173 height 20
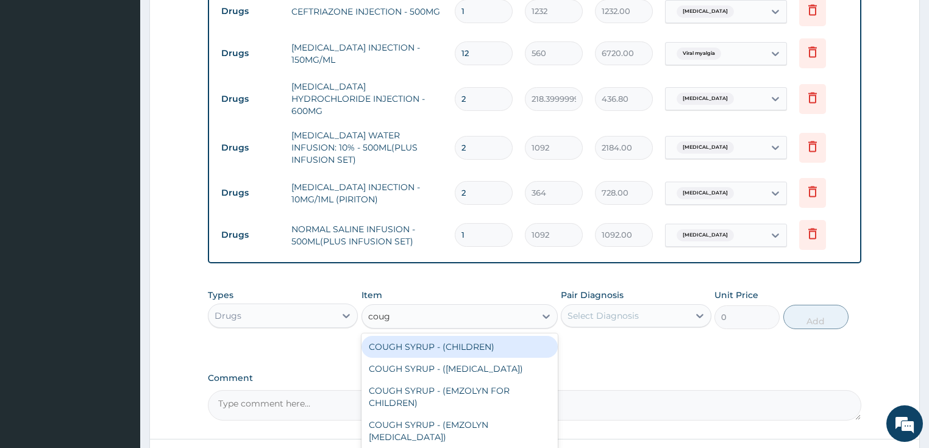
type input "coug"
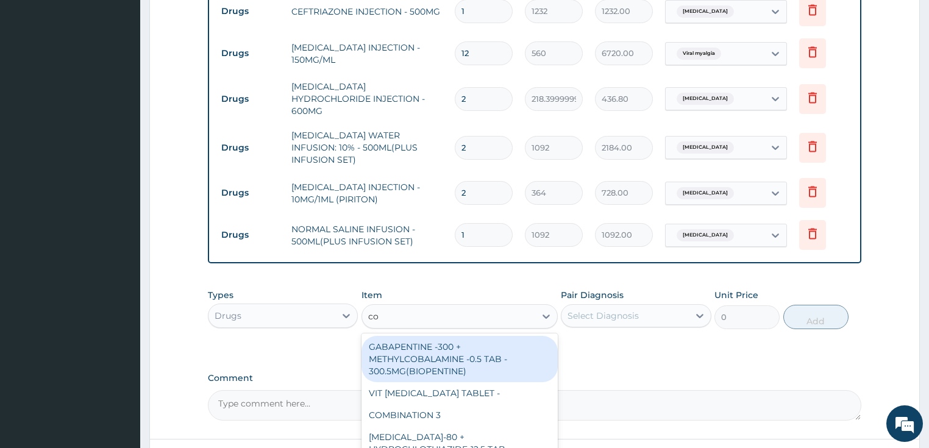
type input "cou"
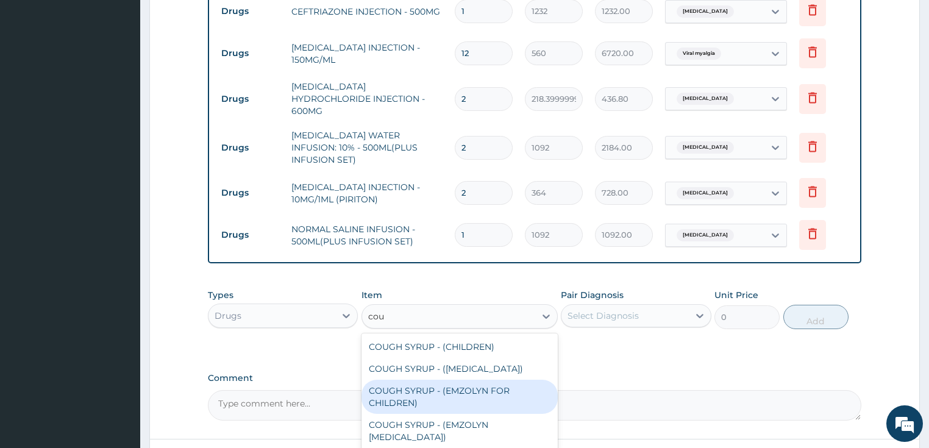
click at [413, 384] on div "COUGH SYRUP - (EMZOLYN FOR CHILDREN)" at bounding box center [460, 397] width 196 height 34
type input "1120"
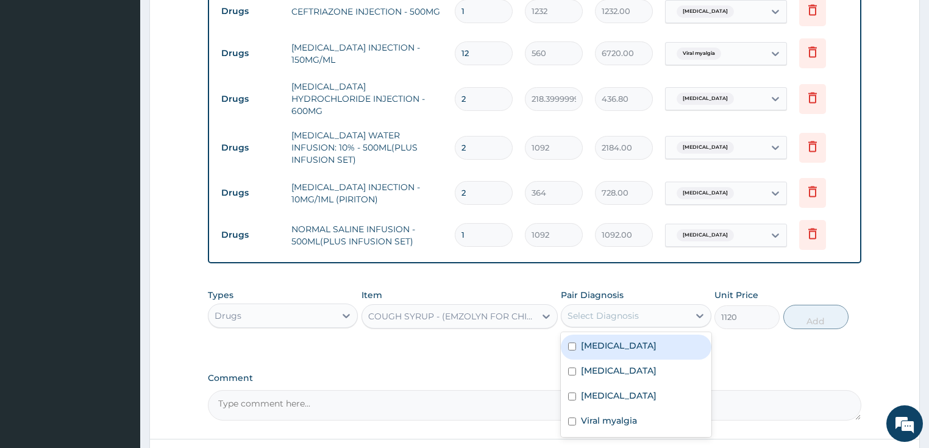
click at [596, 308] on div "Select Diagnosis" at bounding box center [625, 316] width 127 height 20
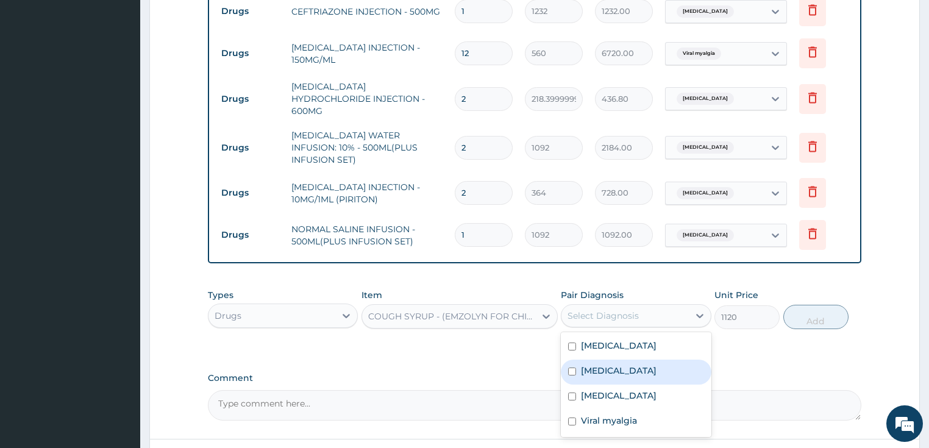
drag, startPoint x: 614, startPoint y: 356, endPoint x: 760, endPoint y: 343, distance: 146.3
click at [615, 365] on label "Upper respiratory infection" at bounding box center [619, 371] width 76 height 12
checkbox input "true"
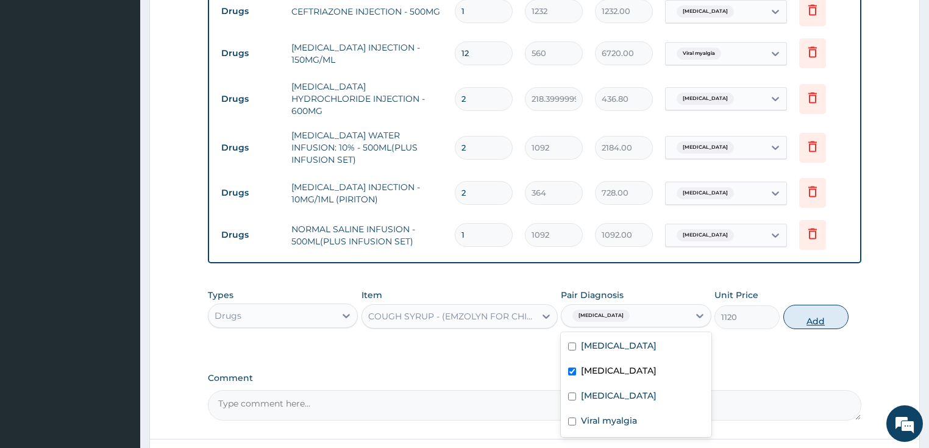
click at [805, 305] on button "Add" at bounding box center [815, 317] width 65 height 24
type input "0"
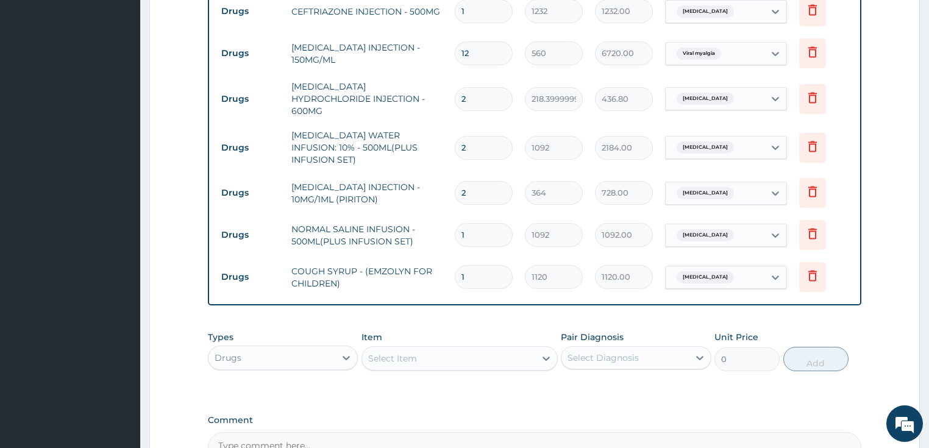
type input "0"
type input "0.00"
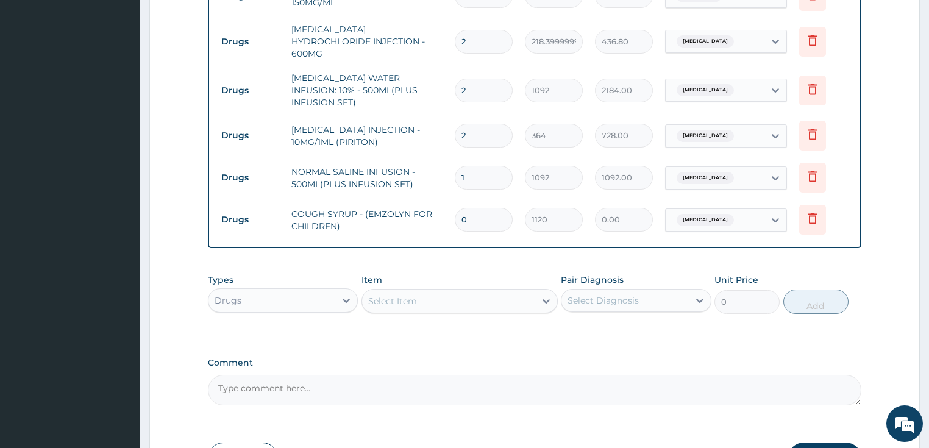
scroll to position [754, 0]
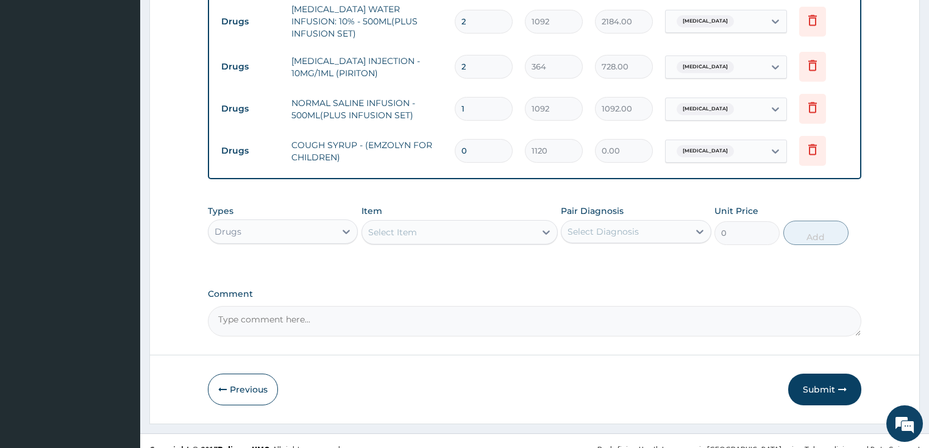
type input "0"
click at [341, 312] on textarea "Comment" at bounding box center [535, 321] width 654 height 30
type textarea "admitted 15/9/25 and discharged 17/9/25"
click at [811, 374] on button "Submit" at bounding box center [824, 390] width 73 height 32
click at [486, 139] on input "0" at bounding box center [484, 151] width 58 height 24
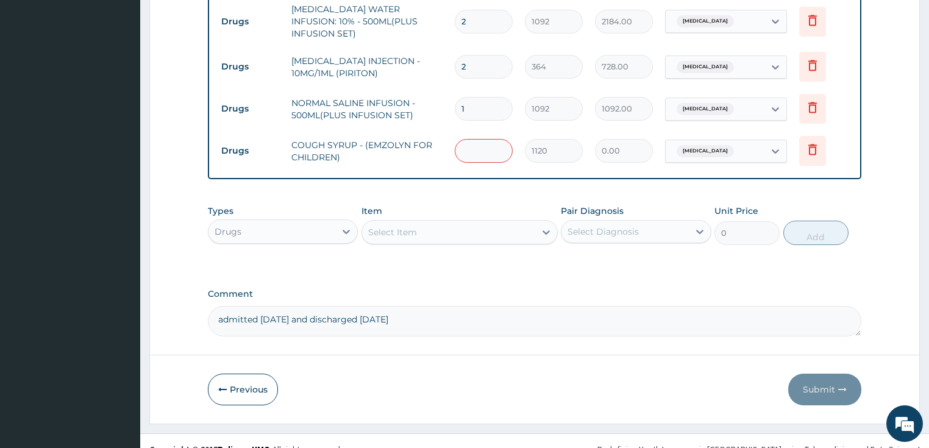
type input "1"
type input "1120.00"
type input "1"
click at [819, 374] on button "Submit" at bounding box center [824, 390] width 73 height 32
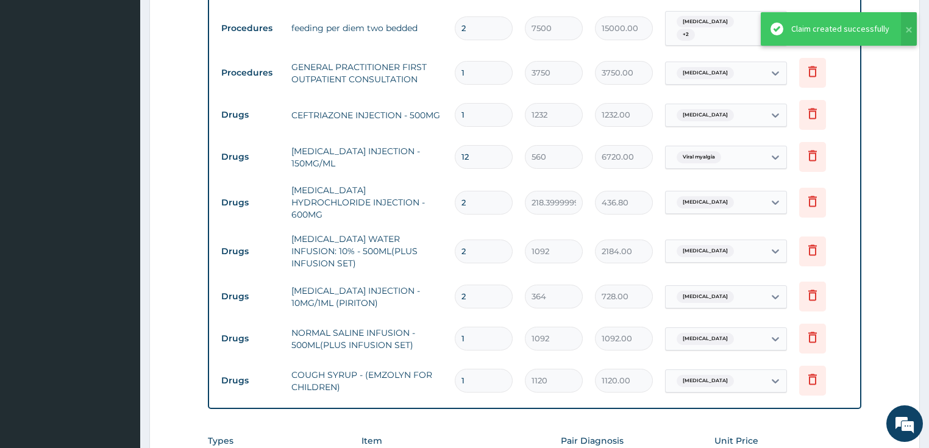
scroll to position [510, 0]
